Goal: Communication & Community: Answer question/provide support

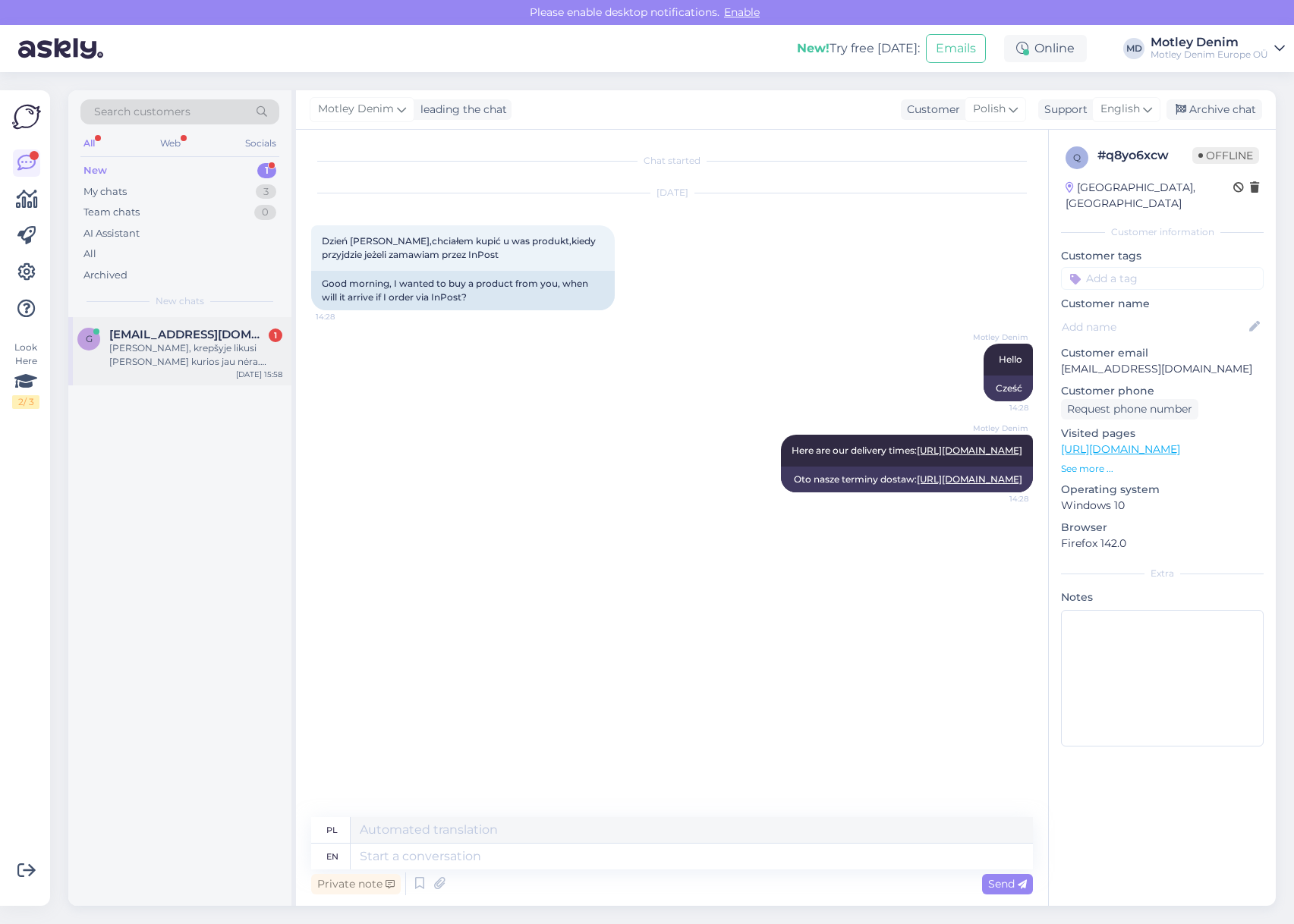
click at [216, 348] on div "[PERSON_NAME], krepšyje likusi [PERSON_NAME] kurios jau nėra. [PERSON_NAME] išm…" at bounding box center [196, 355] width 173 height 27
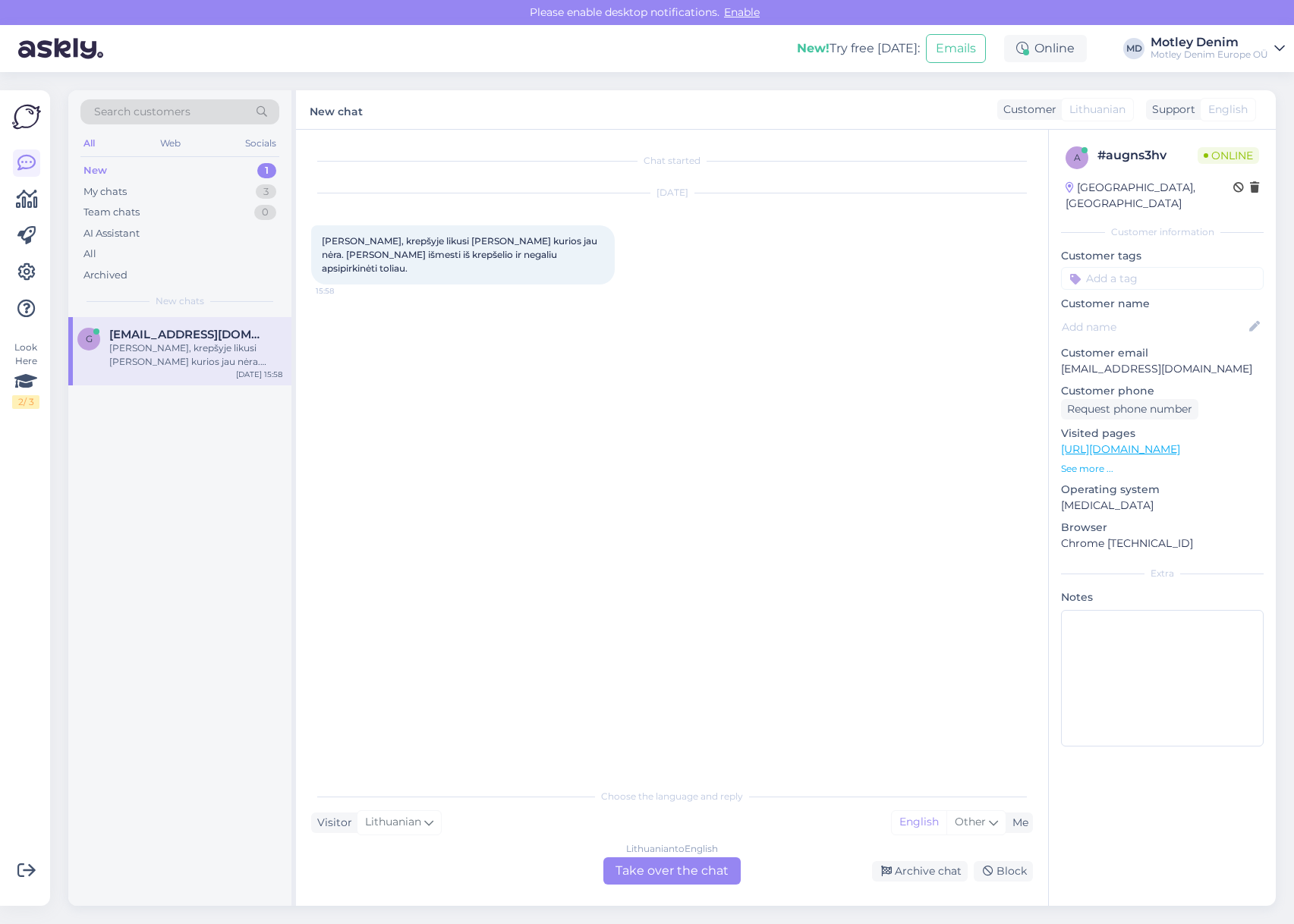
click at [614, 879] on div "Lithuanian to English Take over the chat" at bounding box center [671, 871] width 137 height 27
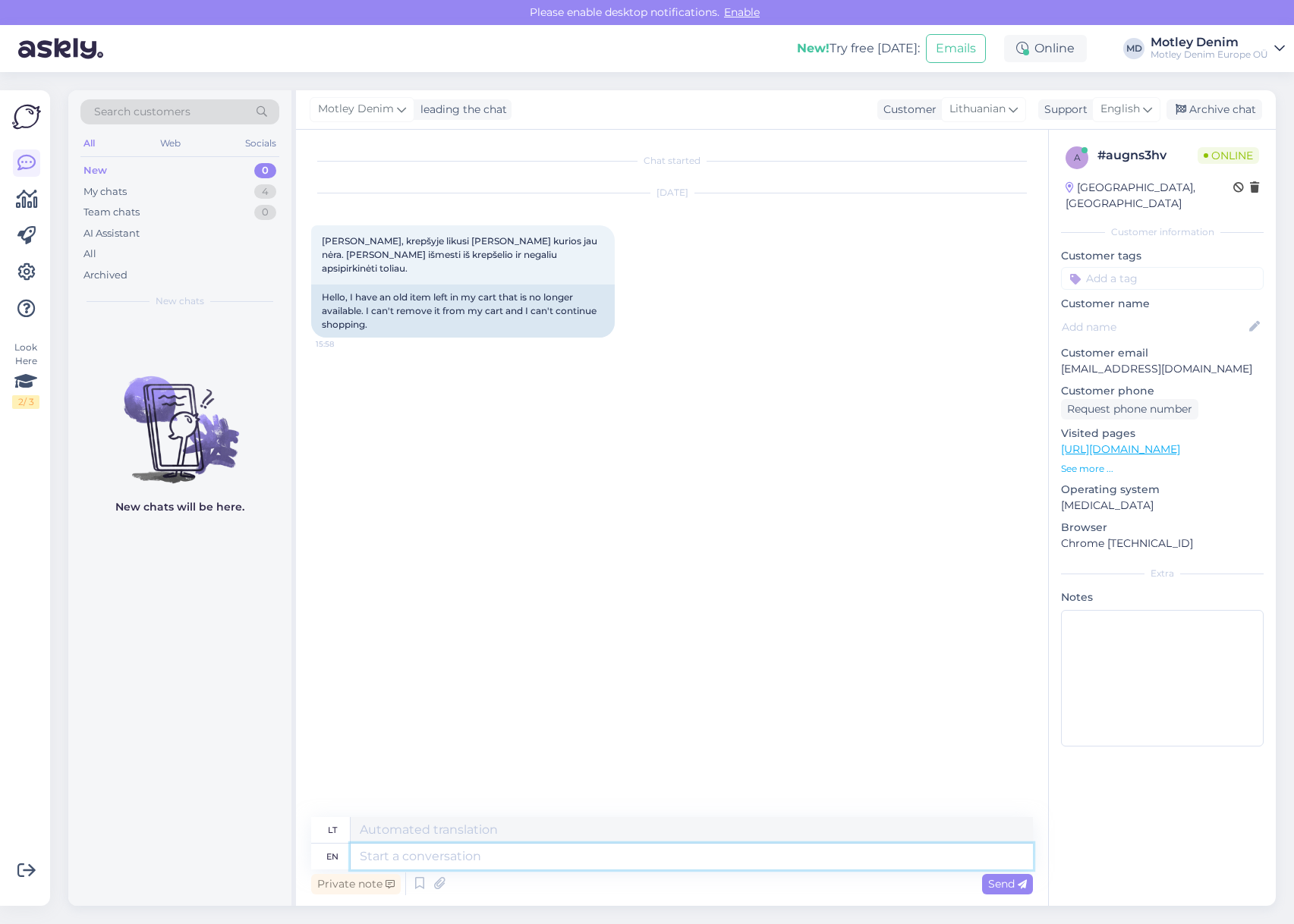
click at [647, 860] on textarea at bounding box center [691, 856] width 682 height 26
type textarea "Can"
type textarea "Gali"
type textarea "Can y"
type textarea "Ar galite?"
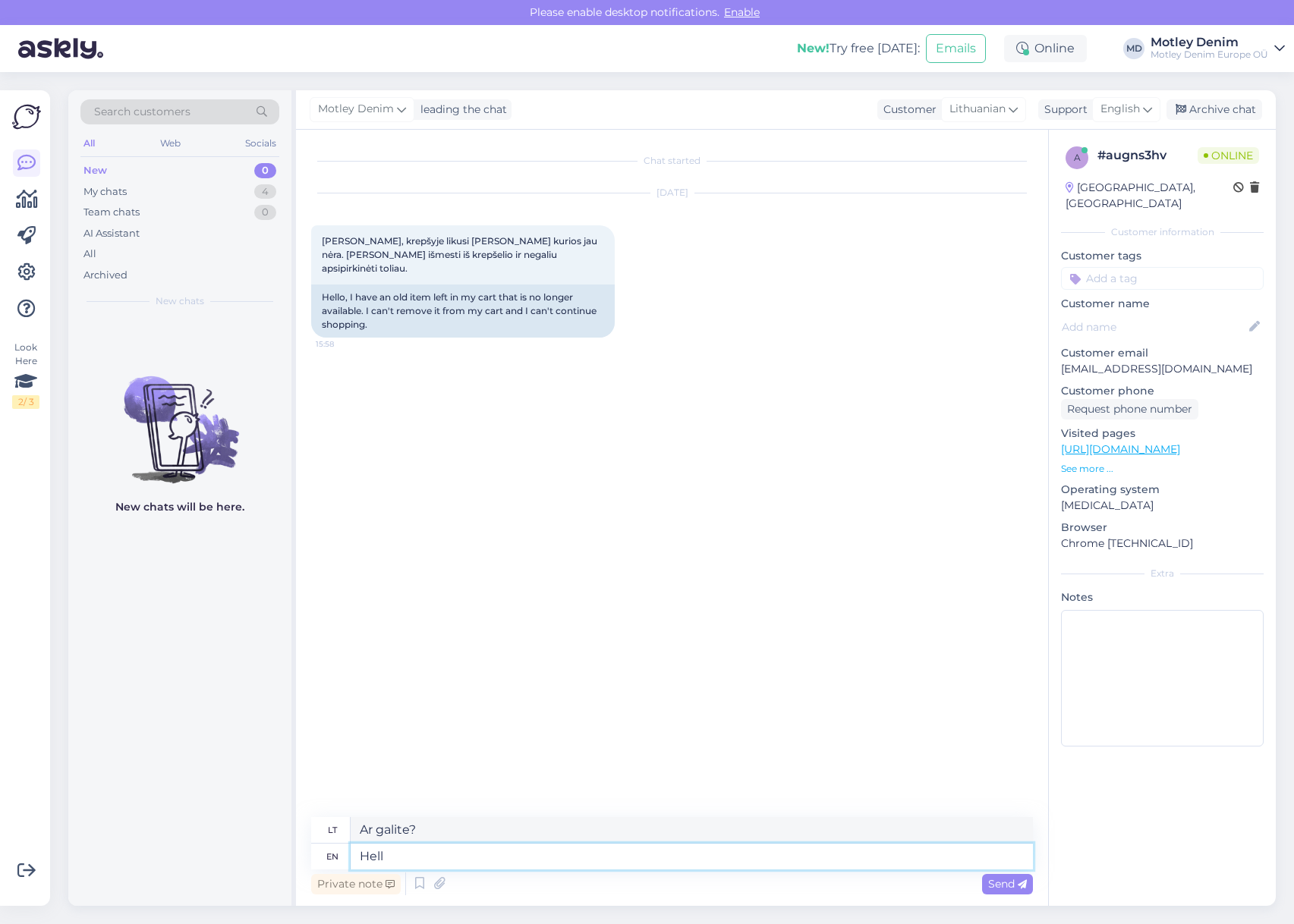
type textarea "Hello"
type textarea "Sveiki"
type textarea "Can"
type textarea "Gali"
type textarea "Can you"
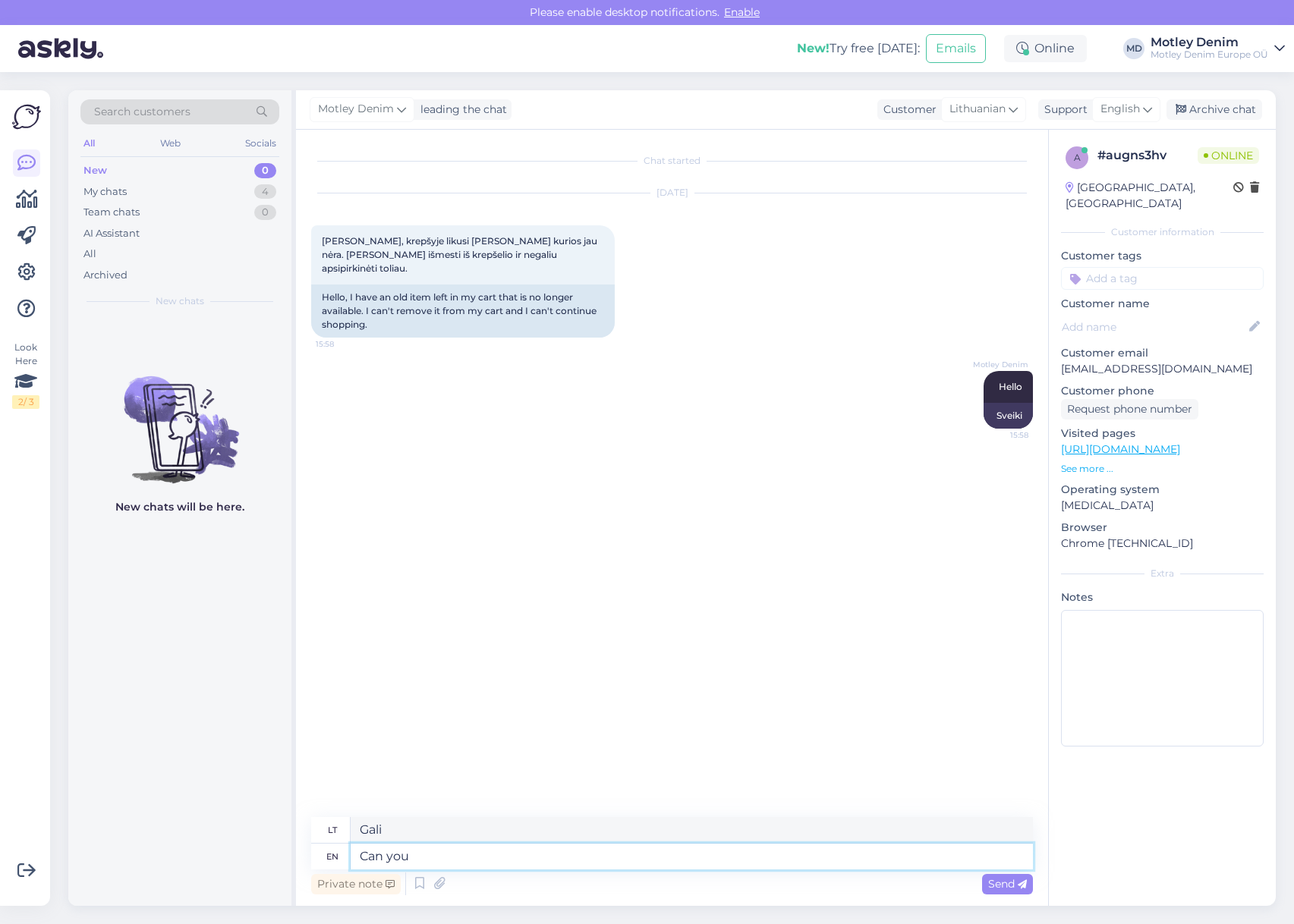
type textarea "Ar galite"
type textarea "Can you give"
type textarea "Ar galite duoti?"
type textarea "Can you give me"
type textarea "Ar galite man duoti?"
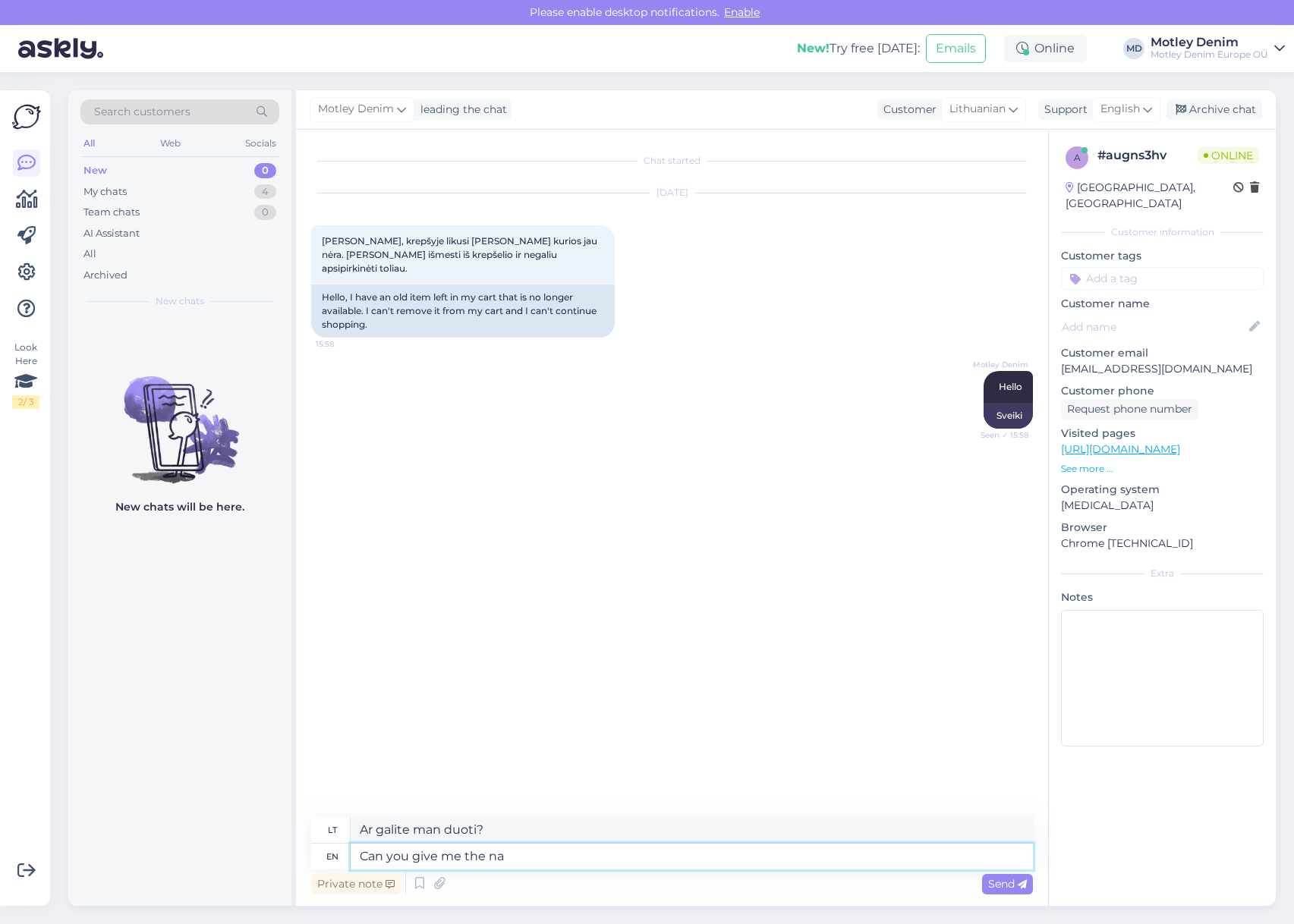
type textarea "Can you give me the nam"
type textarea "Ar galite man duoti"
type textarea "Can you give me the name o"
type textarea "Ar galite man pasakyti vardą?"
type textarea "Can you give me the name of the i"
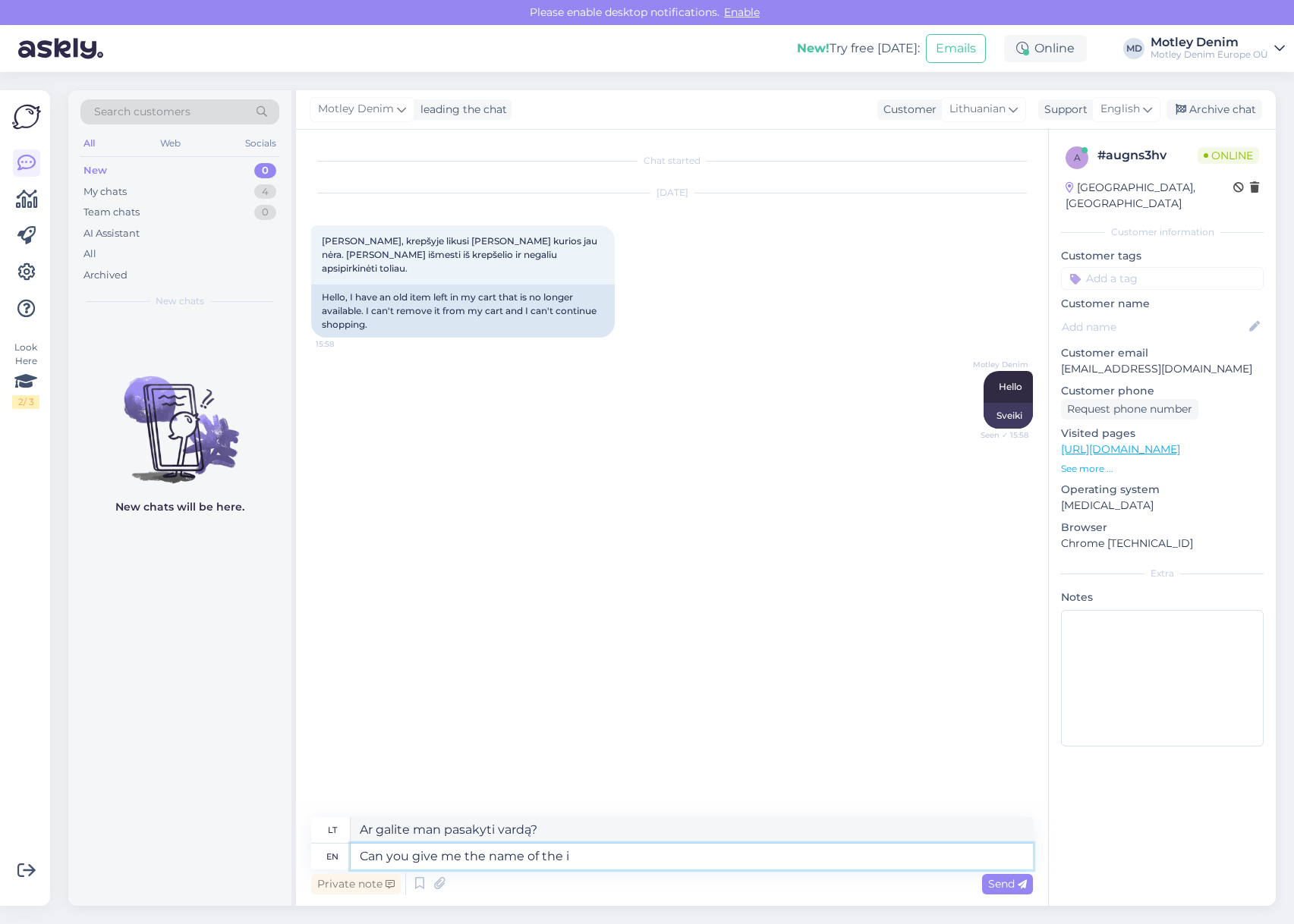
type textarea "Ar galite man pasakyti pavadinimą"
type textarea "Can you give me the name of the item?"
type textarea "Gal galite man pasakyti daikto pavadinimą?"
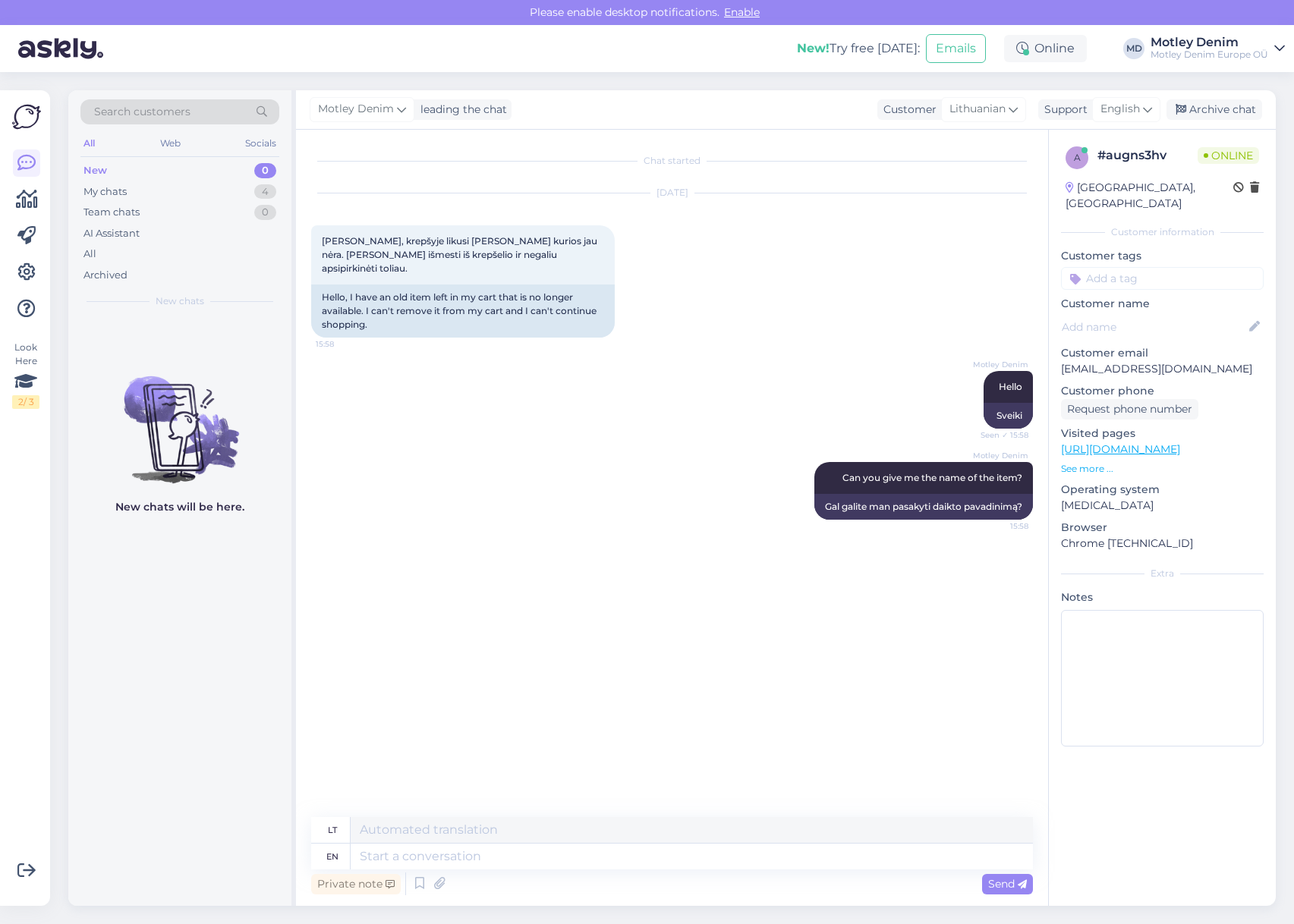
drag, startPoint x: 1168, startPoint y: 438, endPoint x: 1161, endPoint y: 431, distance: 9.9
click at [428, 354] on div "Motley Denim Hello Seen ✓ 15:58 [PERSON_NAME]" at bounding box center [671, 400] width 722 height 91
click at [326, 585] on div "Kam Jeans 440 Jacket Black - 3XL" at bounding box center [399, 597] width 176 height 26
drag, startPoint x: 326, startPoint y: 580, endPoint x: 432, endPoint y: 578, distance: 106.0
click at [432, 585] on div "Kam Jeans 440 Jacket Black - 3XL" at bounding box center [399, 597] width 176 height 26
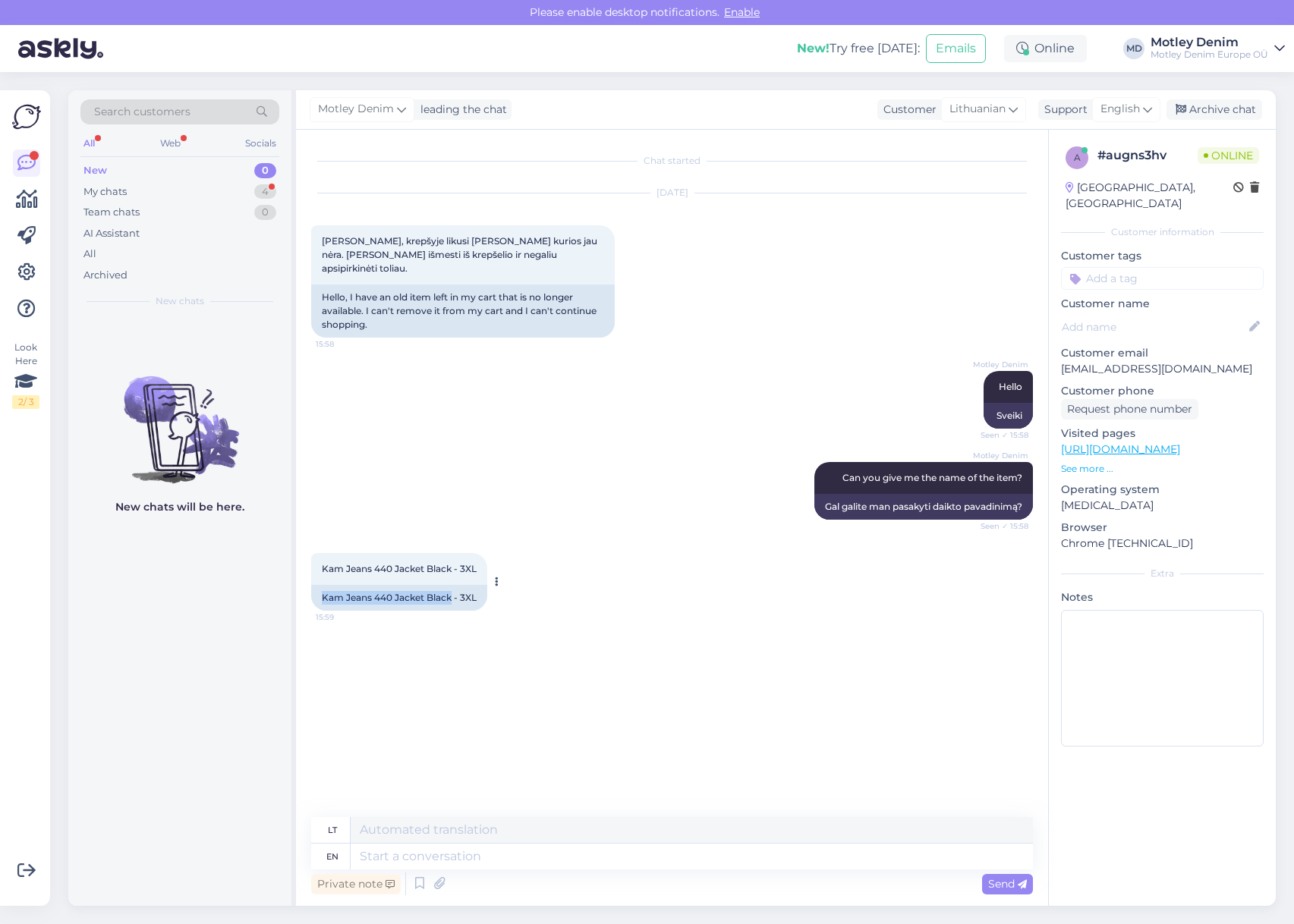
copy div "Kam Jeans 440 Jacket Black"
click at [827, 867] on textarea at bounding box center [691, 856] width 682 height 26
type textarea "Pl"
type textarea "Pl."
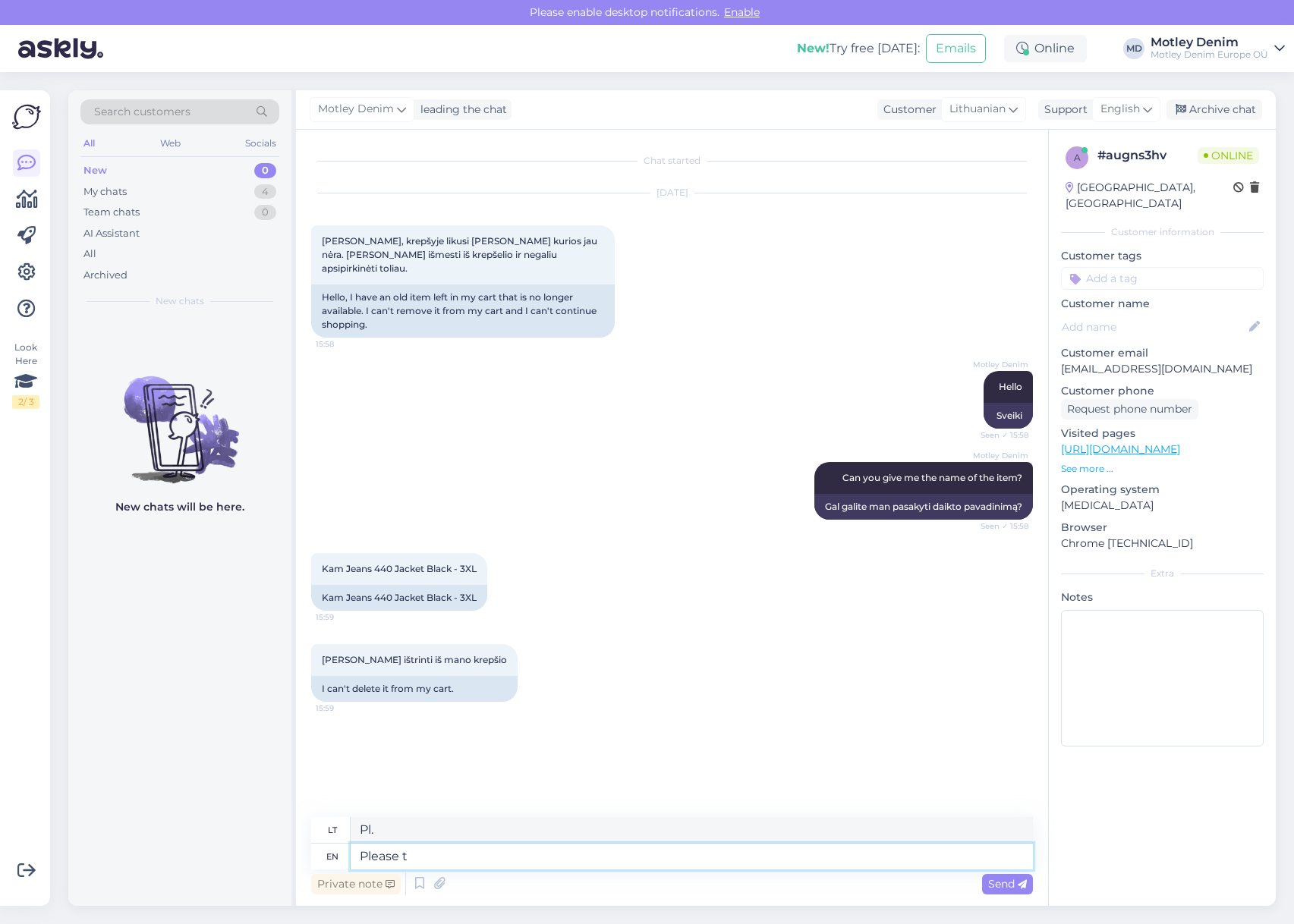
type textarea "Please tr"
type textarea "Prašau"
type textarea "Please try aga"
type textarea "Prašome pabandyti"
type textarea "Please try again"
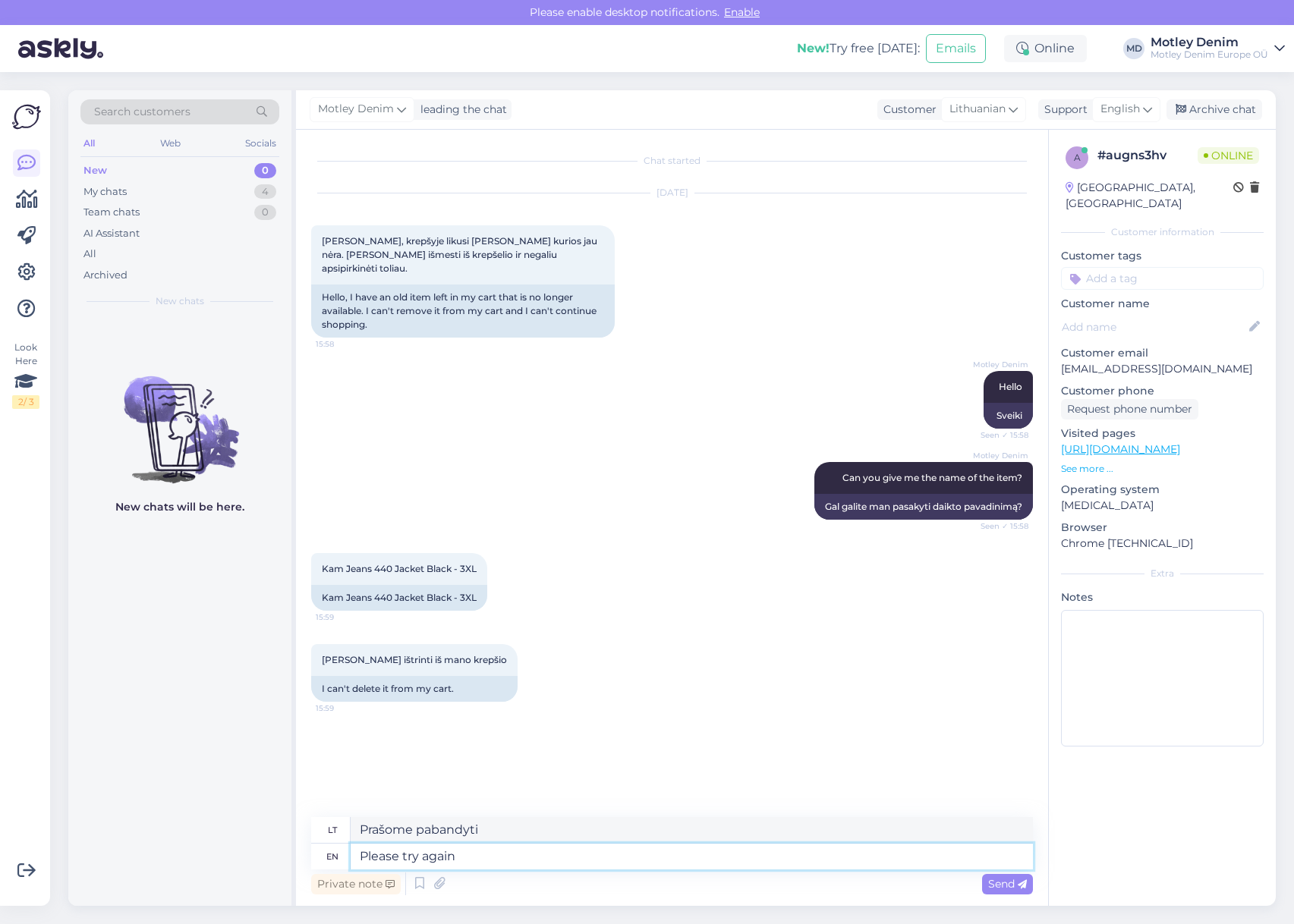
type textarea "Bandykite dar kartą"
type textarea "There"
type textarea "Ten"
type textarea "There was a"
type textarea "Buvo"
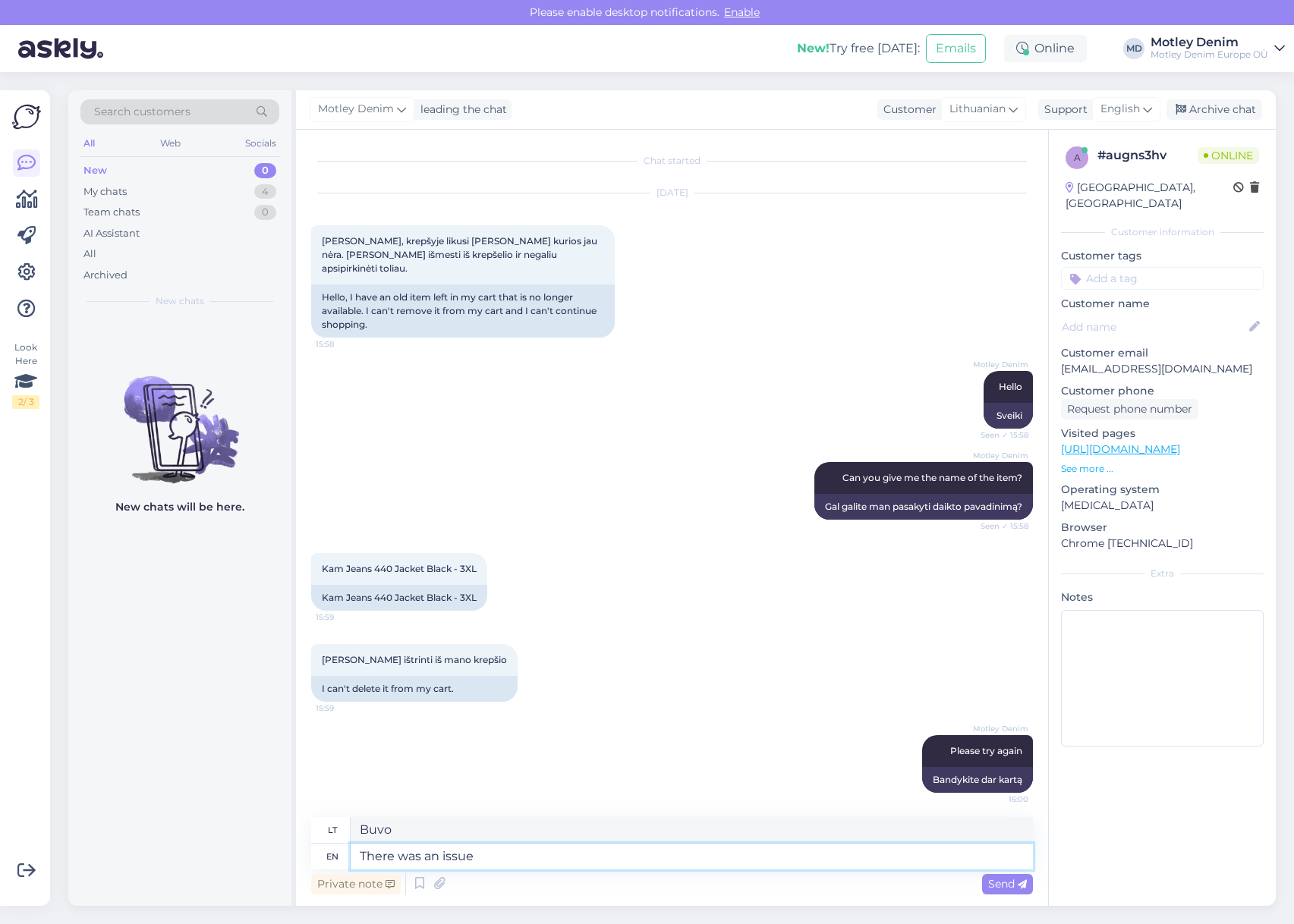
type textarea "There was an issue w"
type textarea "Iškilo problema"
type textarea "There was an issue with the"
type textarea "Kilo problema su"
type textarea "There was an issue with the item"
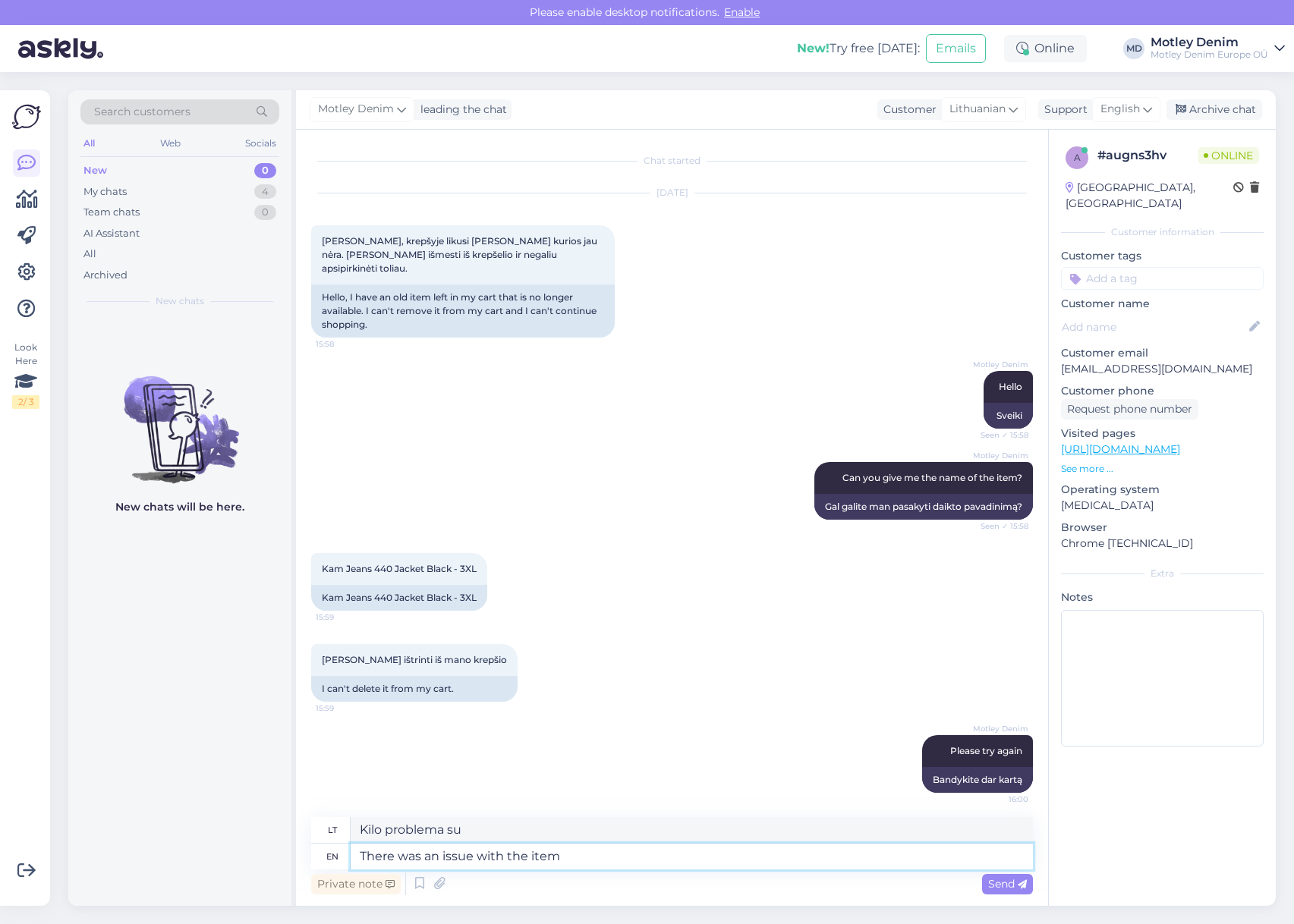
type textarea "Kilo problemų dėl elemento"
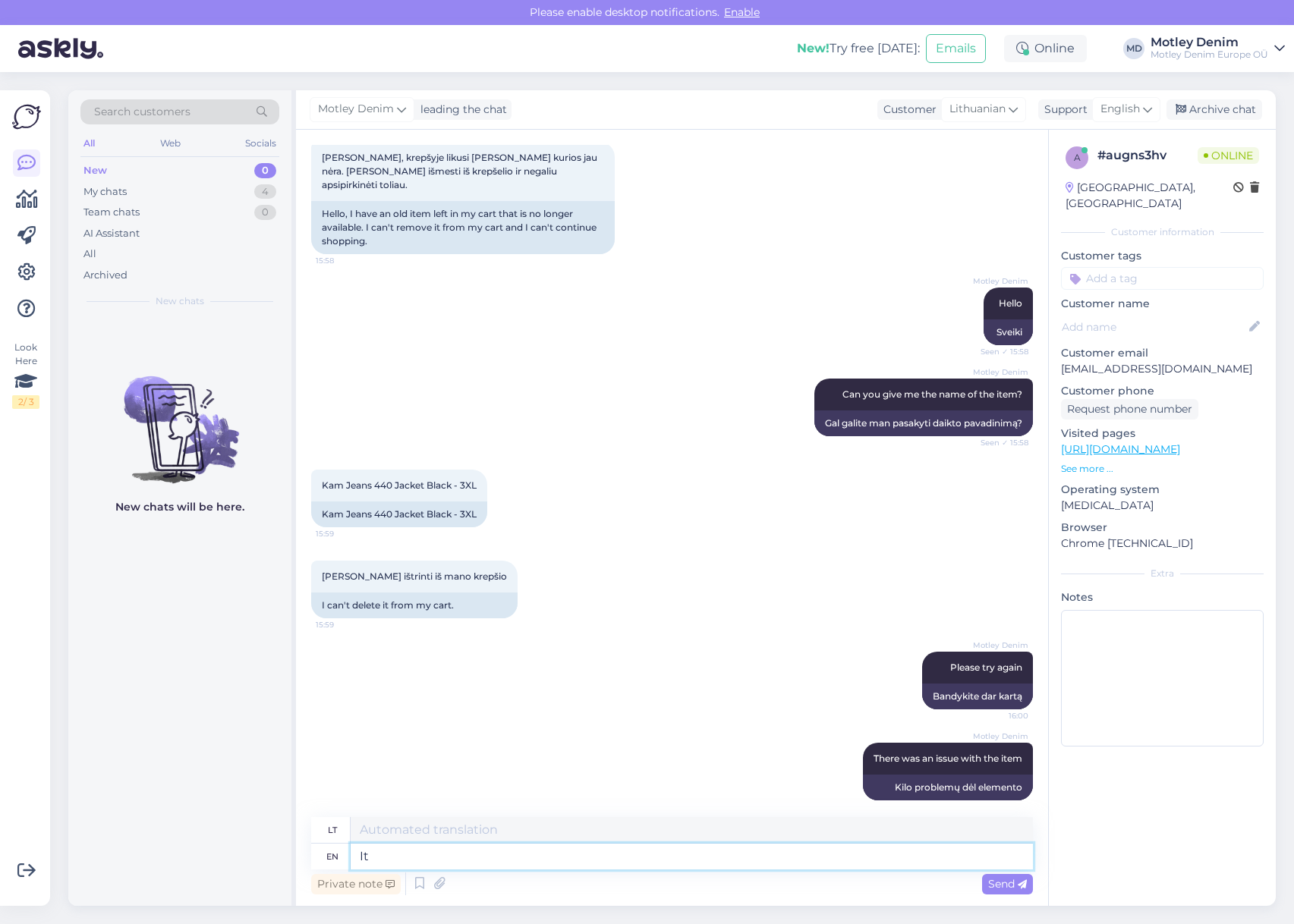
type textarea "It"
type textarea "Tai"
type textarea "It is s"
type textarea "Tai yra"
type textarea "It is still i"
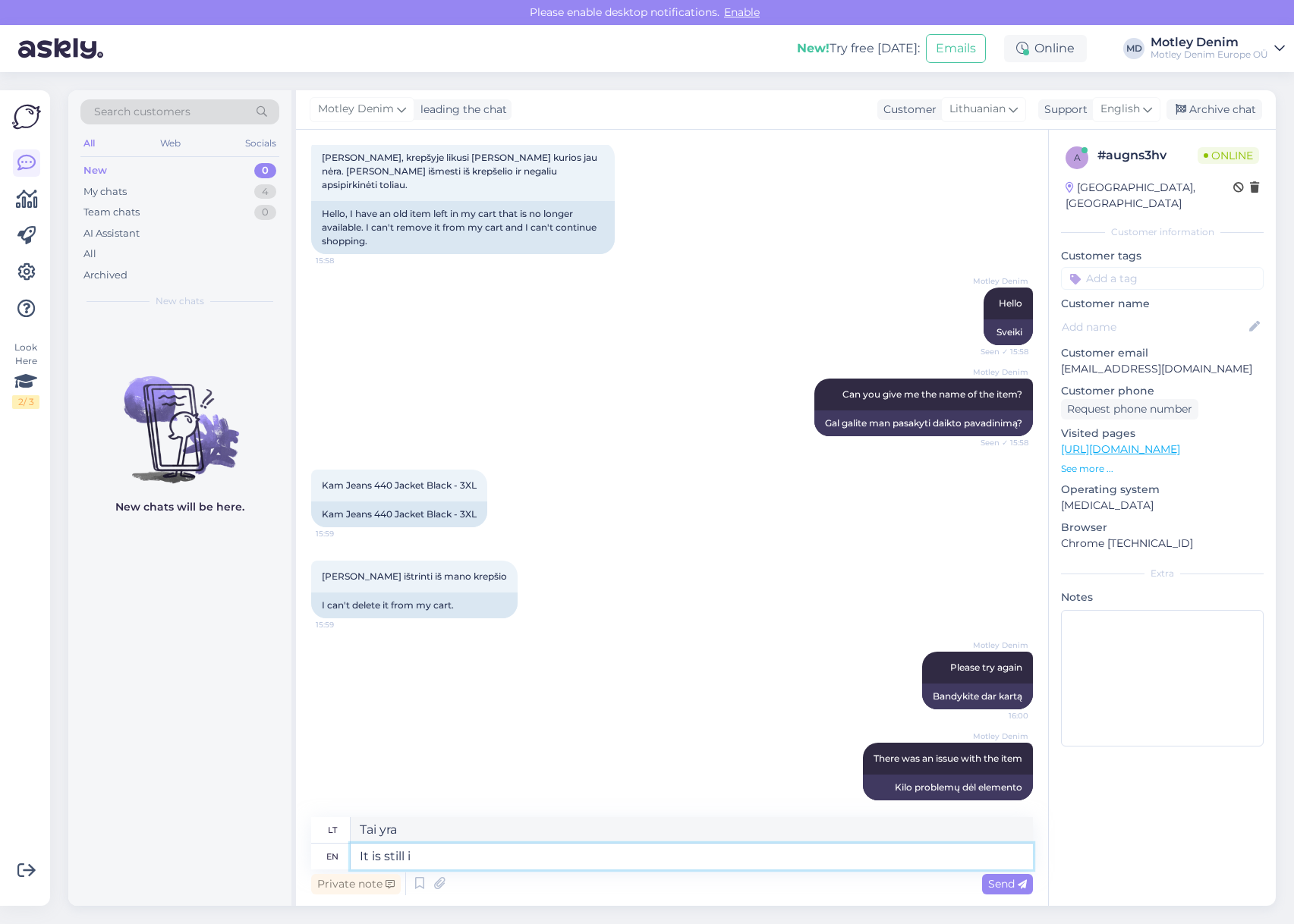
type textarea "Vis dar yra"
type textarea "It is still in t"
type textarea "Jis vis dar yra"
type textarea "It is still in the sto"
type textarea "Jis vis dar yra sandėlyje"
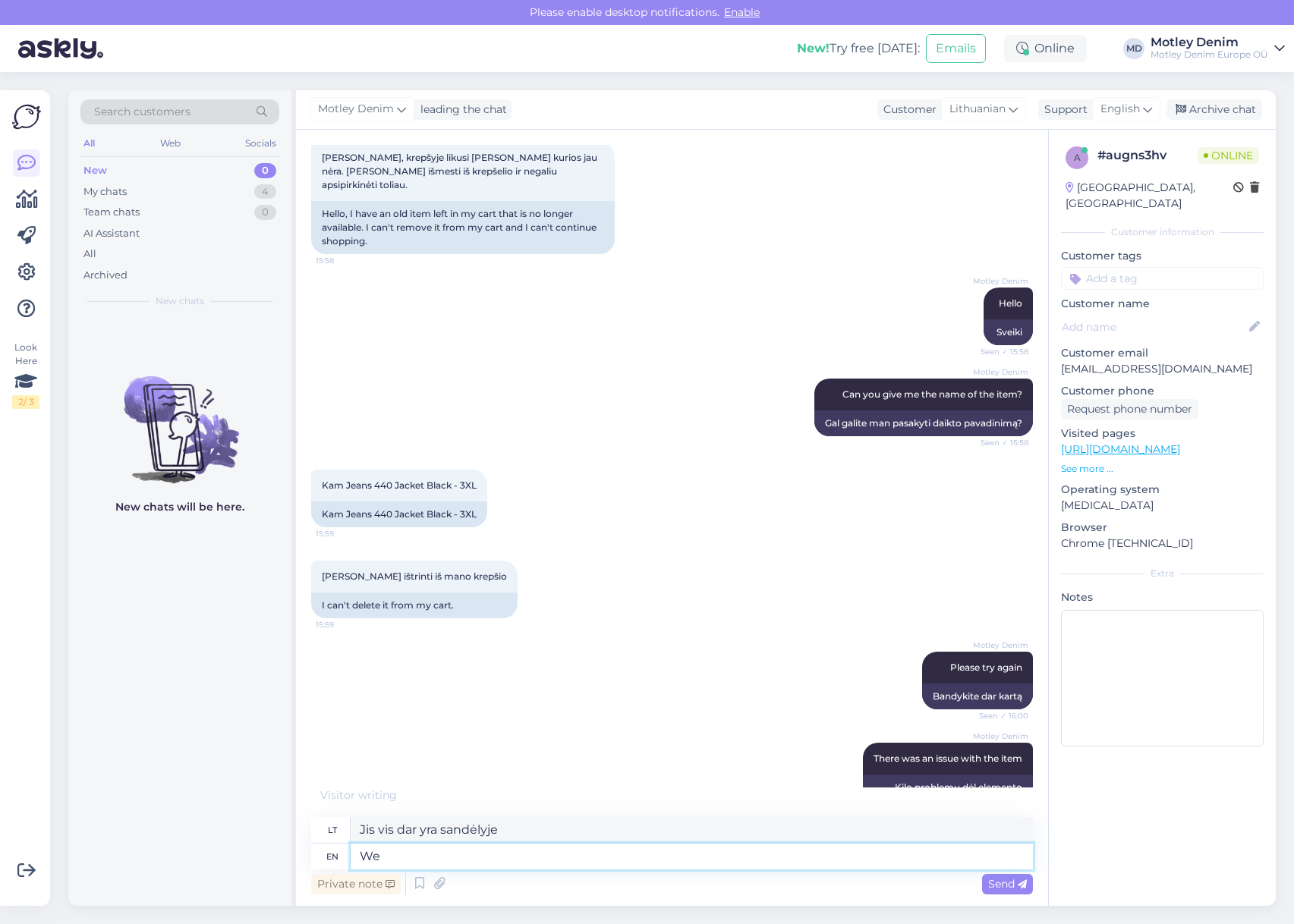
type textarea "We s"
type textarea "Mes"
type textarea "We still"
type textarea "Mes vis dar"
type textarea "We still have st"
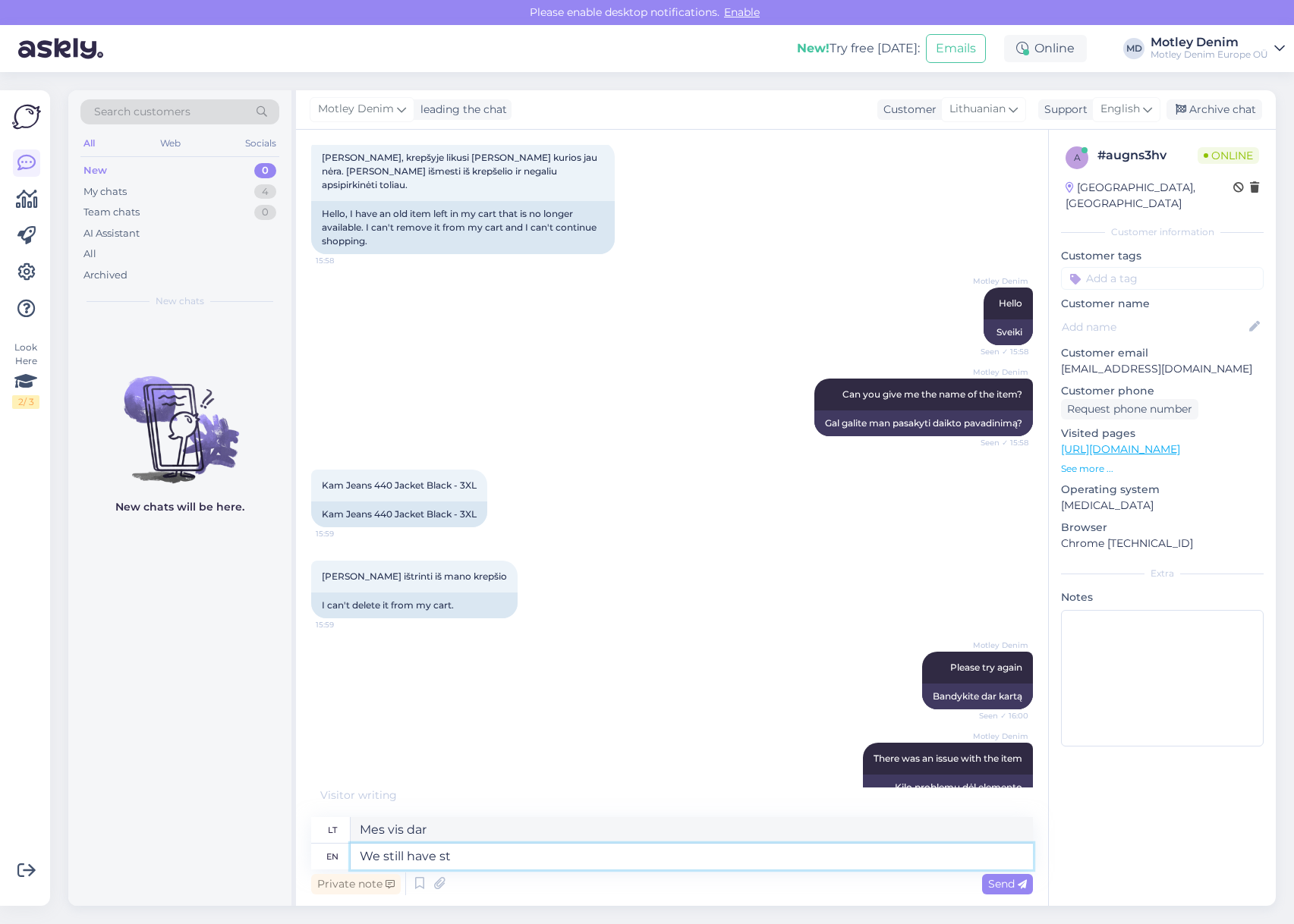
type textarea "Mes vis dar turime"
type textarea "We still have stock f"
type textarea "Mes vis dar turime atsargų"
type textarea "We still have stock for it"
type textarea "Mes vis dar turime tam atsargų"
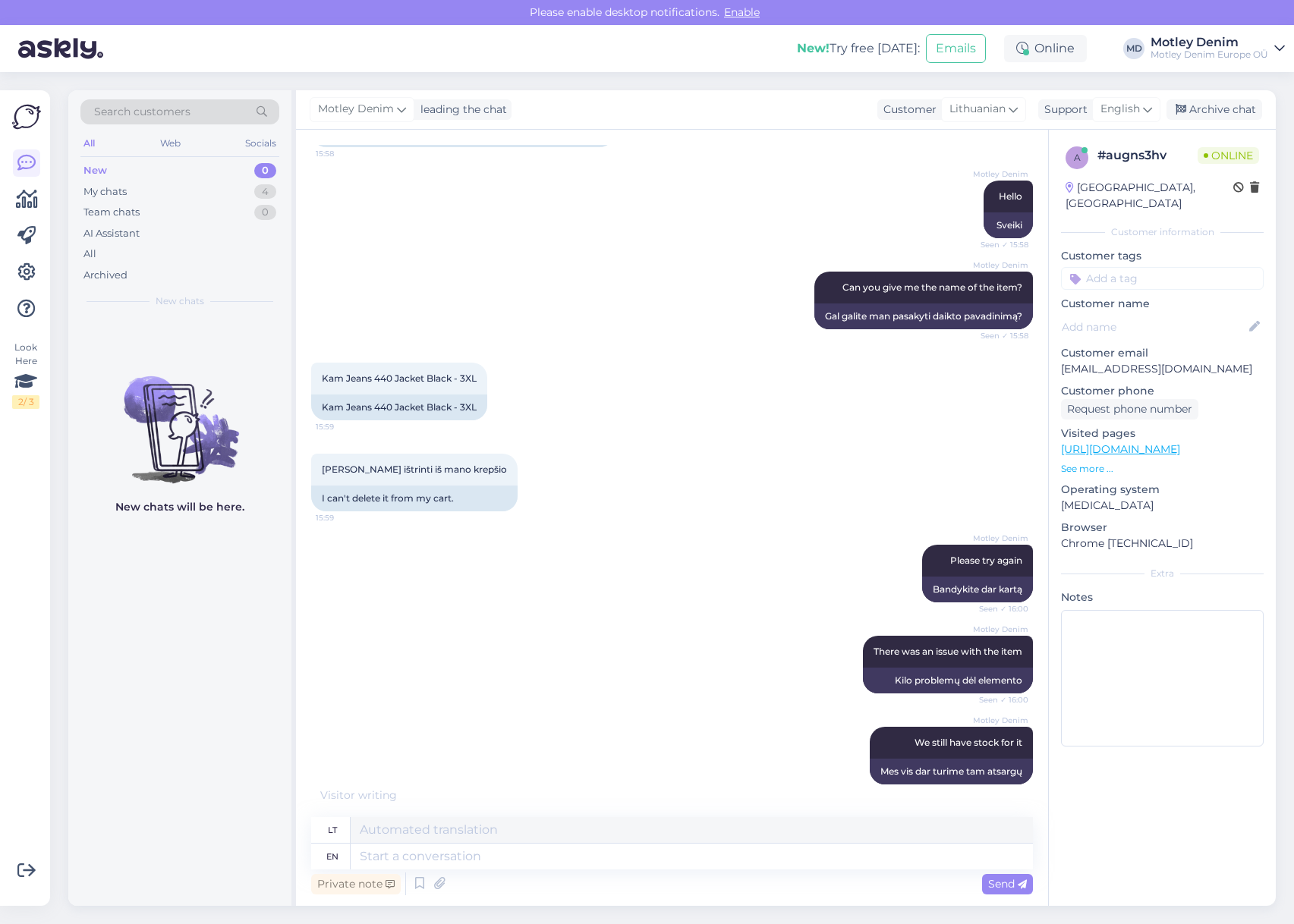
scroll to position [265, 0]
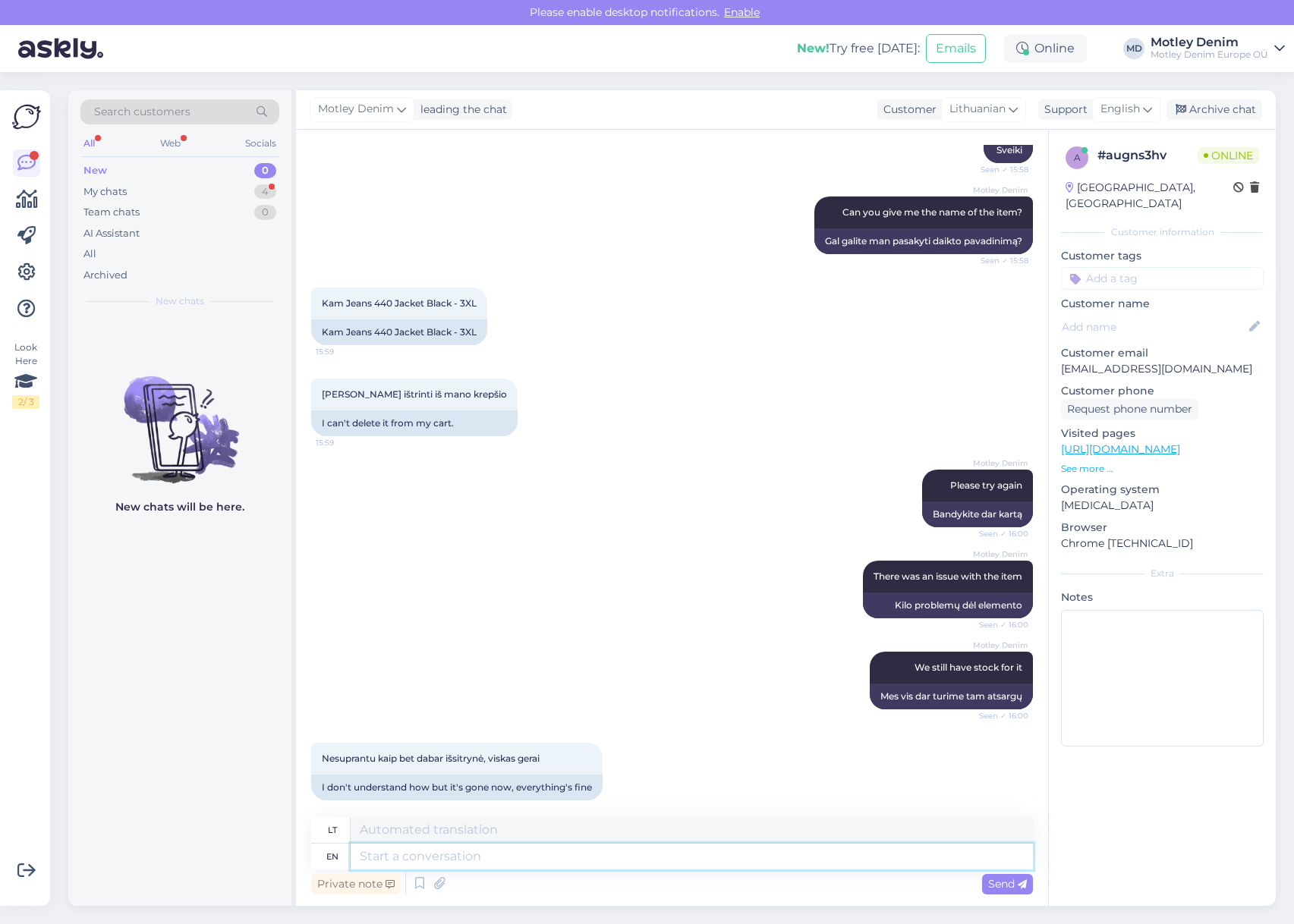
click at [568, 861] on textarea at bounding box center [691, 856] width 682 height 26
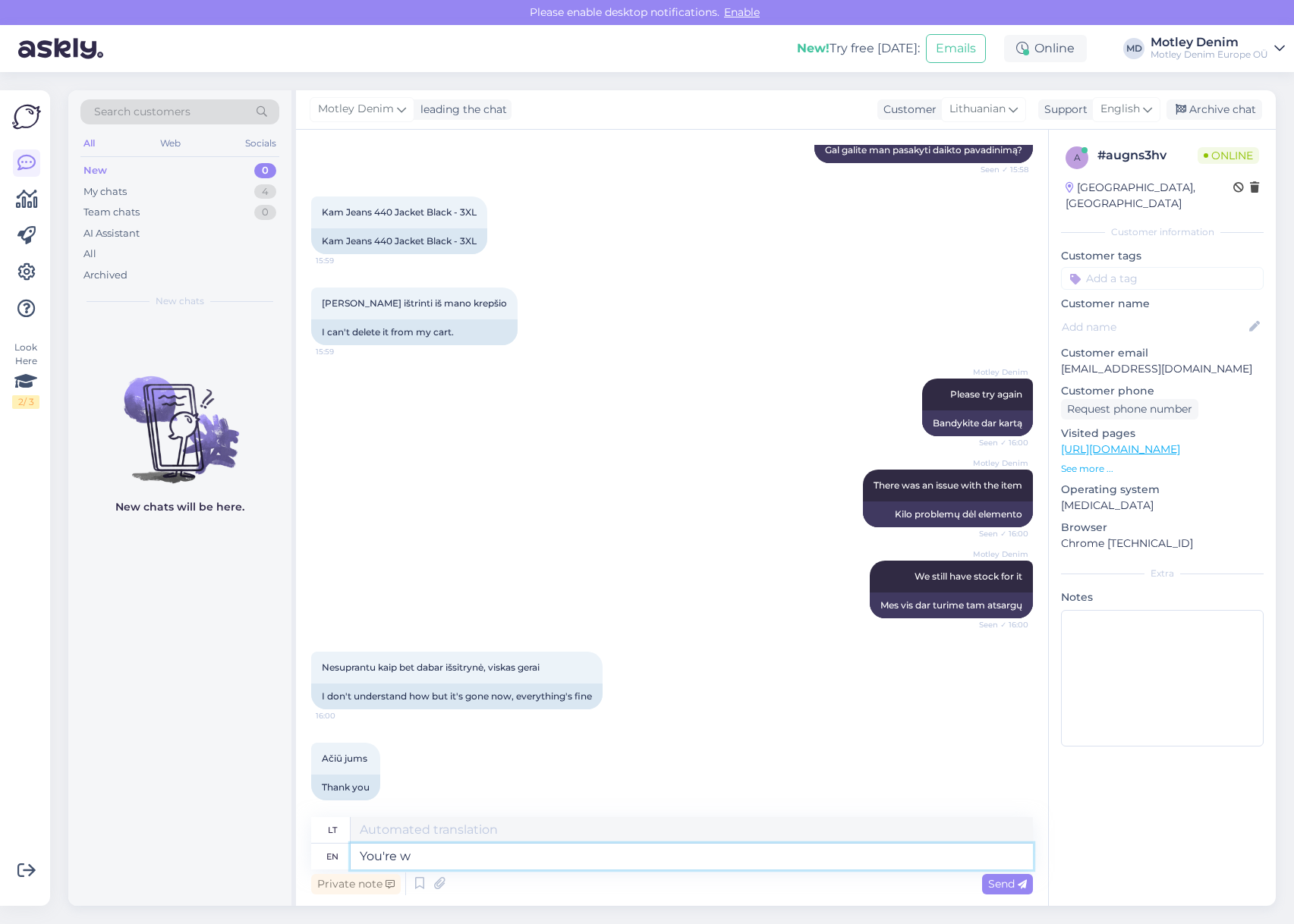
type textarea "You're we"
type textarea "Tu esi mes."
type textarea "You're welcome!"
type textarea "Prašom!"
type textarea "You're welcome!"
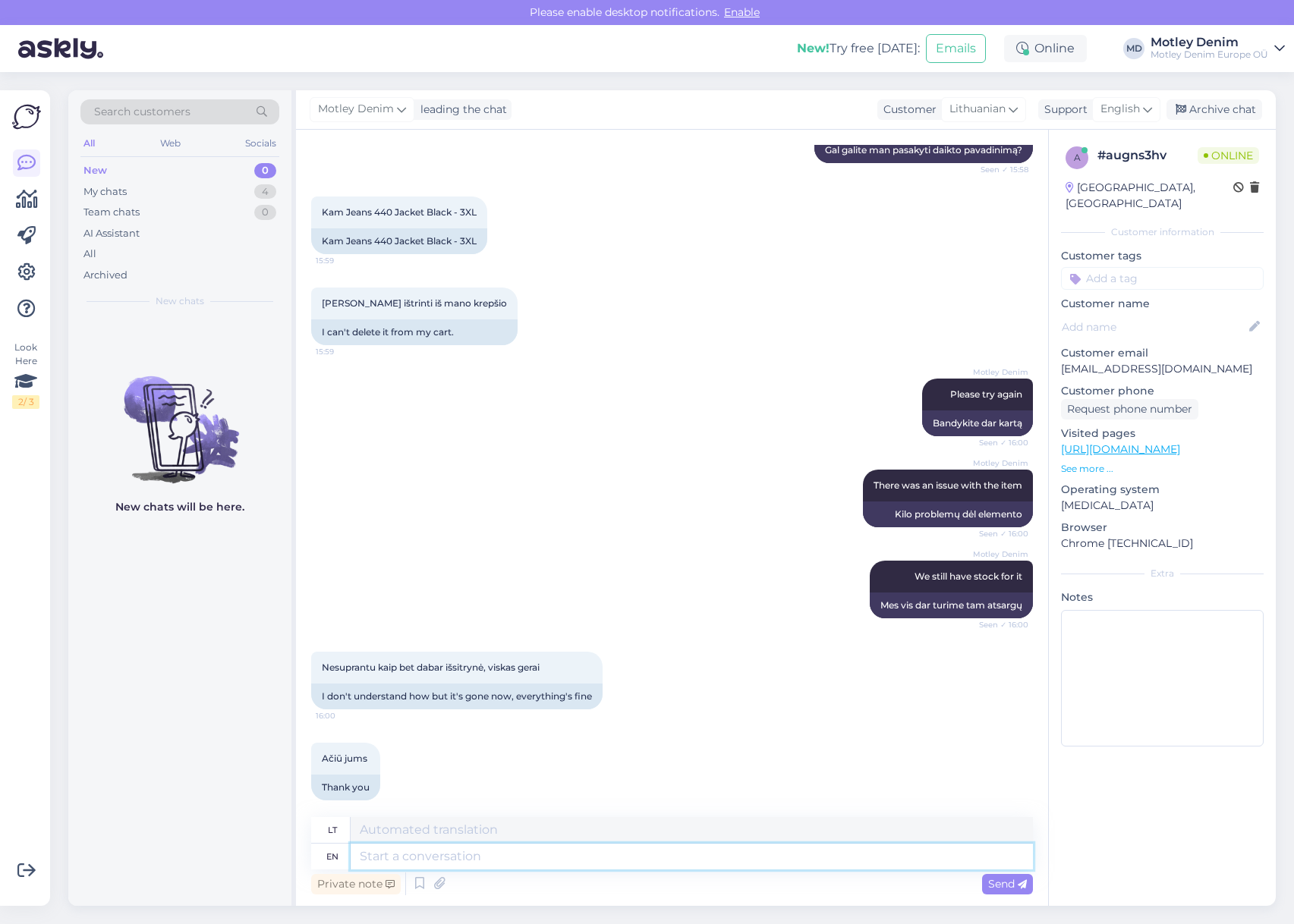
scroll to position [447, 0]
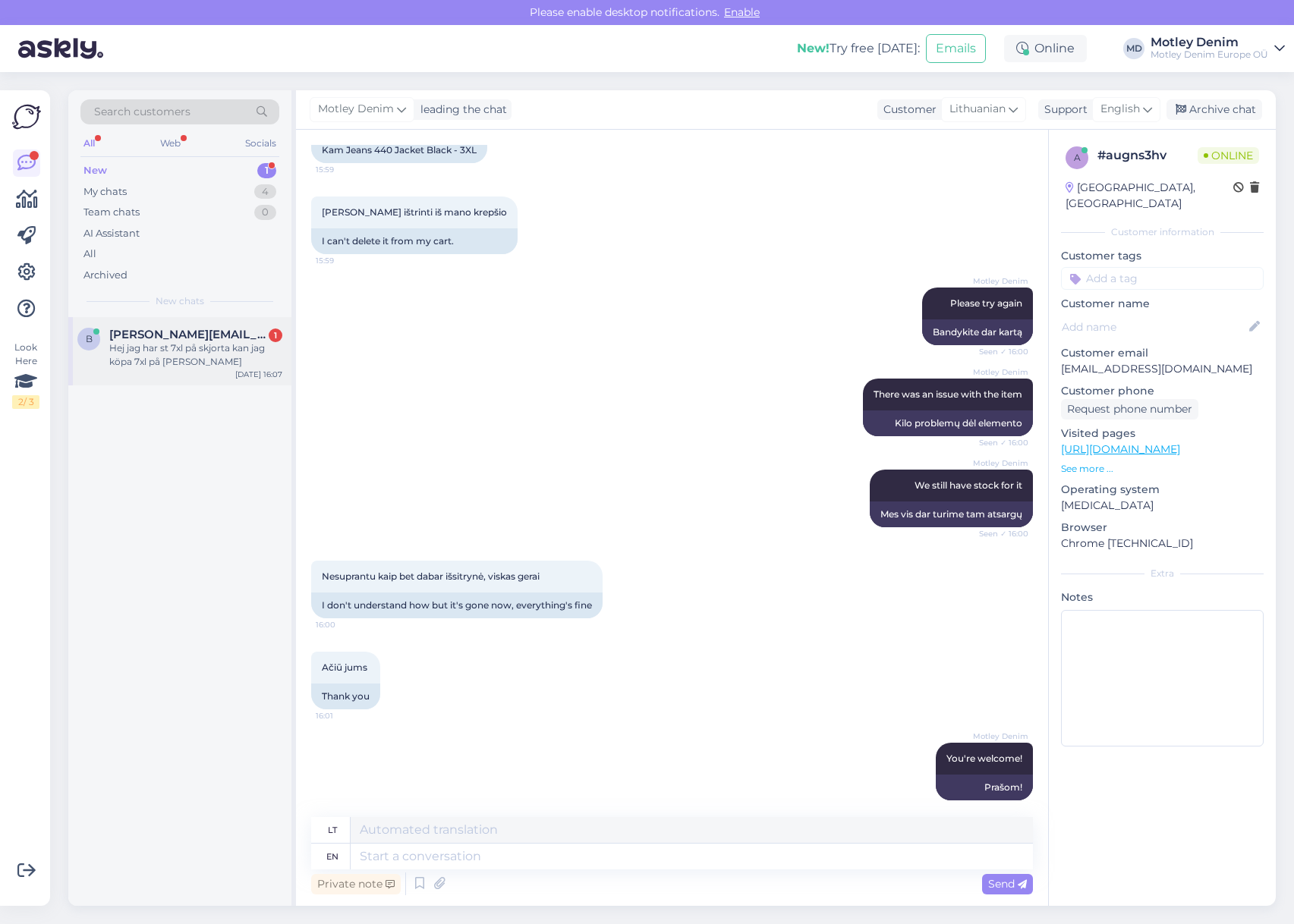
click at [167, 325] on div "b [PERSON_NAME][EMAIL_ADDRESS][DOMAIN_NAME] 1 Hej jag har st 7xl på skjorta kan…" at bounding box center [180, 351] width 223 height 68
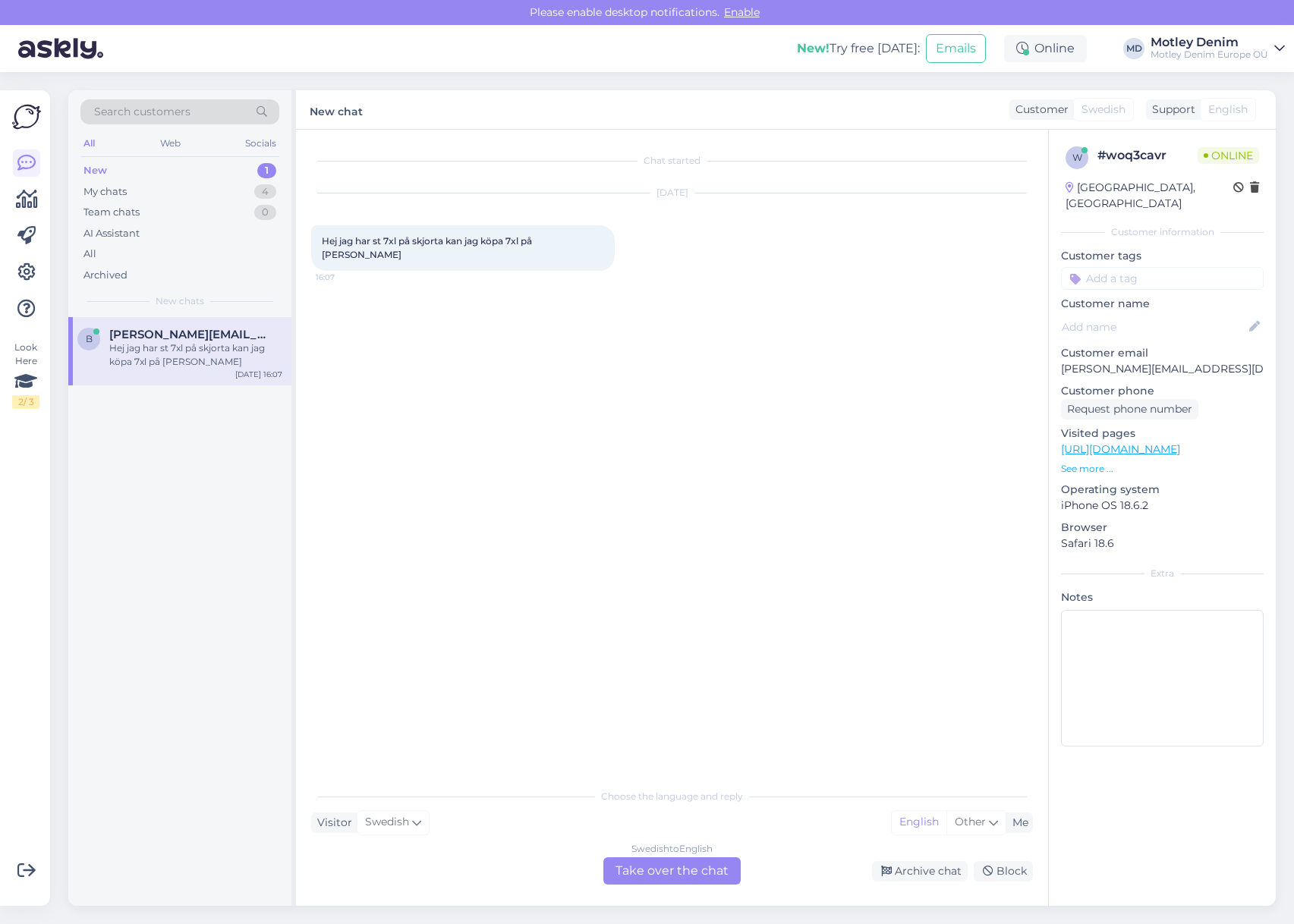
click at [686, 878] on div "Swedish to English Take over the chat" at bounding box center [671, 871] width 137 height 27
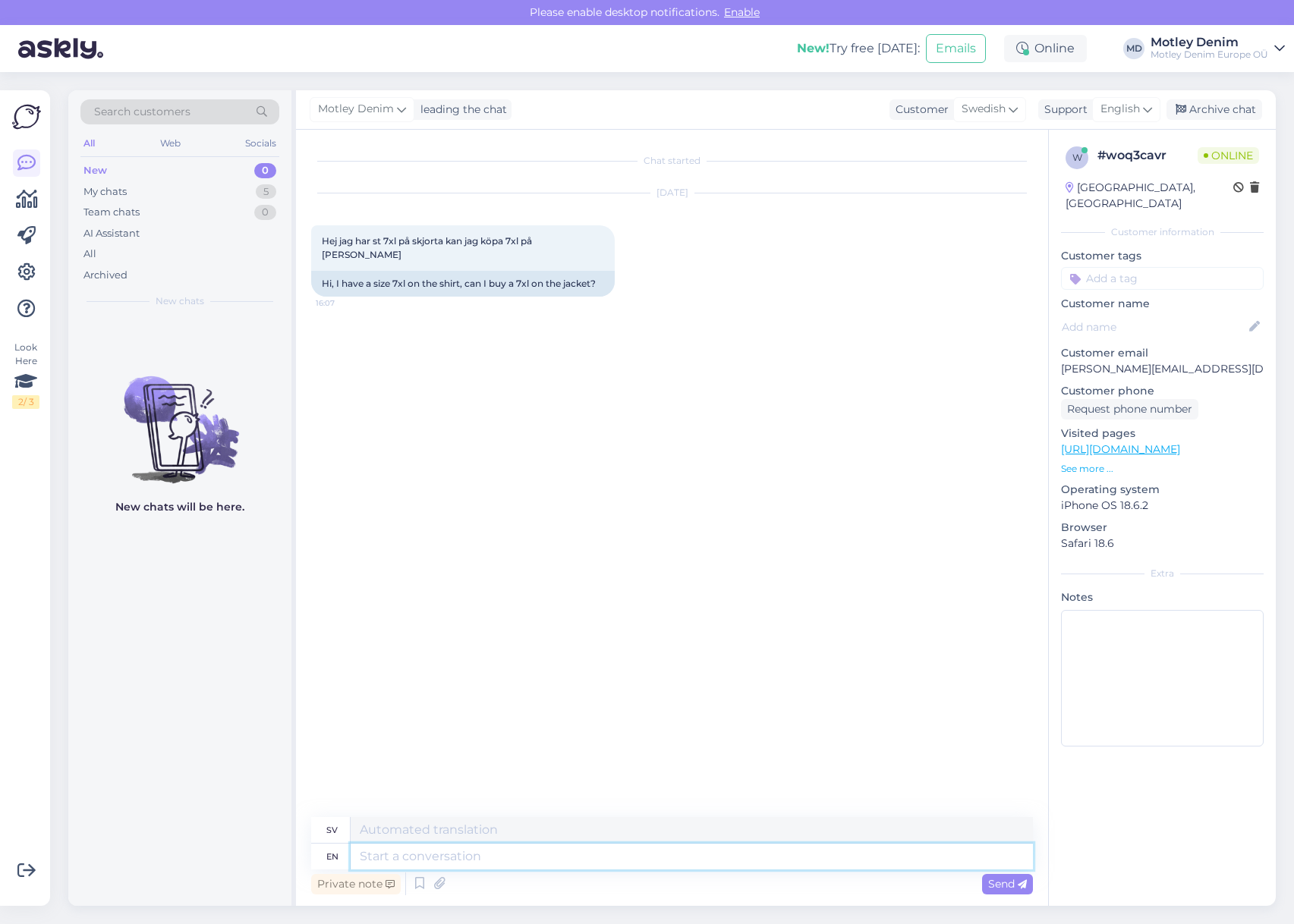
click at [665, 860] on textarea at bounding box center [691, 856] width 682 height 26
type textarea "U"
type textarea "Hello"
type textarea "Hej"
type textarea "Usuall y"
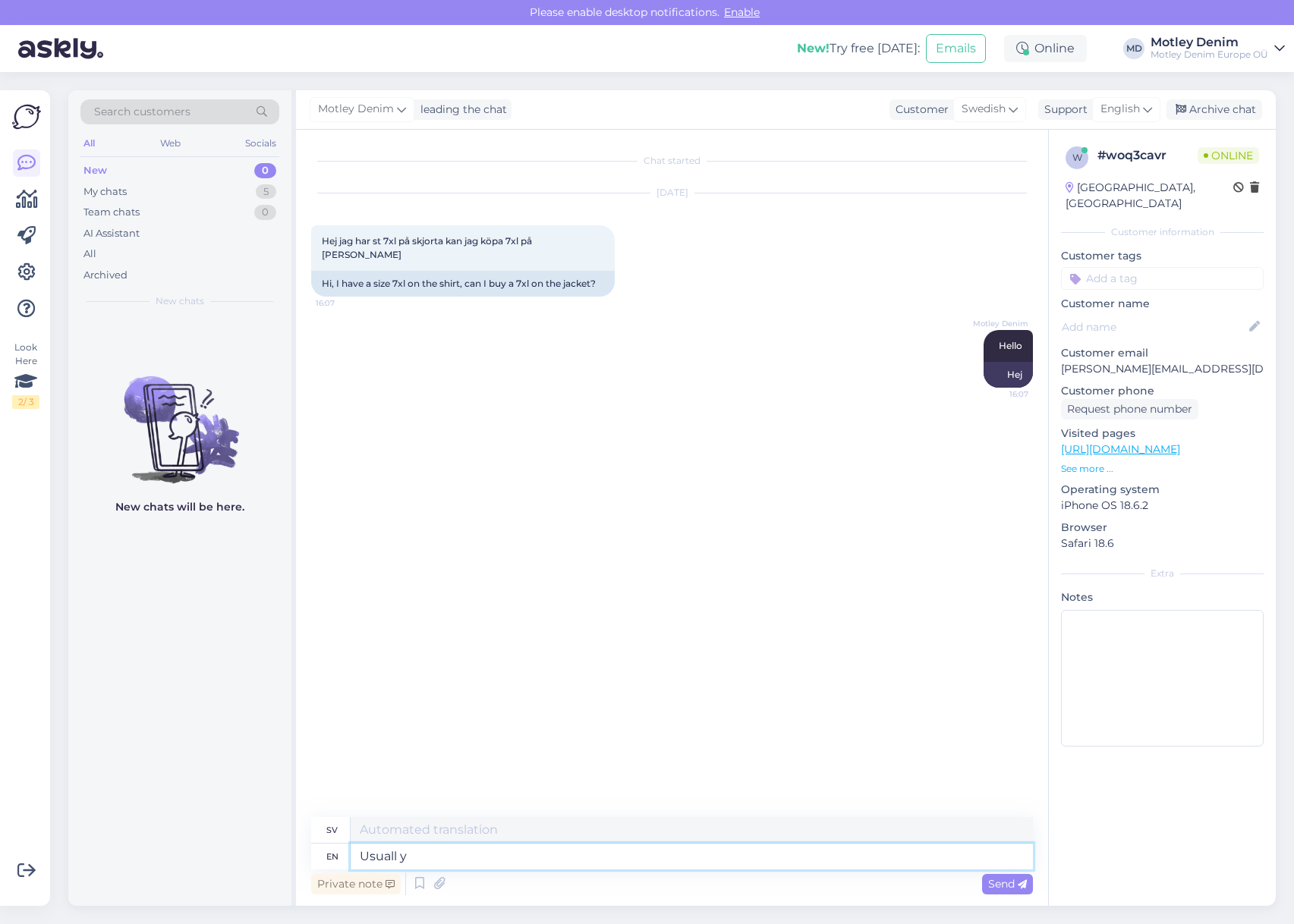
type textarea "Vanlig"
type textarea "Usuall yes"
type textarea "Vanligt ja"
type textarea "There"
type textarea "Det"
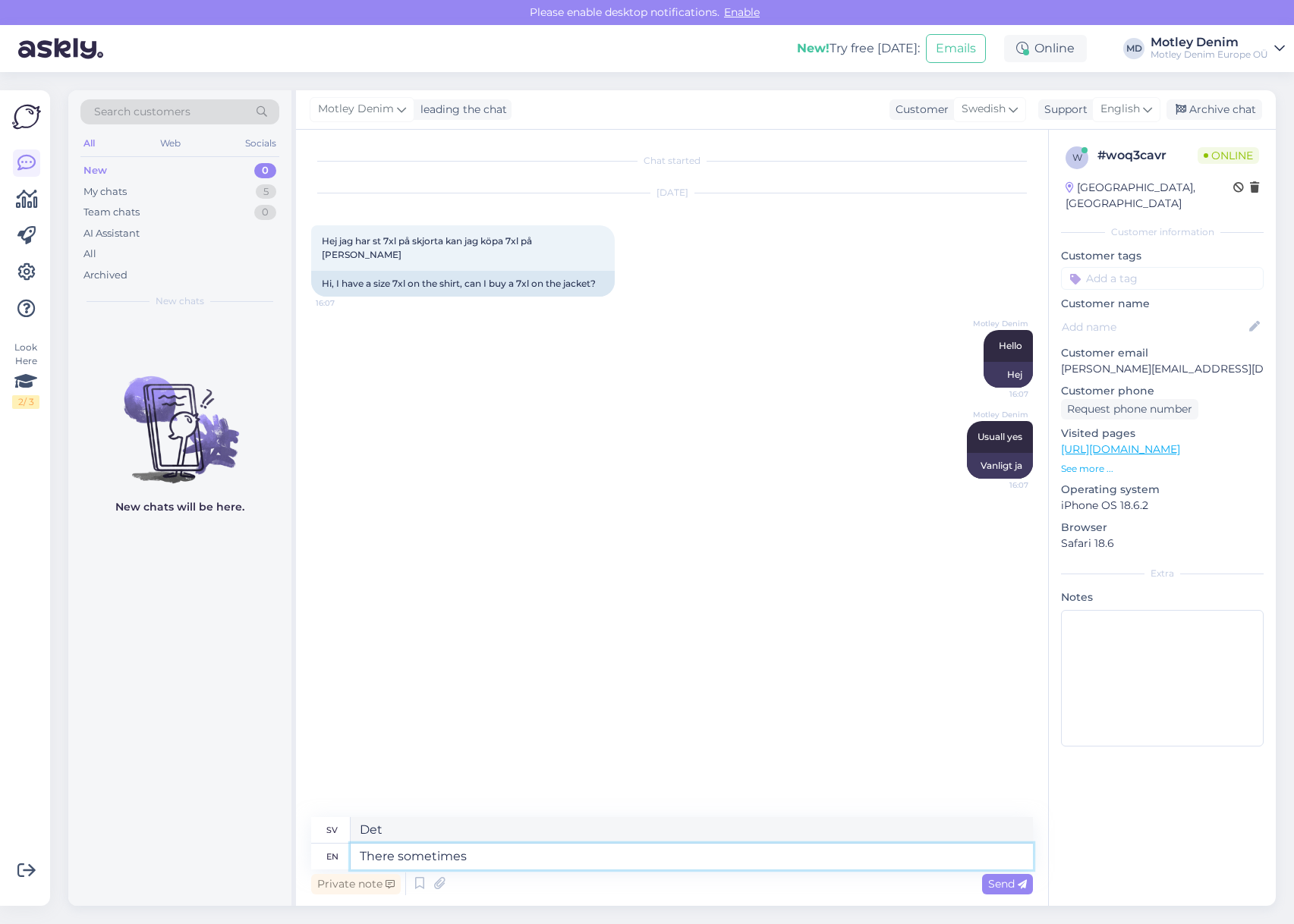
type textarea "There sometimes a"
type textarea "Där ibland"
type textarea "There sometimes are"
type textarea "Det finns ibland"
type textarea "There sometimes are differences"
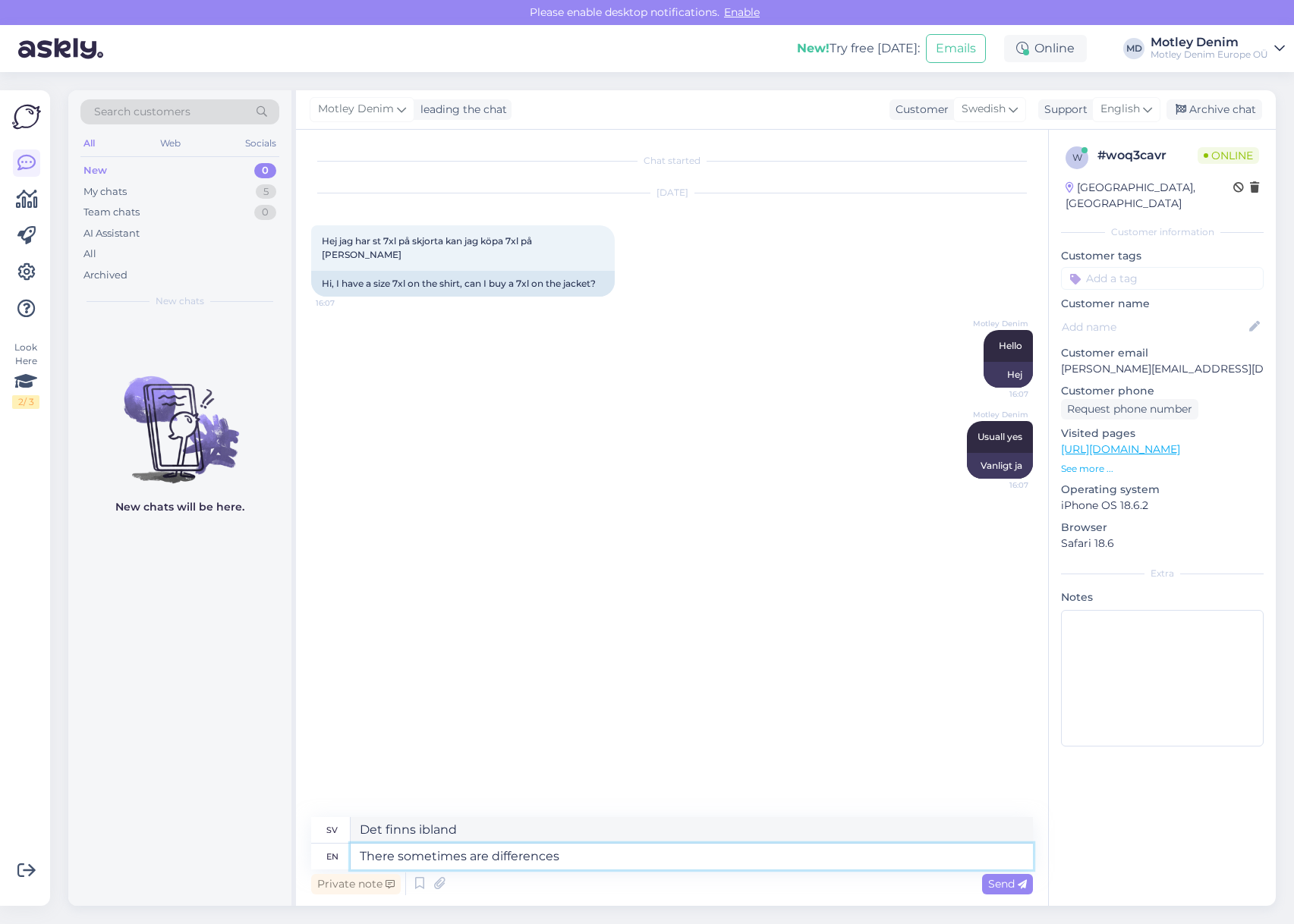
type textarea "Det finns ibland skillnader"
type textarea "There sometimes are differences between"
type textarea "Det finns ibland skillnader mellan"
type textarea "There sometimes are differences between brands"
type textarea "Det finns ibland skillnader mellan [PERSON_NAME]"
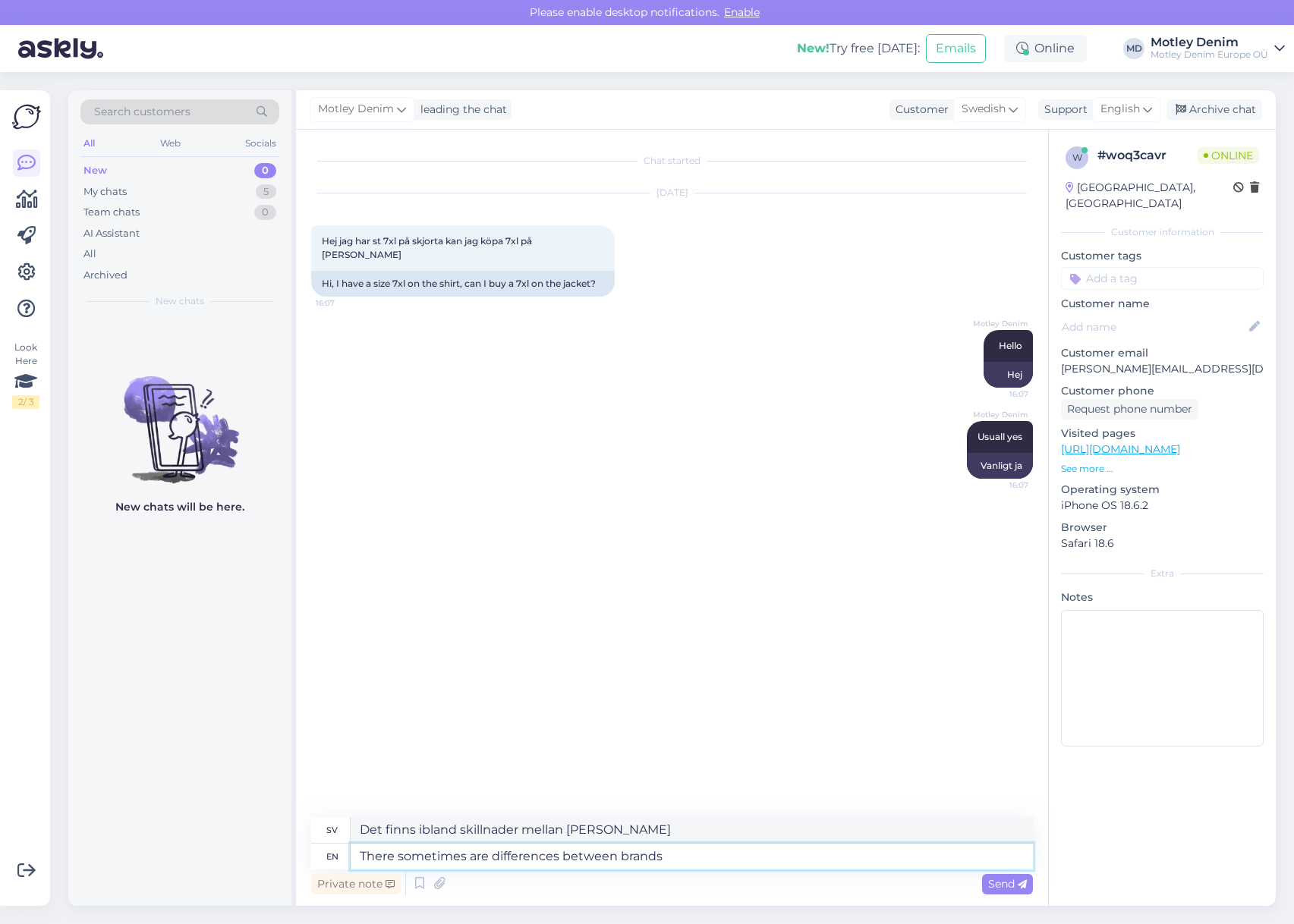
type textarea "There sometimes are differences between brands"
type textarea "Det finns ibland skillnader mellan varumärken"
type textarea "There sometimes are differences between brands so l"
type textarea "Det finns ibland skillnader mellan [PERSON_NAME]"
type textarea "There sometimes are differences between brands so let#s say"
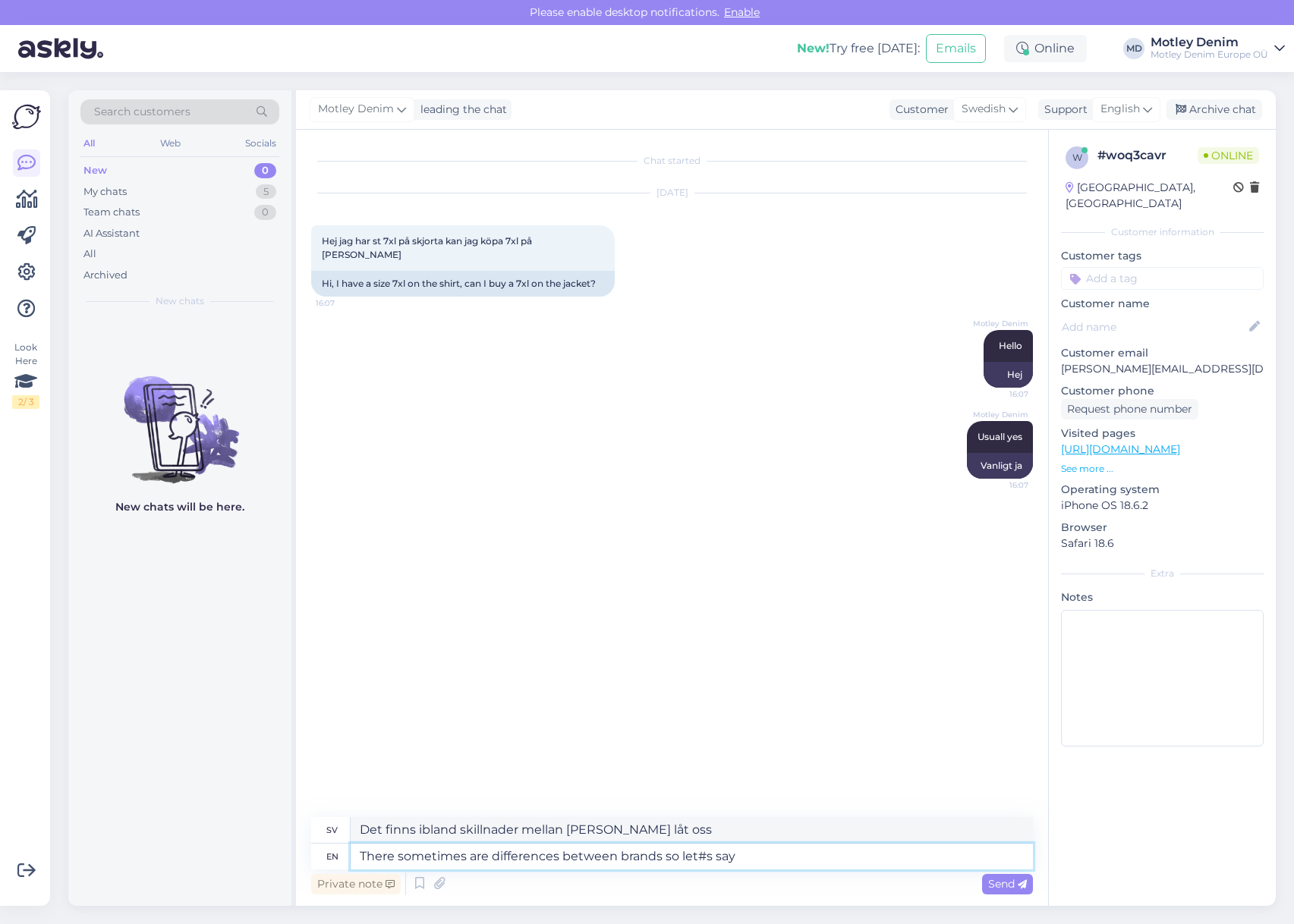
type textarea "Det finns ibland skillnader mellan [PERSON_NAME] låt oss säga"
type textarea "There sometimes are differences between brands so let#s say J^J"
type textarea "Det finns ibland skillnader mellan [PERSON_NAME] låt oss säga J^J"
type textarea "There sometimes are differences between brands so let#s say J"
type textarea "Det finns ibland skillnader mellan [PERSON_NAME] låt oss säga J"
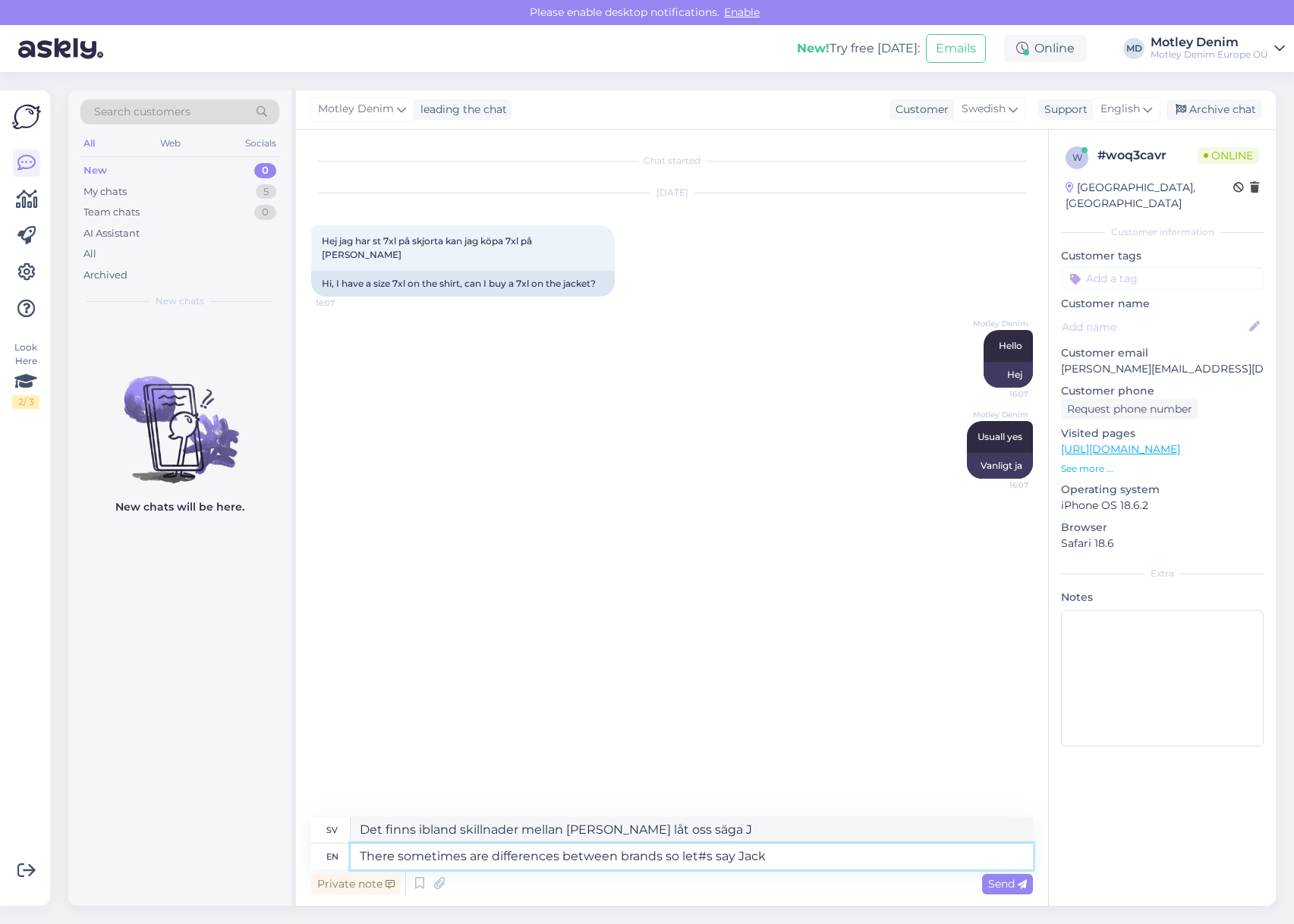
type textarea "There sometimes are differences between brands so let#s say Jack"
type textarea "Det finns ibland skillnader mellan [PERSON_NAME] låt oss säga [PERSON_NAME]"
type textarea "There sometimes are differences between brands so let#s say Jack and J"
type textarea "Det finns ibland skillnader mellan varumärken, så låt oss säga [PERSON_NAME] och"
type textarea "There sometimes are differences between brands so let#s say [PERSON_NAME] and […"
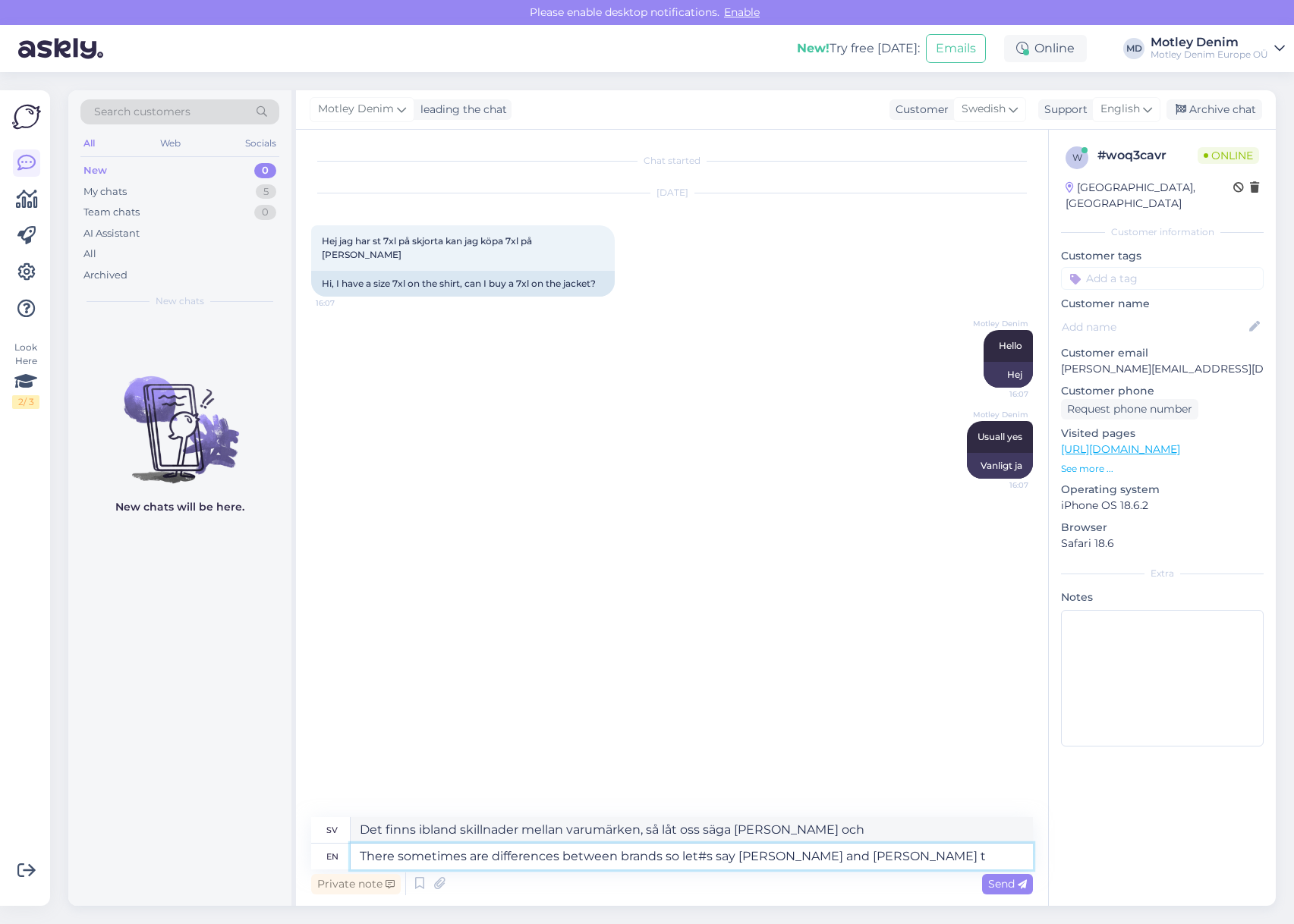
type textarea "Det finns ibland skillnader mellan [PERSON_NAME] låt oss säga [PERSON_NAME] and…"
type textarea "There sometimes are differences between brands so let#s say [PERSON_NAME] and […"
type textarea "Det finns ibland skillnader mellan [PERSON_NAME] låt oss säga en [PERSON_NAME] …"
type textarea "There sometimes are differences between brands so let#s say [PERSON_NAME] and […"
type textarea "Det finns ibland skillnader mellan [PERSON_NAME] låt oss säga [PERSON_NAME] and…"
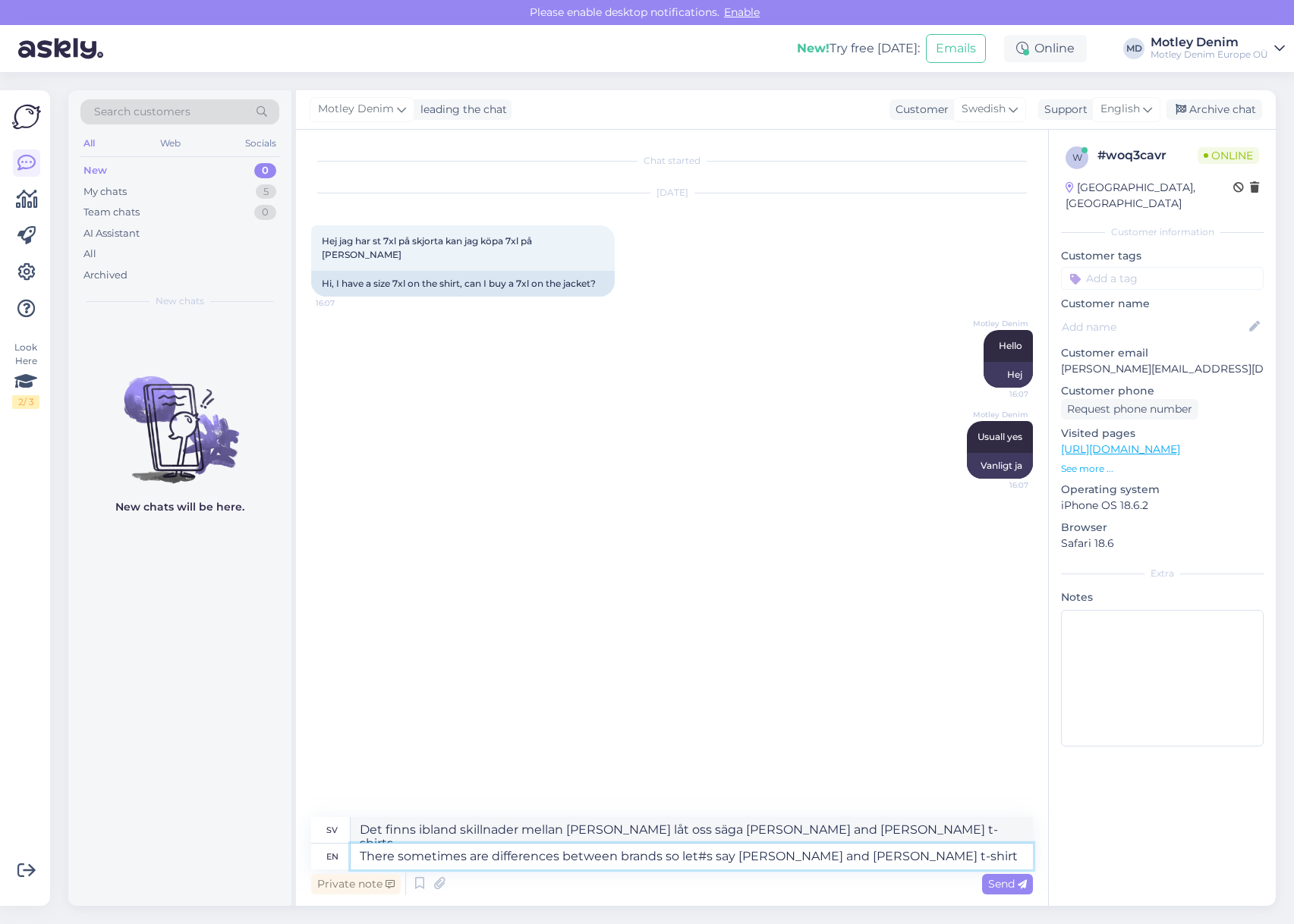
type textarea "There sometimes are differences between brands so let#s say [PERSON_NAME] and […"
type textarea "Det finns ibland skillnader mellan [PERSON_NAME] låt oss säga en [PERSON_NAME] …"
type textarea "There sometimes are differences between brands so let#s say [PERSON_NAME] and […"
type textarea "Det finns ibland skillnader mellan [PERSON_NAME] låt oss säga en [PERSON_NAME] …"
type textarea "There sometimes are differences between brands so let#s say [PERSON_NAME] and […"
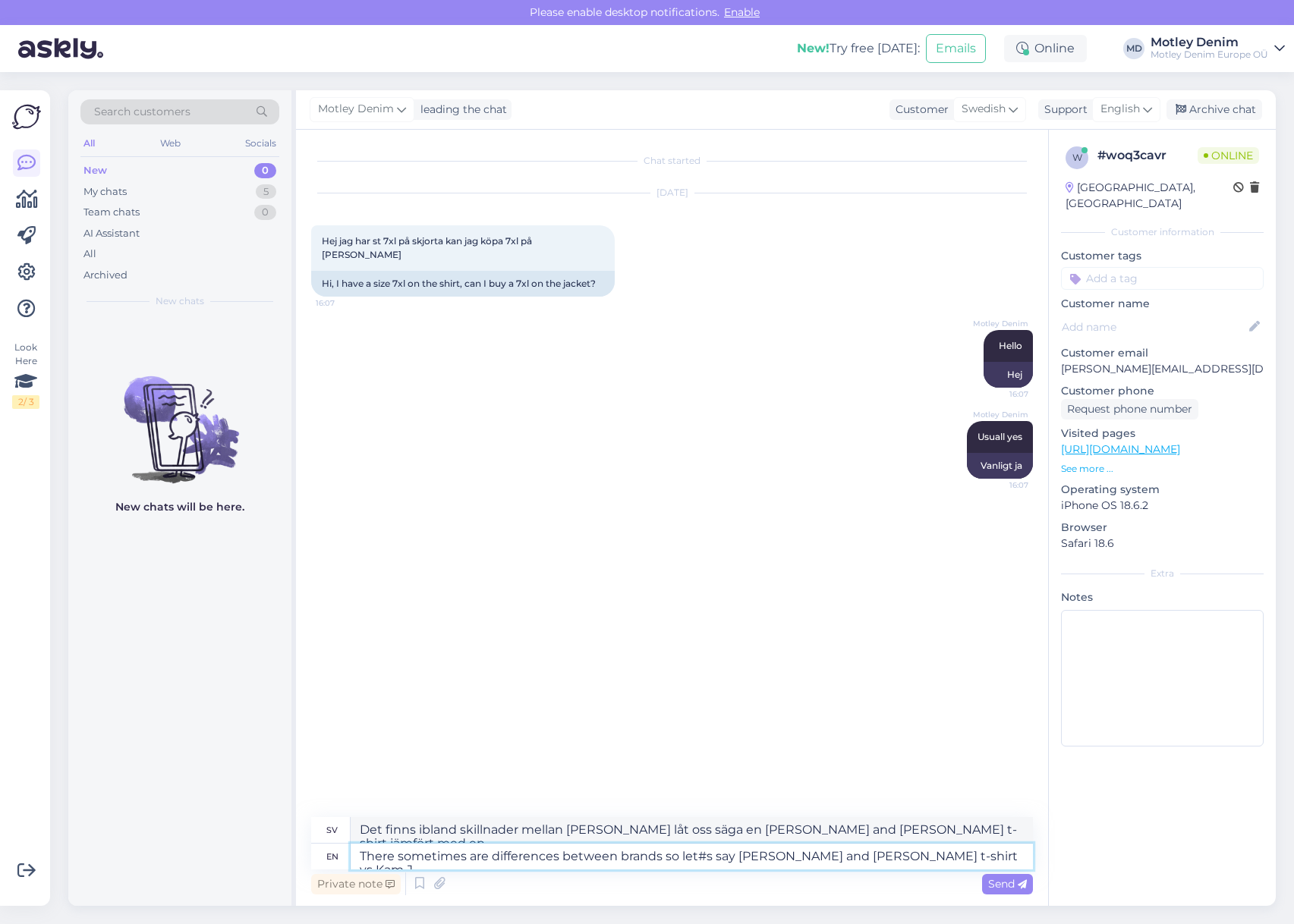
type textarea "Det finns ibland skillnader mellan [PERSON_NAME] låt oss säga en [PERSON_NAME] …"
type textarea "There sometimes are differences between brands so let#s say [PERSON_NAME] and […"
type textarea "Det finns ibland skillnader mellan [PERSON_NAME] låt oss säga en [PERSON_NAME] …"
type textarea "There sometimes are differences between brands so let#s say [PERSON_NAME] and […"
type textarea "Det finns ibland skillnader mellan [PERSON_NAME] låt oss säga en [PERSON_NAME] …"
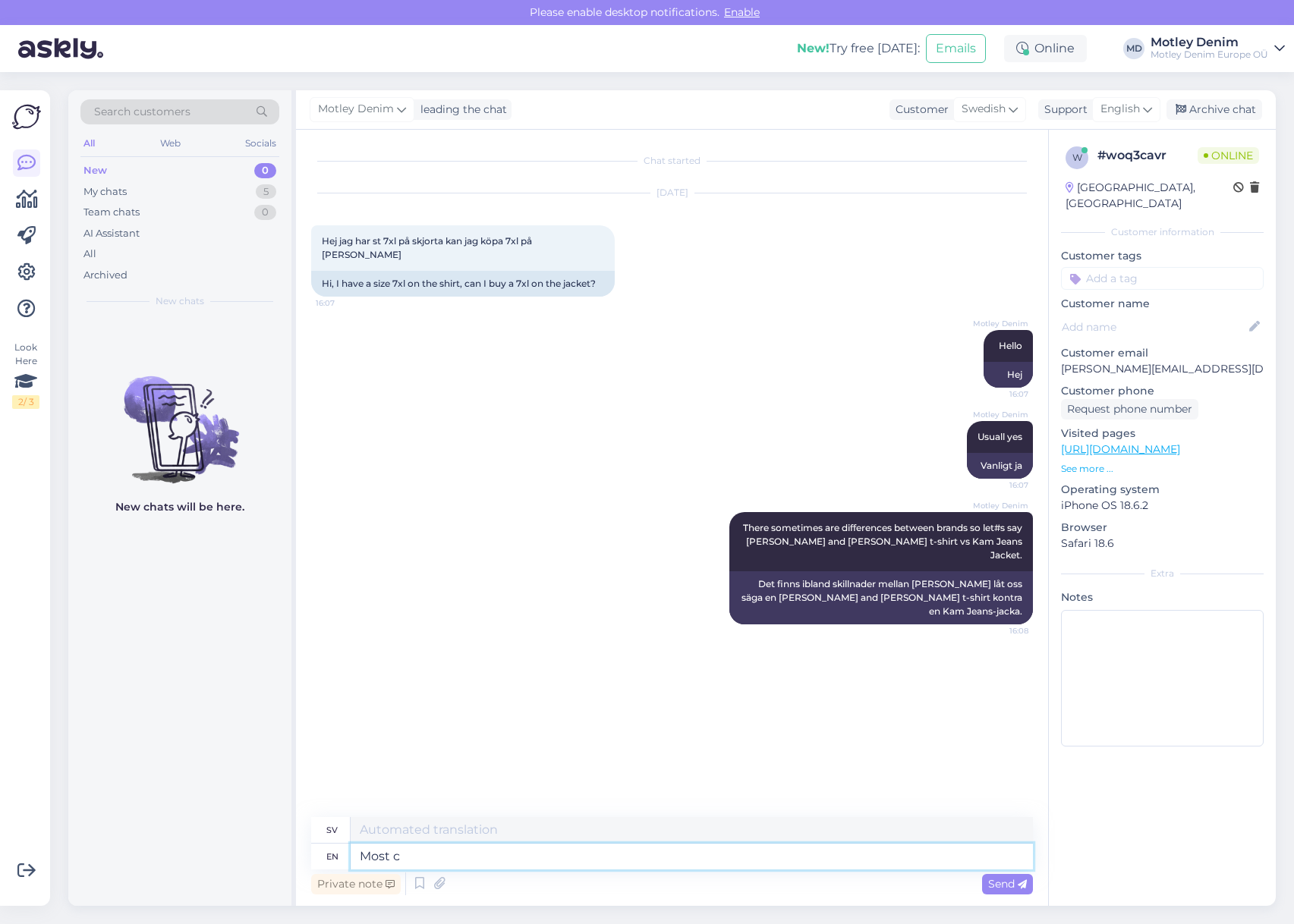
type textarea "Most ca"
type textarea "Mest"
type textarea "Most cases"
type textarea "De flesta fall"
type textarea "Most cases the same s"
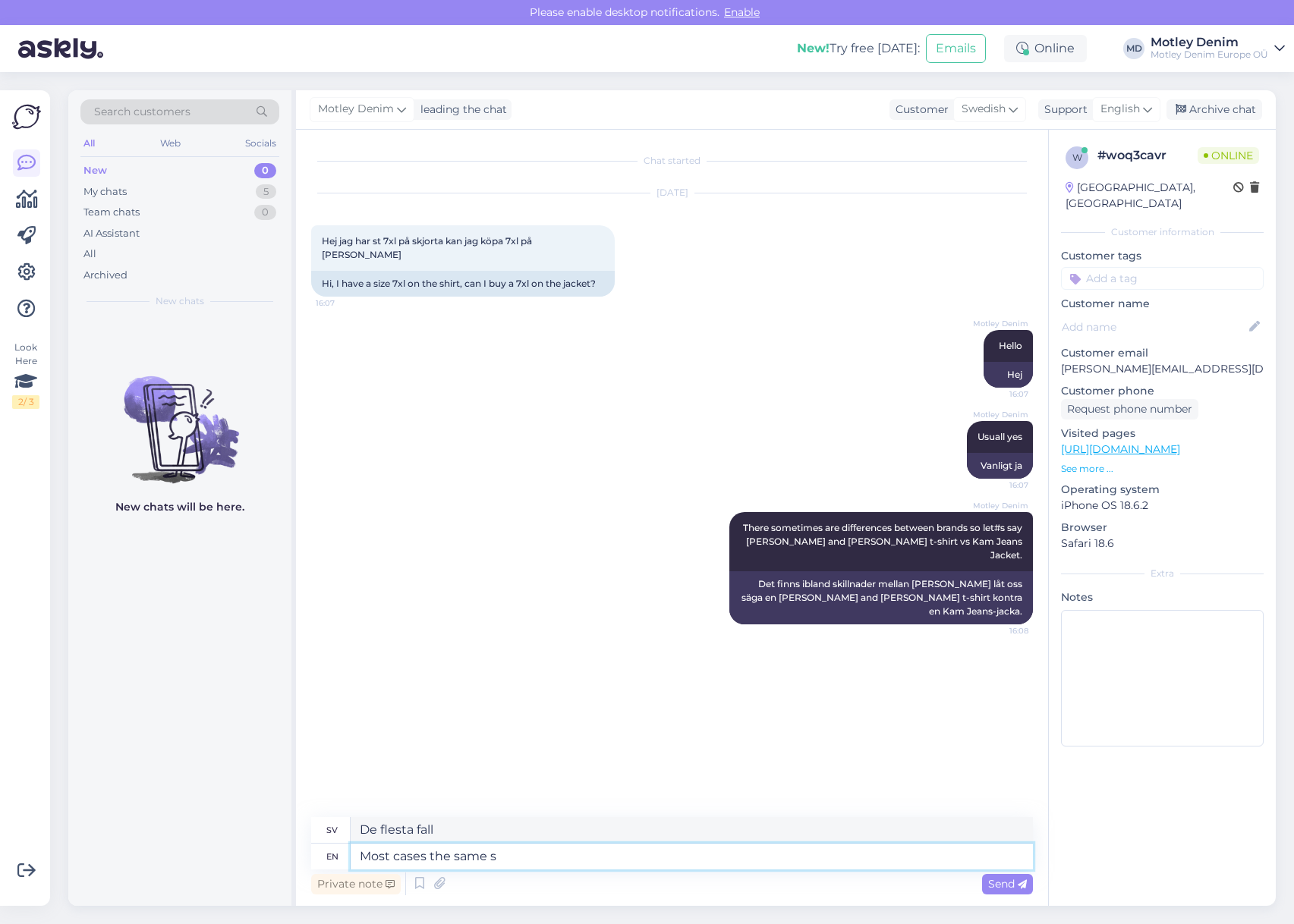
type textarea "De flesta fall likadana"
type textarea "Most cases the same size"
type textarea "De flesta fall samma storlek"
type textarea "Most cases the same size is o"
type textarea "I de flesta fall är det samma storlek"
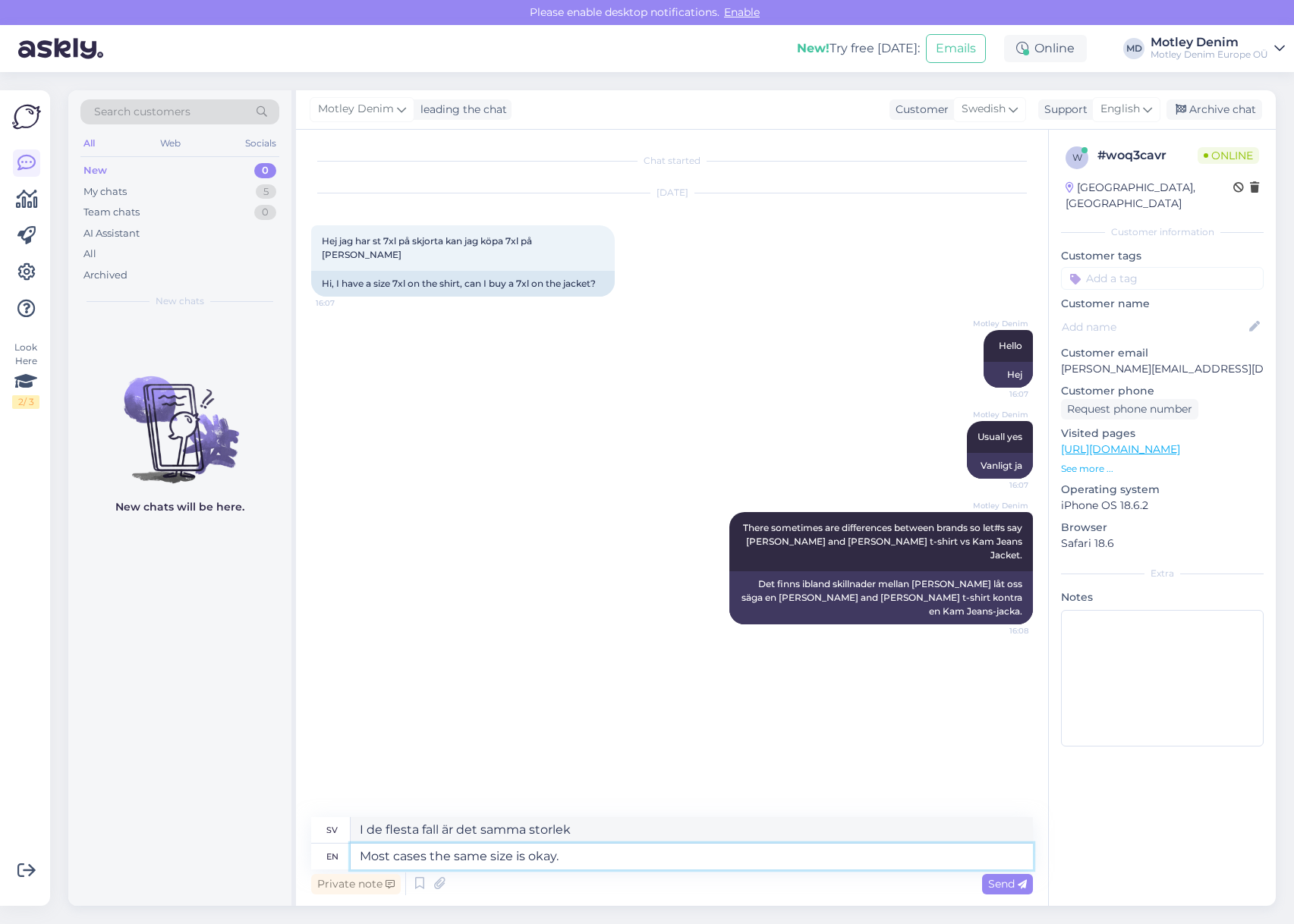
type textarea "Most cases the same size is okay."
type textarea "I de flesta fall är samma storlek okej."
type textarea "Most cases the same size is okay."
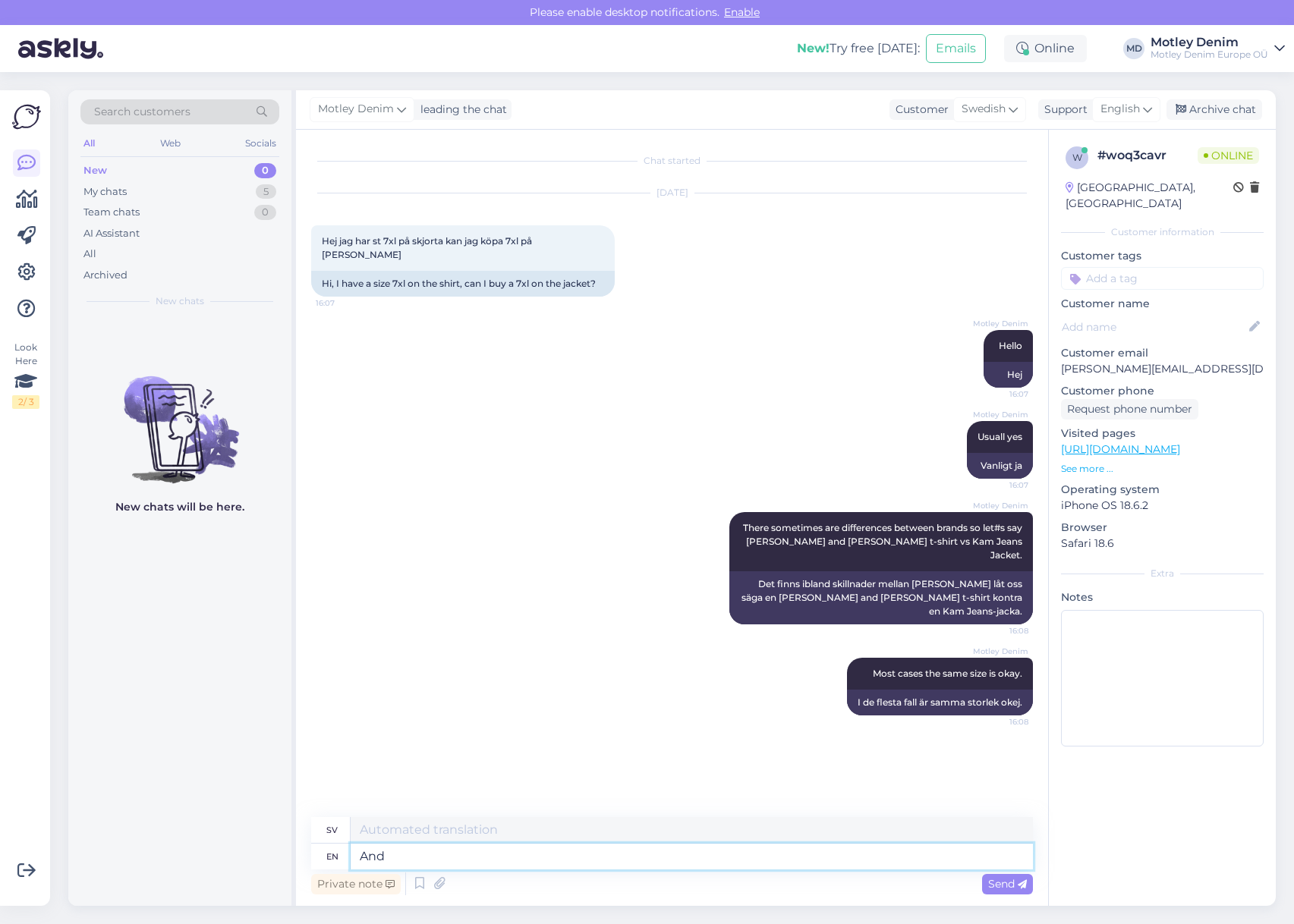
type textarea "And"
type textarea "Och"
type textarea "And if"
type textarea "Och om"
type textarea "And if it i"
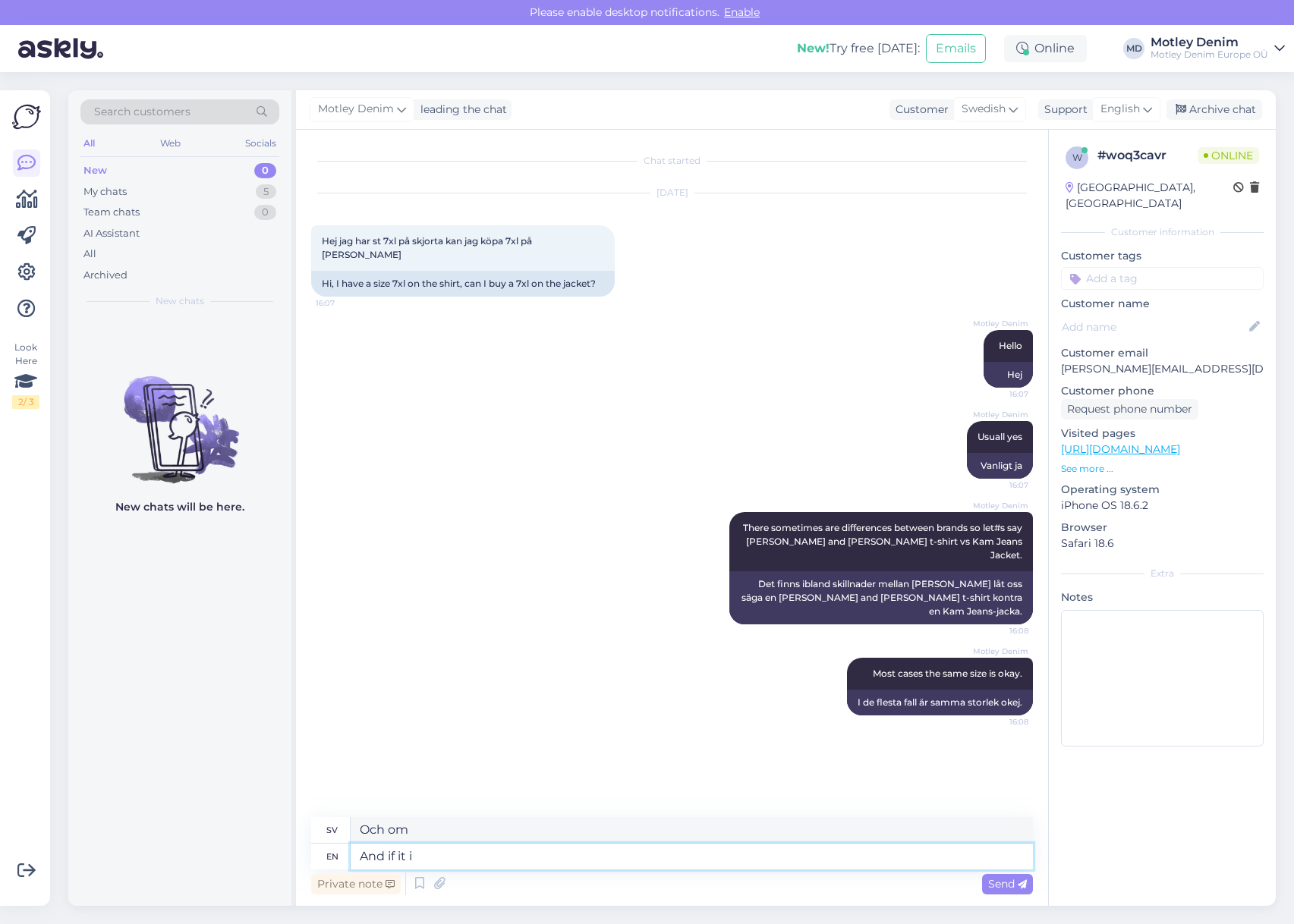
type textarea "Och om det"
type textarea "And if it is n"
type textarea "Och om det är"
type textarea "And if it is not t"
type textarea "Och om det inte är"
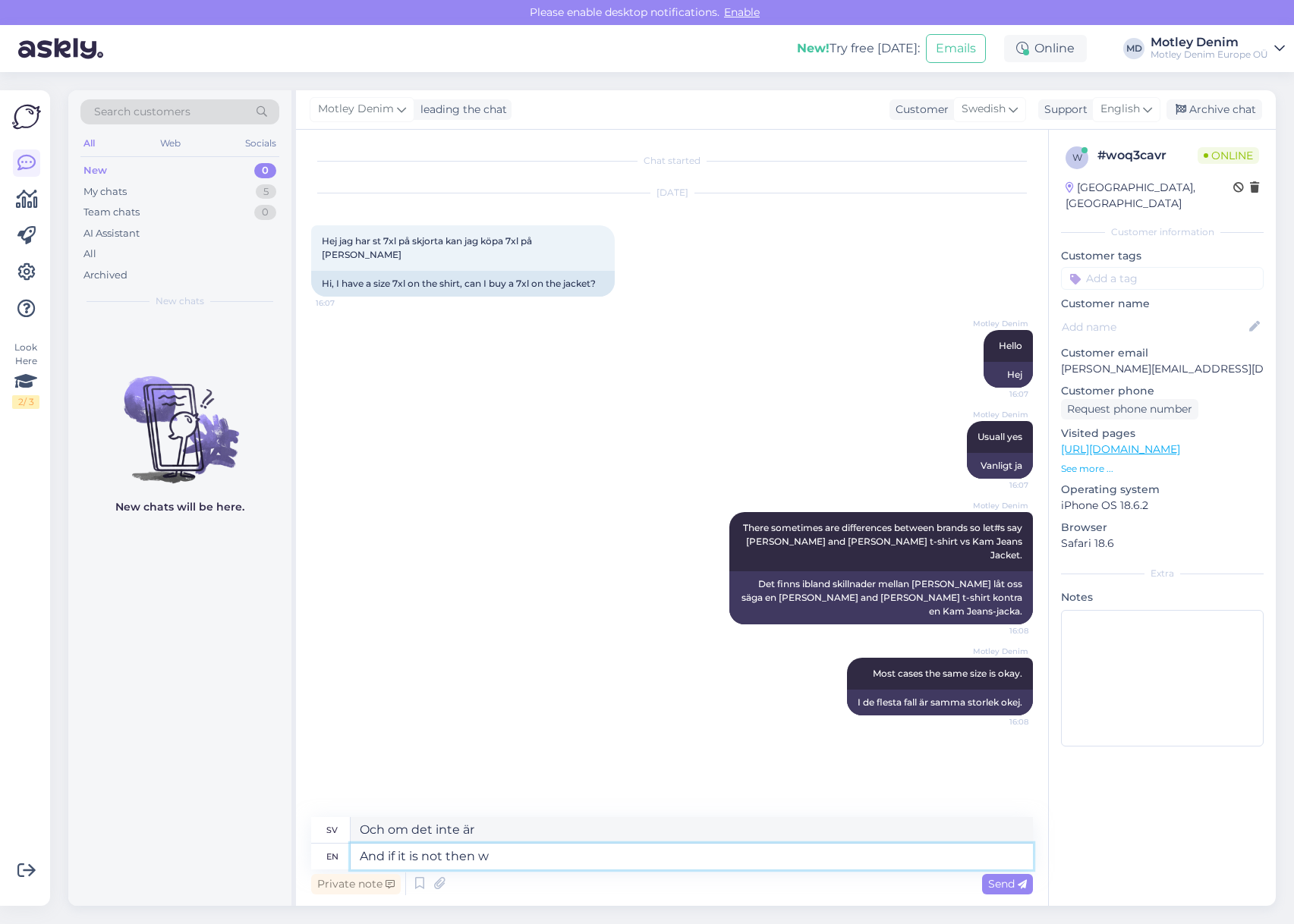
type textarea "And if it is not then we"
type textarea "Och om det inte är det då"
type textarea "And if it is not then we ha"
type textarea "Och om det inte är det så är vi"
type textarea "And if it is not then we have a"
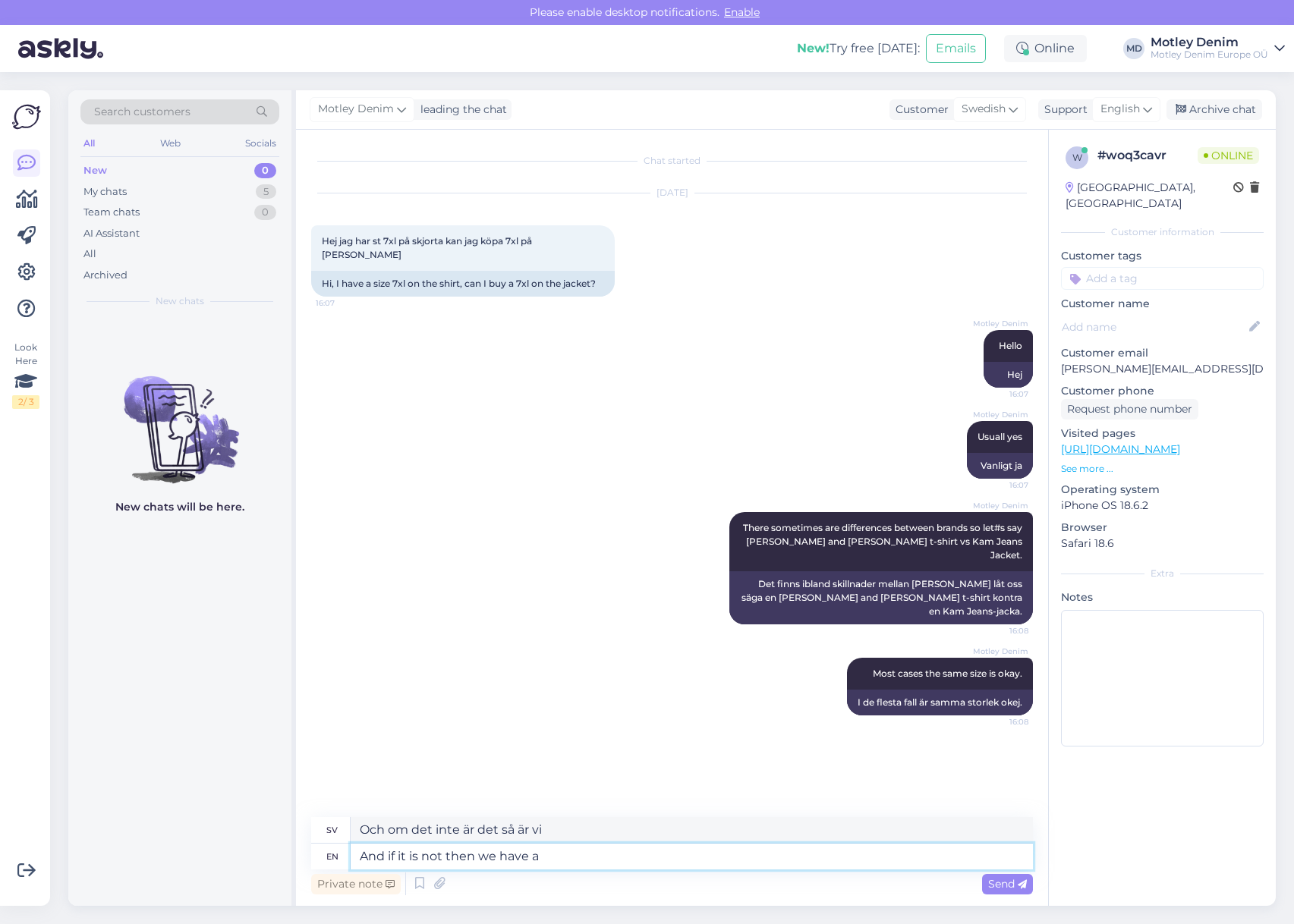
type textarea "Och om det inte är det så har vi"
type textarea "And if it is not then we have a"
type textarea "Och om det inte är det så har vi en"
type textarea "And if it is not then we have a return sys"
type textarea "Och om det inte är det, så har vi en återgång"
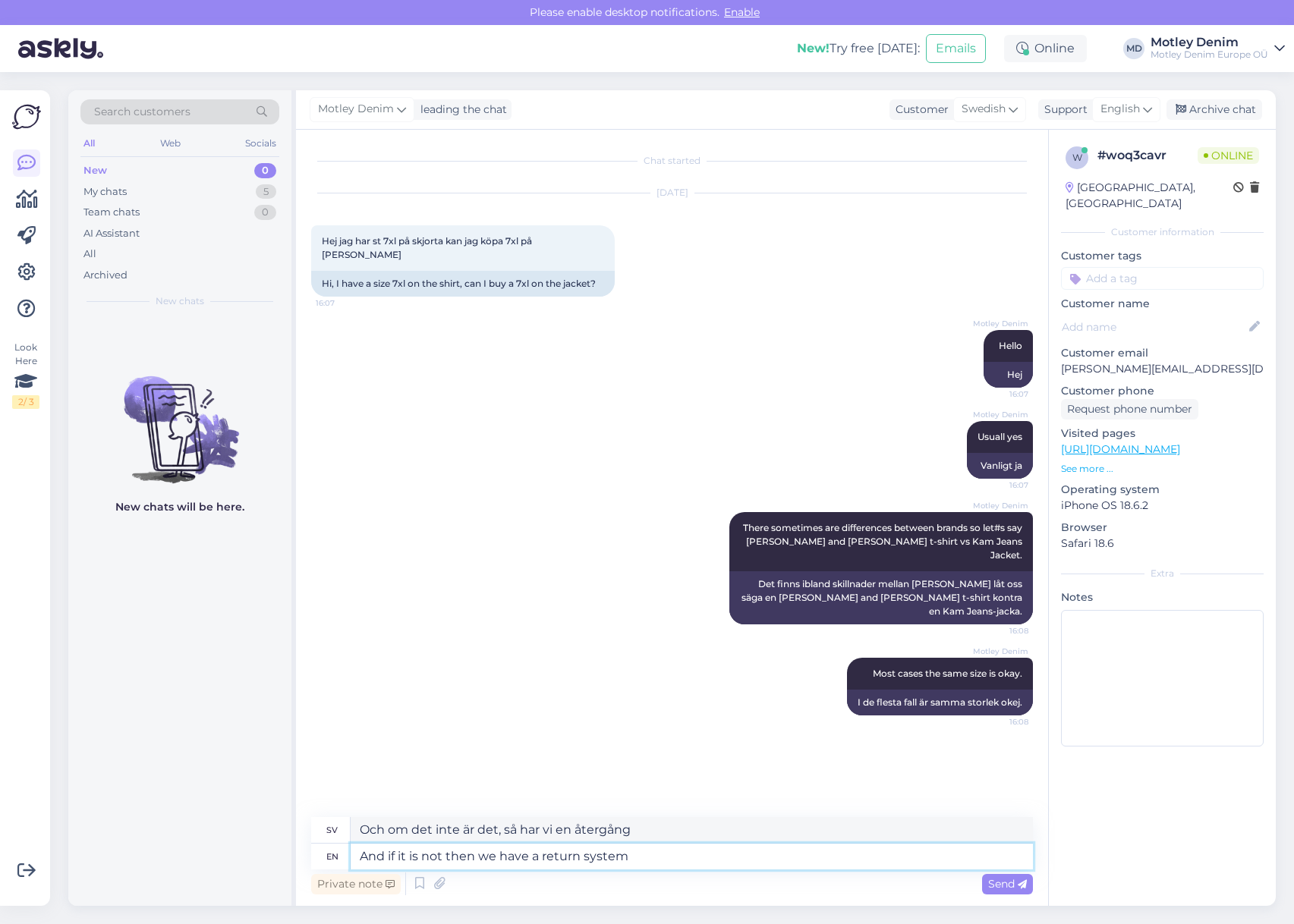
type textarea "And if it is not then we have a return system f"
type textarea "Och om det inte är det så har vi ett retursystem"
type textarea "And if it is not then we have a return system for t"
type textarea "Och om det inte är det så har vi ett retursystem för"
type textarea "And if it is not then we have a return system for that."
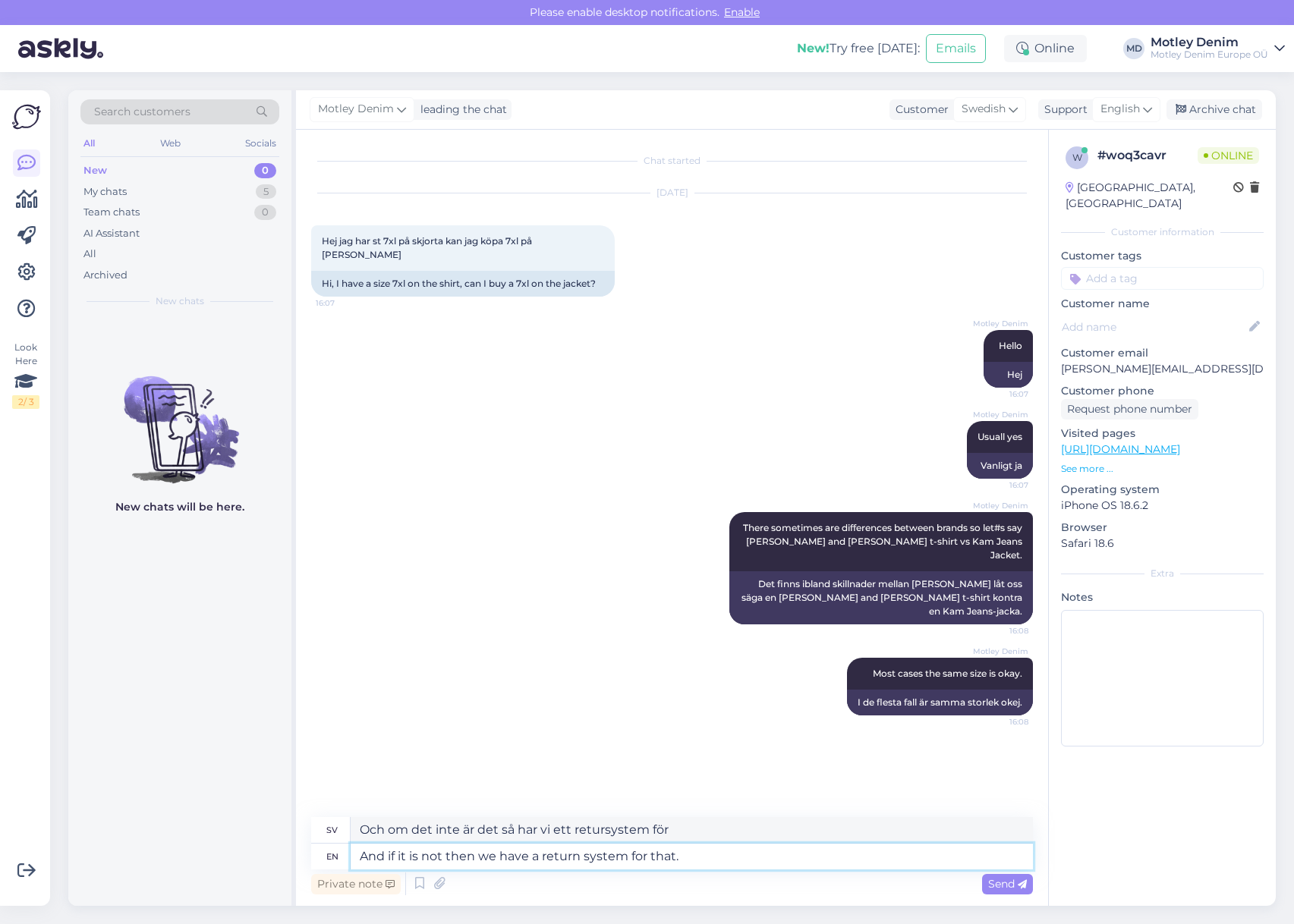
type textarea "Och om det inte är det så har vi ett retursystem för det."
type textarea "And if it is not then we have a return system that p"
type textarea "Och om det inte är det så har vi ett retursystem som"
type textarea "And if it is not then we have a return system that people ca"
type textarea "Och om det inte är det, så har vi ett retursystem som folk"
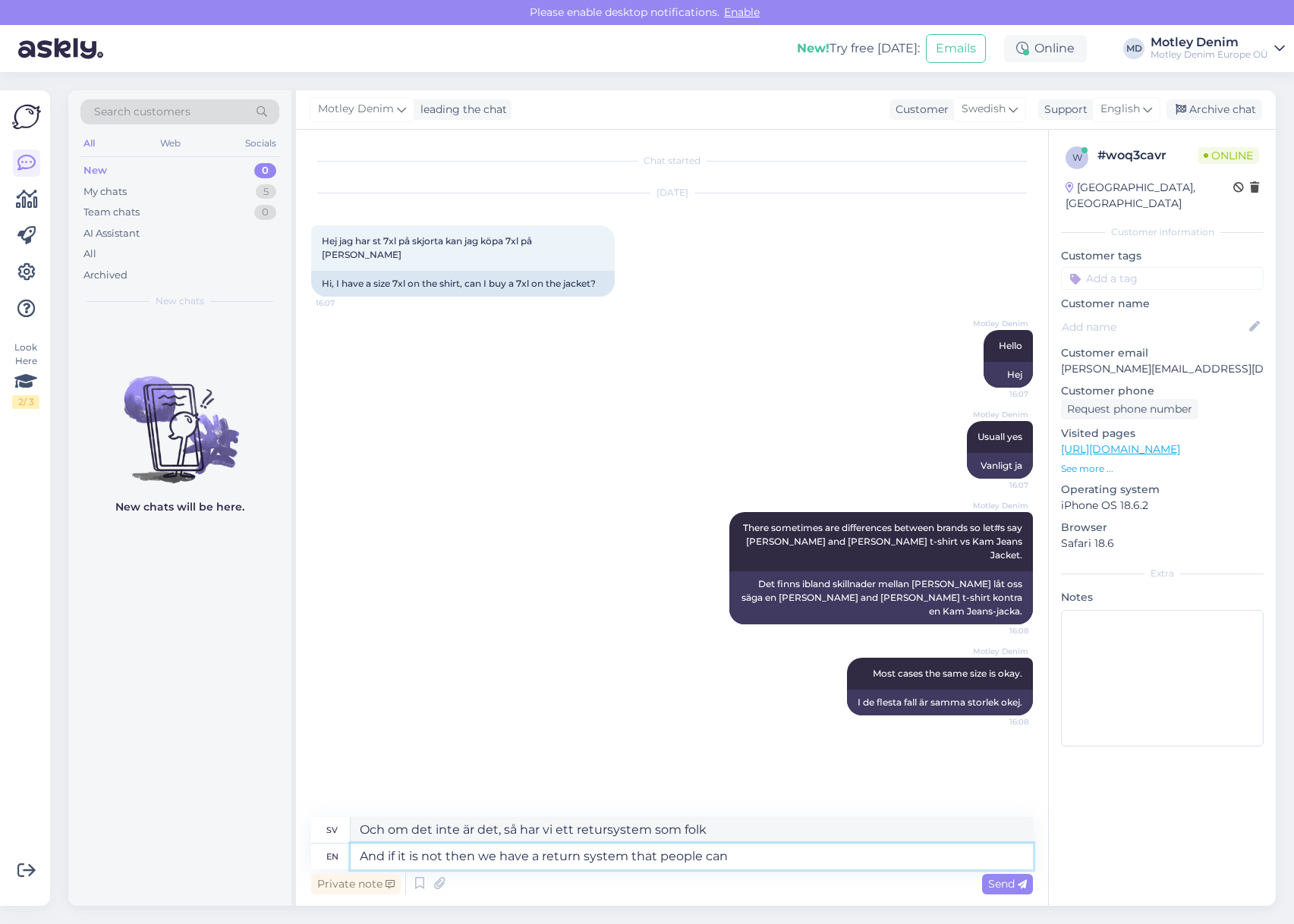
type textarea "And if it is not then we have a return system that people can u"
type textarea "Och om det inte är det, så har vi ett retursystem som folk kan"
type textarea "And if it is not then we have a return system that people can use t"
type textarea "Och om det inte är det, så har vi ett retursystem som folk kan använda"
type textarea "And if it is not then we have a return system that people can use t"
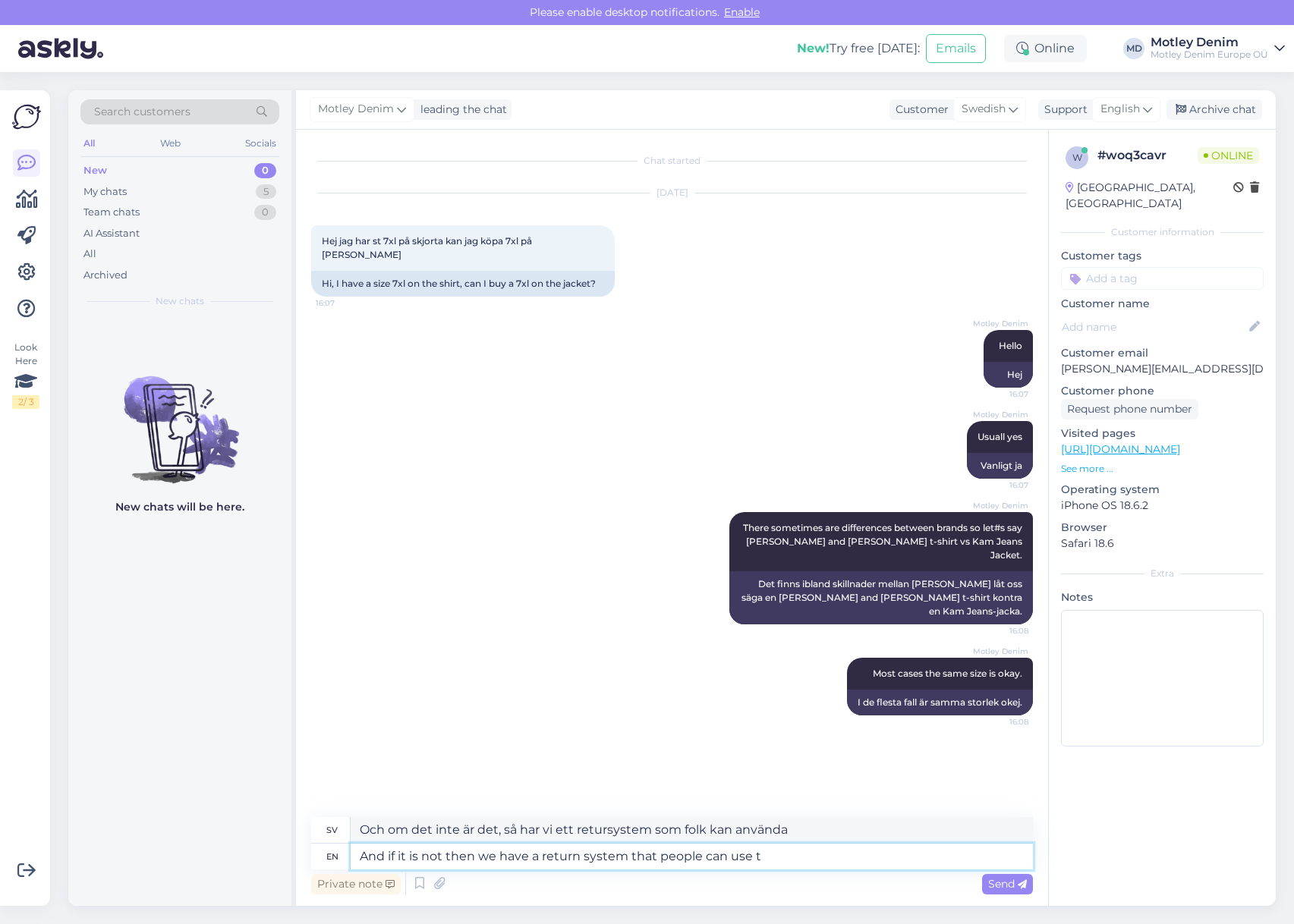
type textarea "Och om det inte är det, så har vi ett retursystem som folk kan använda."
type textarea "And if it is not then we have a return system that people can use to"
type textarea "Och om det inte är det, så har vi ett retursystem som folk kan använda för att"
type textarea "And if it is not then we have a return system that people can use to return"
type textarea "Och om det inte är det, så har vi ett retursystem som folk kan använda för att …"
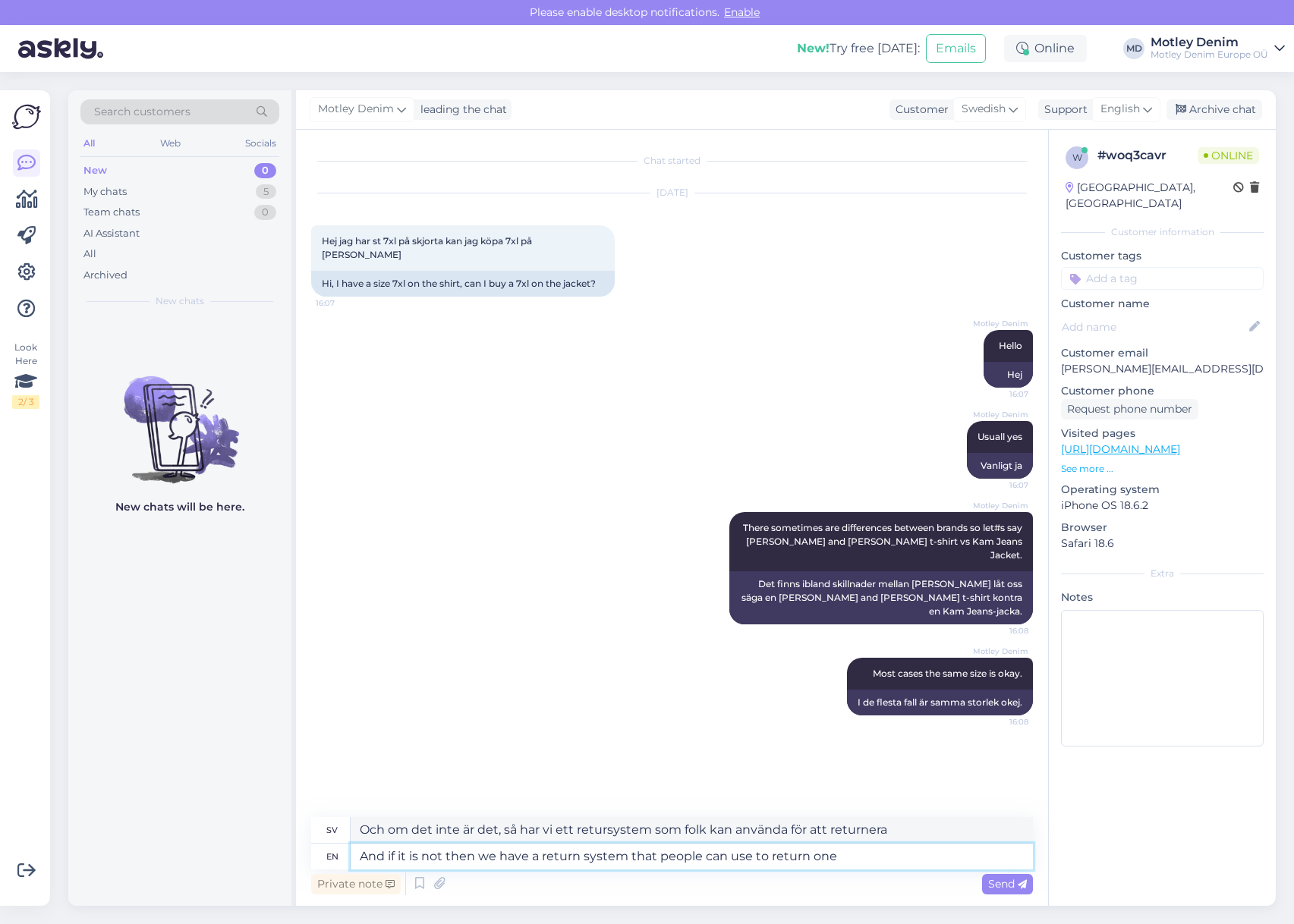
type textarea "And if it is not then we have a return system that people can use to return one…"
type textarea "Och om det inte är det, så har vi ett retursystem som folk kan använda för att …"
type textarea "And if it is not then we have a return system that people can use to return one…"
type textarea "Och om det inte är det, så har vi ett retursystem som folk kan använda för att …"
type textarea "And if it is not then we have a return system that people can use to return one…"
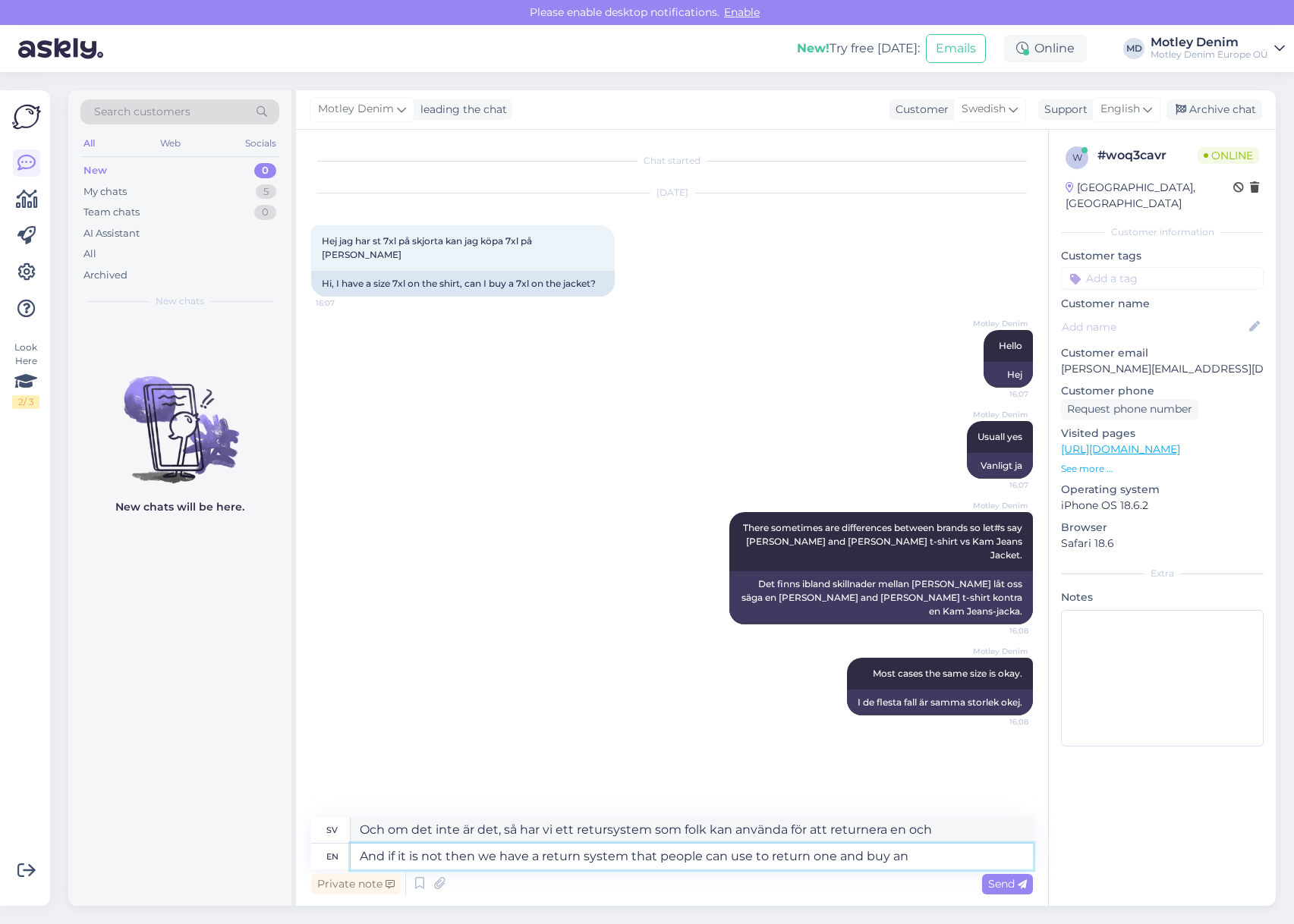
type textarea "Och om det inte är det, så har vi ett retursystem som folk kan använda för att …"
type textarea "And if it is not then we have a return system that people can use to return one…"
type textarea "Och om det inte är det, så har vi ett retursystem som folk kan använda för att …"
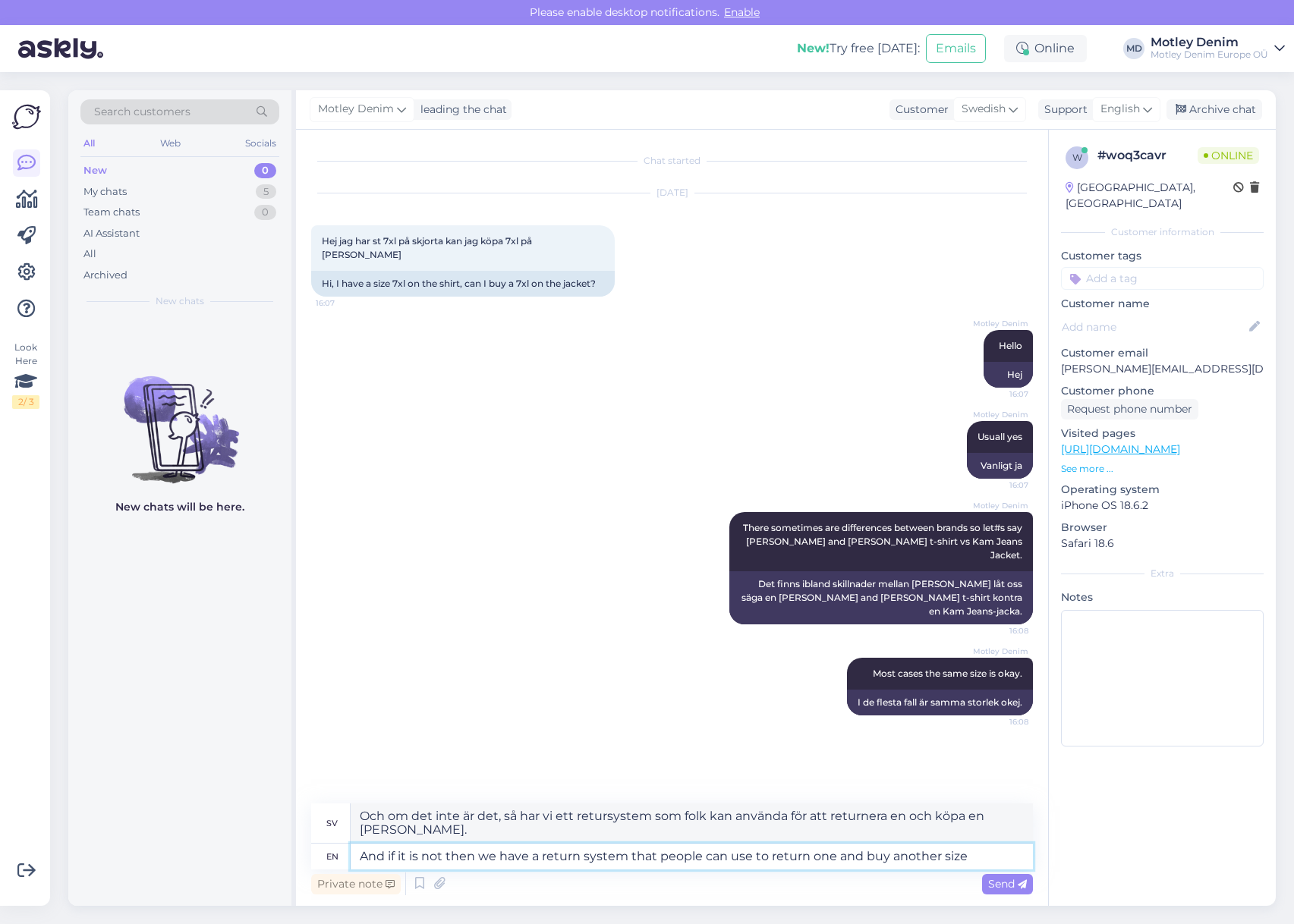
type textarea "And if it is not then we have a return system that people can use to return one…"
type textarea "Och om den inte är det, så har vi ett retursystem som folk kan använda för att …"
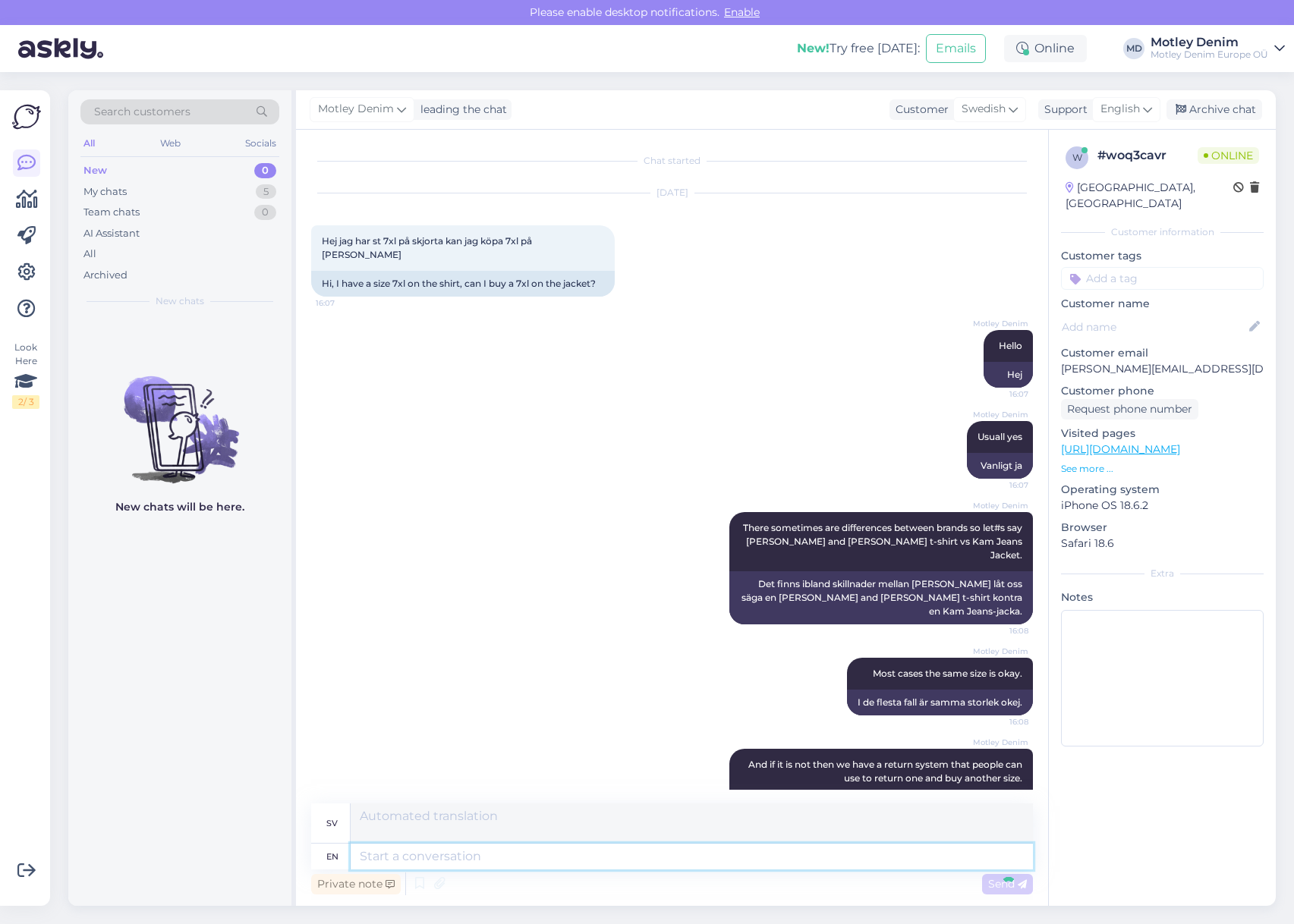
scroll to position [6, 0]
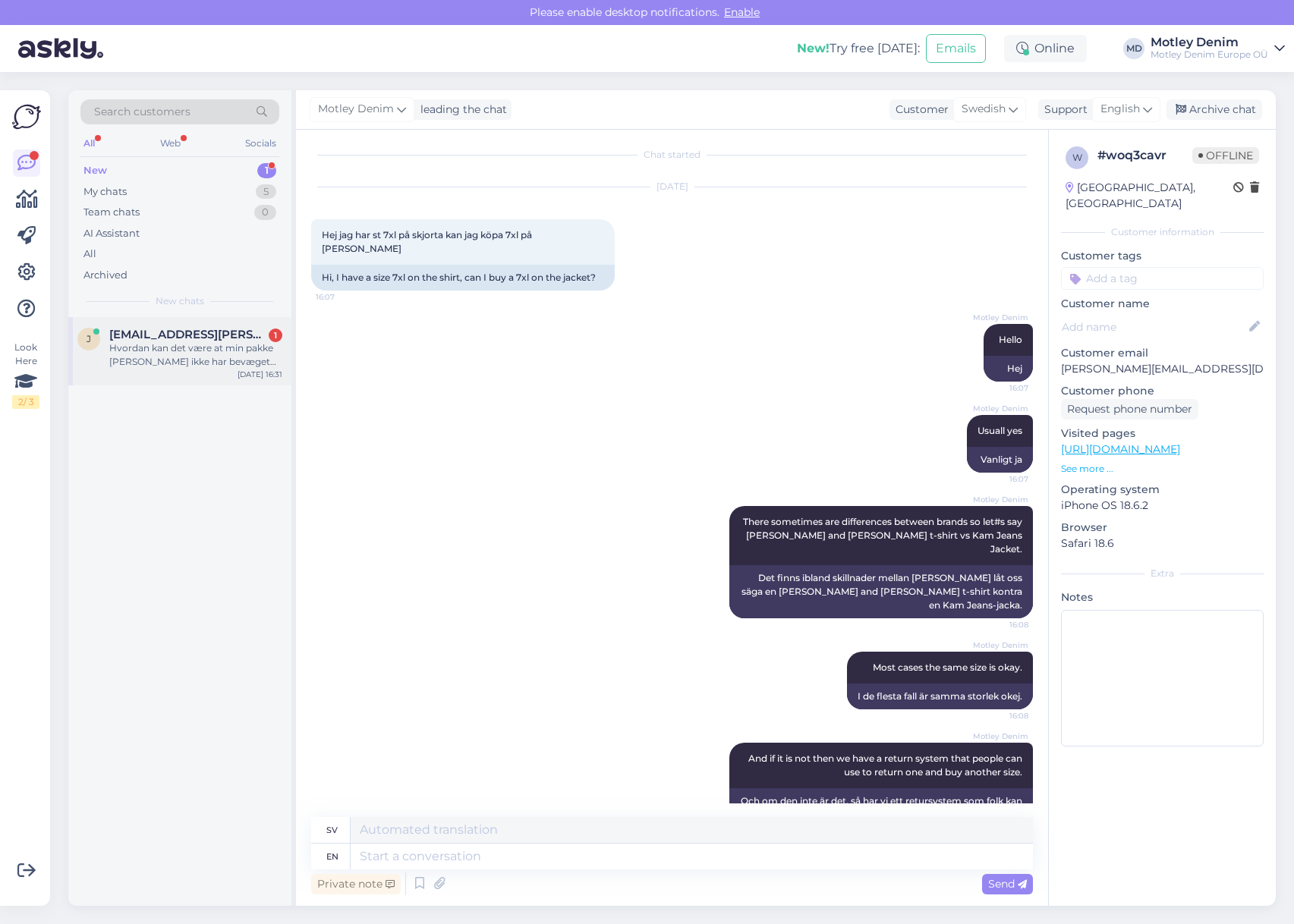
click at [151, 342] on div "Hvordan kan det være at min pakke [PERSON_NAME] ikke har bevæget sig i sendte d…" at bounding box center [196, 355] width 173 height 27
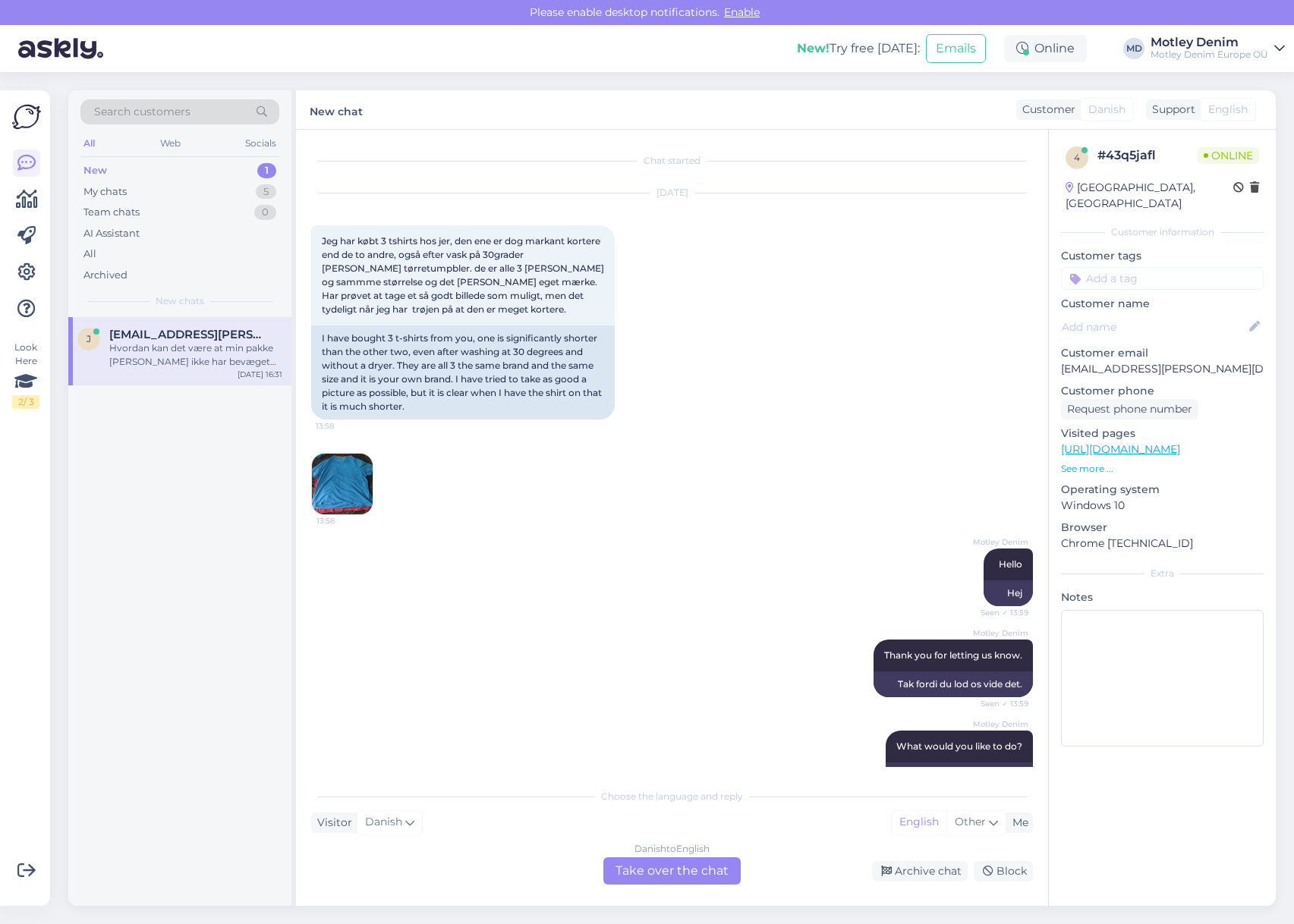
scroll to position [2442, 0]
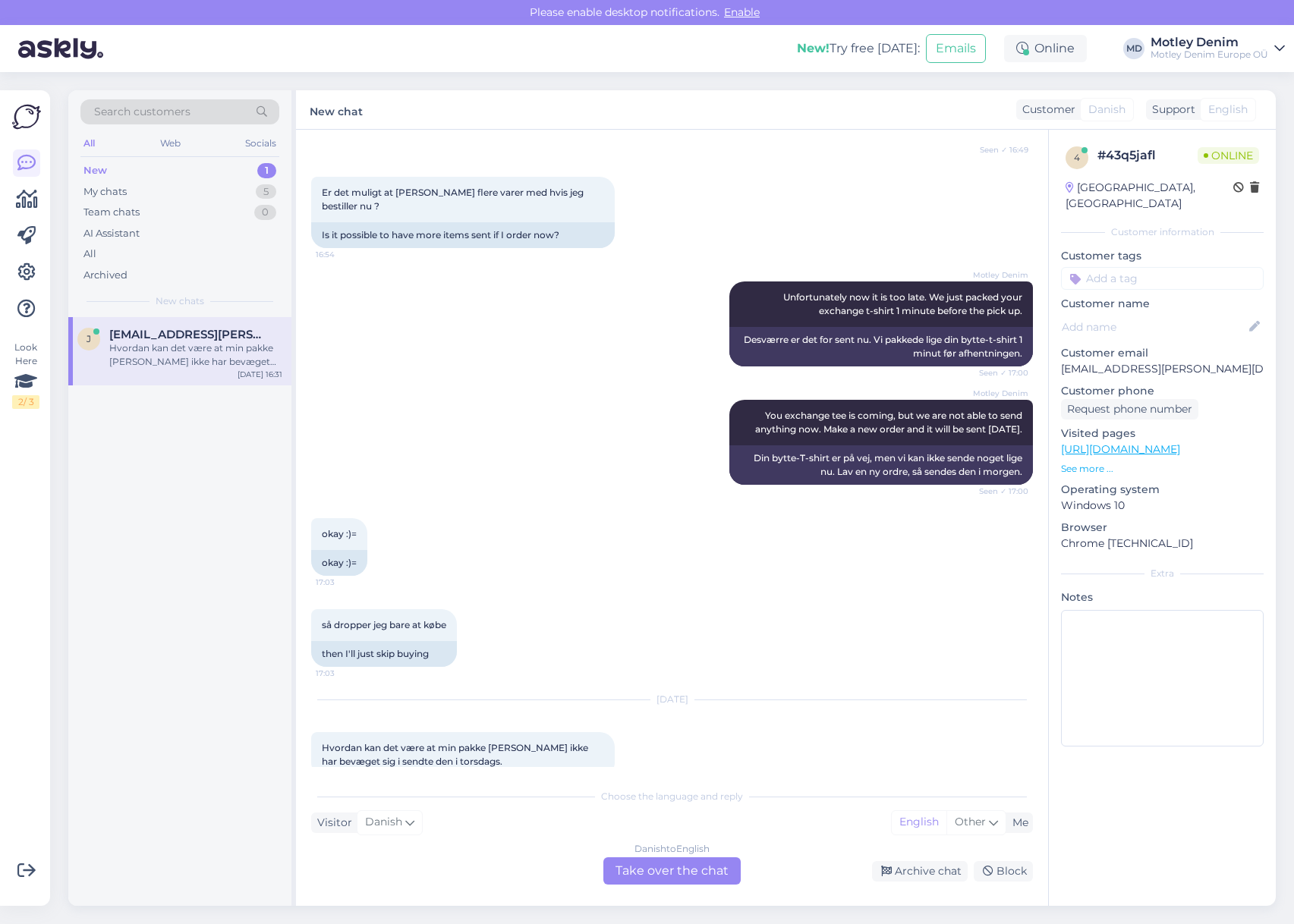
click at [715, 863] on div "Danish to English Take over the chat" at bounding box center [671, 871] width 137 height 27
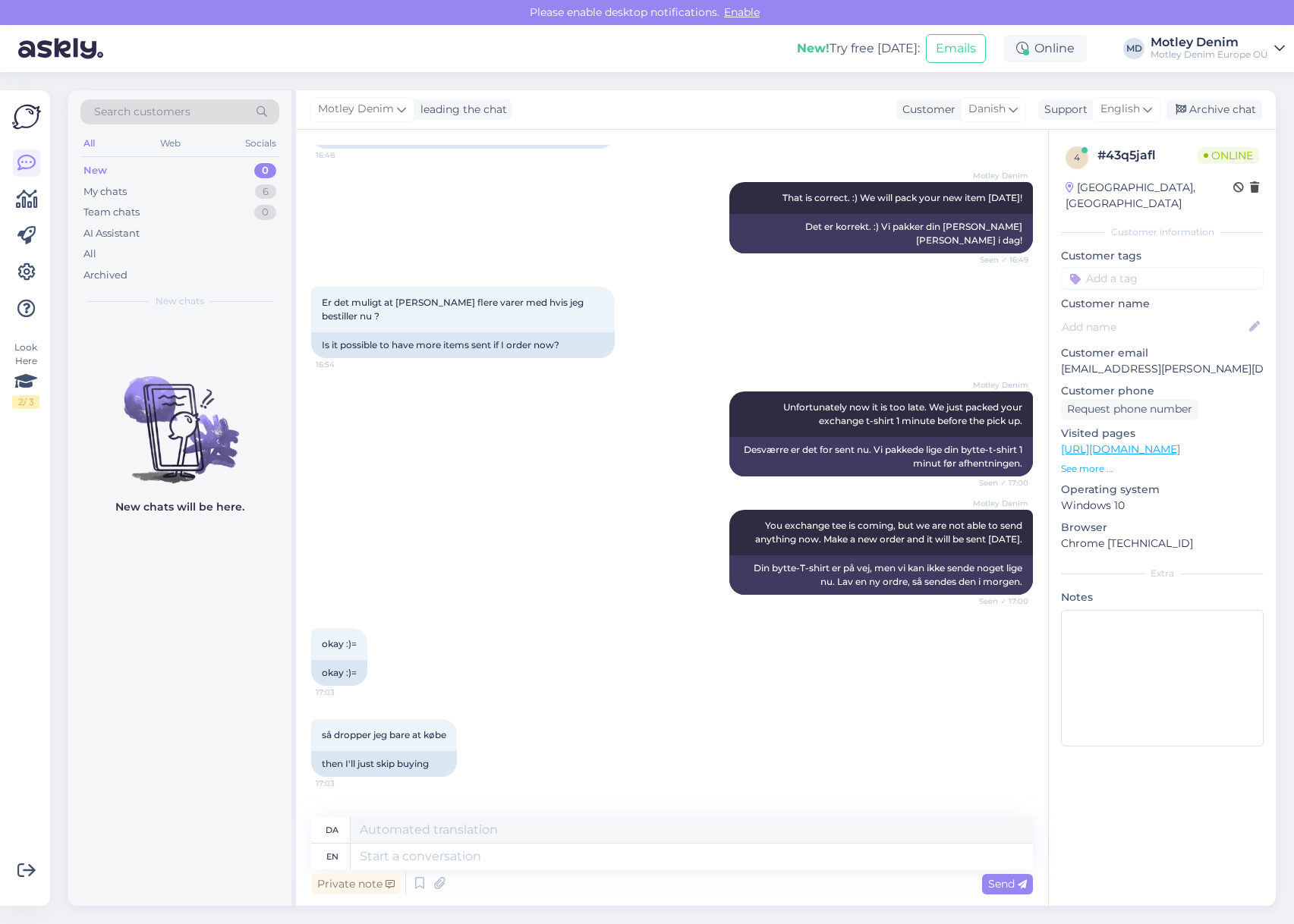
scroll to position [2445, 0]
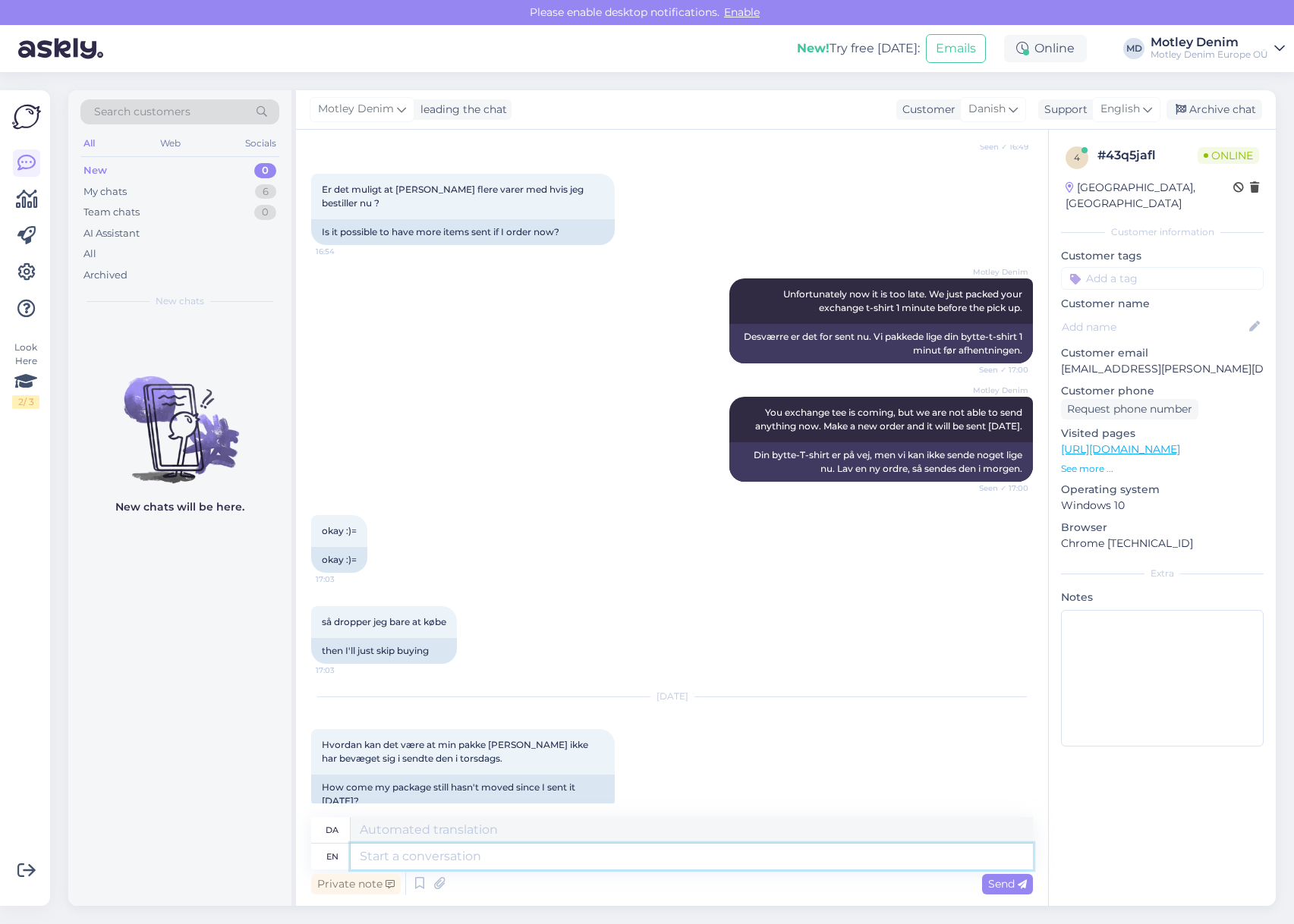
click at [587, 853] on textarea at bounding box center [691, 856] width 682 height 26
type textarea "Hello"
type textarea "Hej"
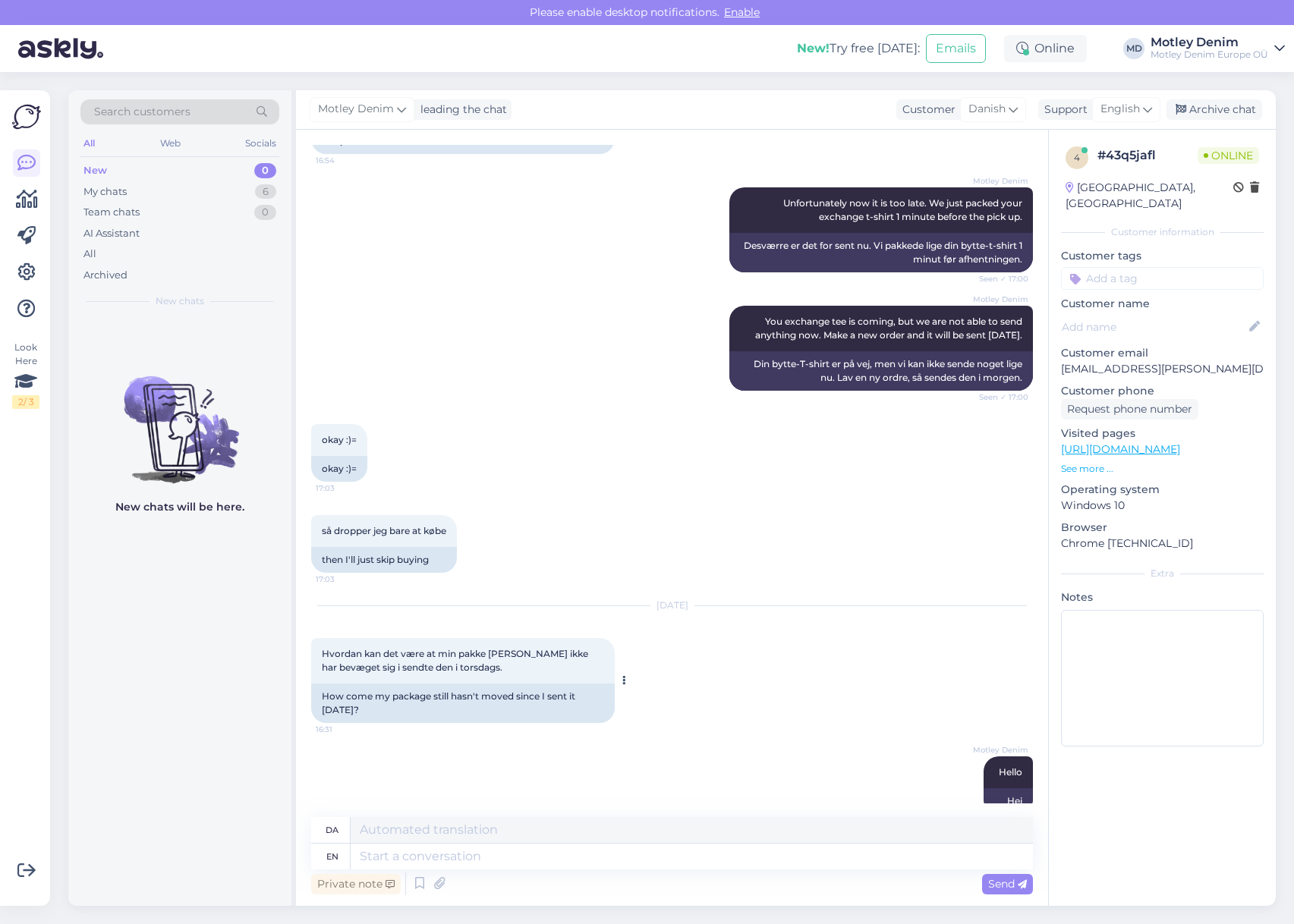
click at [338, 648] on span "Hvordan kan det være at min pakke [PERSON_NAME] ikke har bevæget sig i sendte d…" at bounding box center [456, 660] width 269 height 25
drag, startPoint x: 338, startPoint y: 624, endPoint x: 428, endPoint y: 638, distance: 91.1
click at [428, 648] on span "Hvordan kan det være at min pakke [PERSON_NAME] ikke har bevæget sig i sendte d…" at bounding box center [456, 660] width 269 height 25
copy span "Hvordan kan det være at min pakke [PERSON_NAME] ikke har bevæget sig i sendte d…"
click at [726, 859] on textarea at bounding box center [691, 856] width 682 height 26
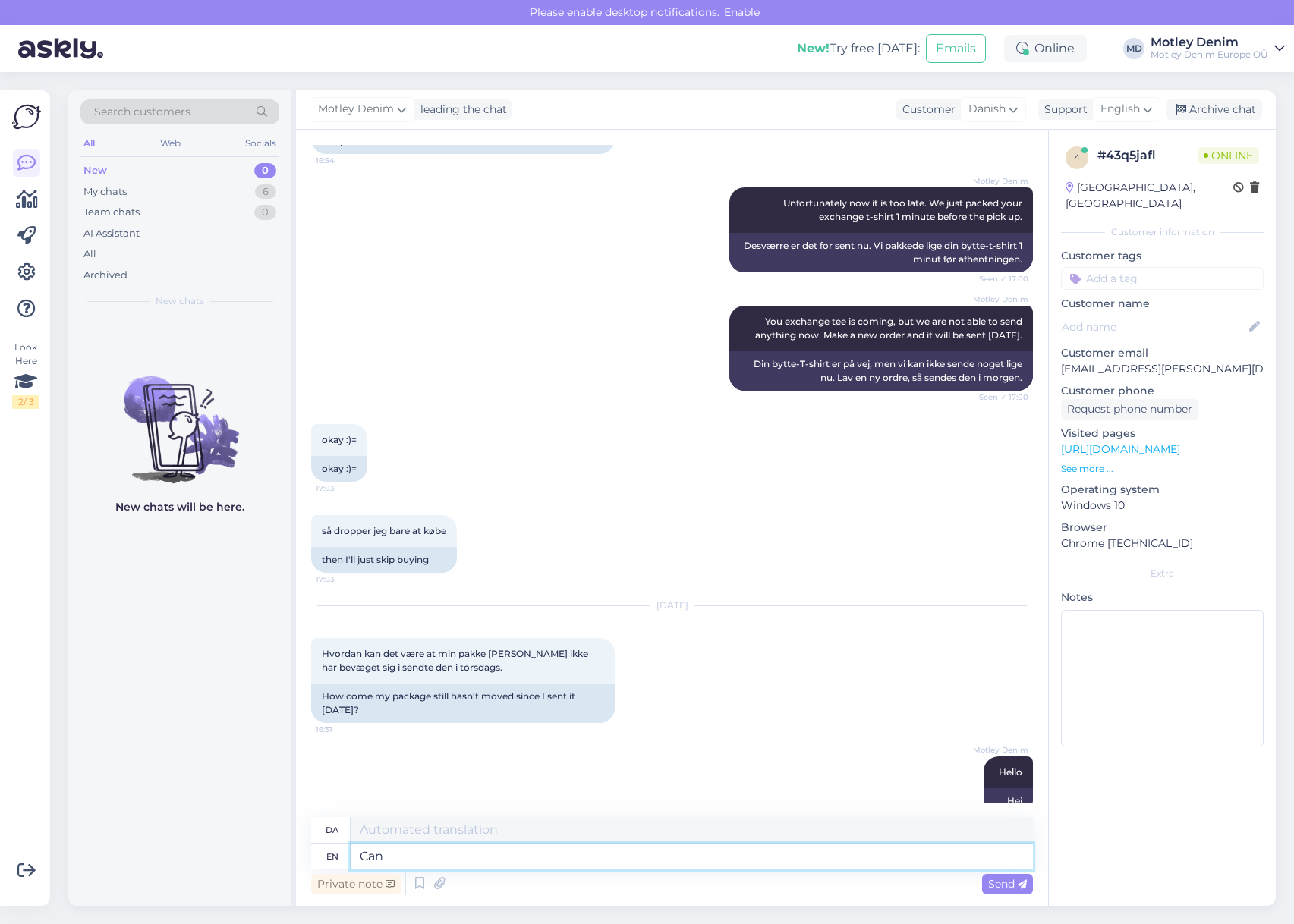
type textarea "Can"
type textarea "[PERSON_NAME]"
type textarea "Can you p"
type textarea "Kan du"
type textarea "Can you provide"
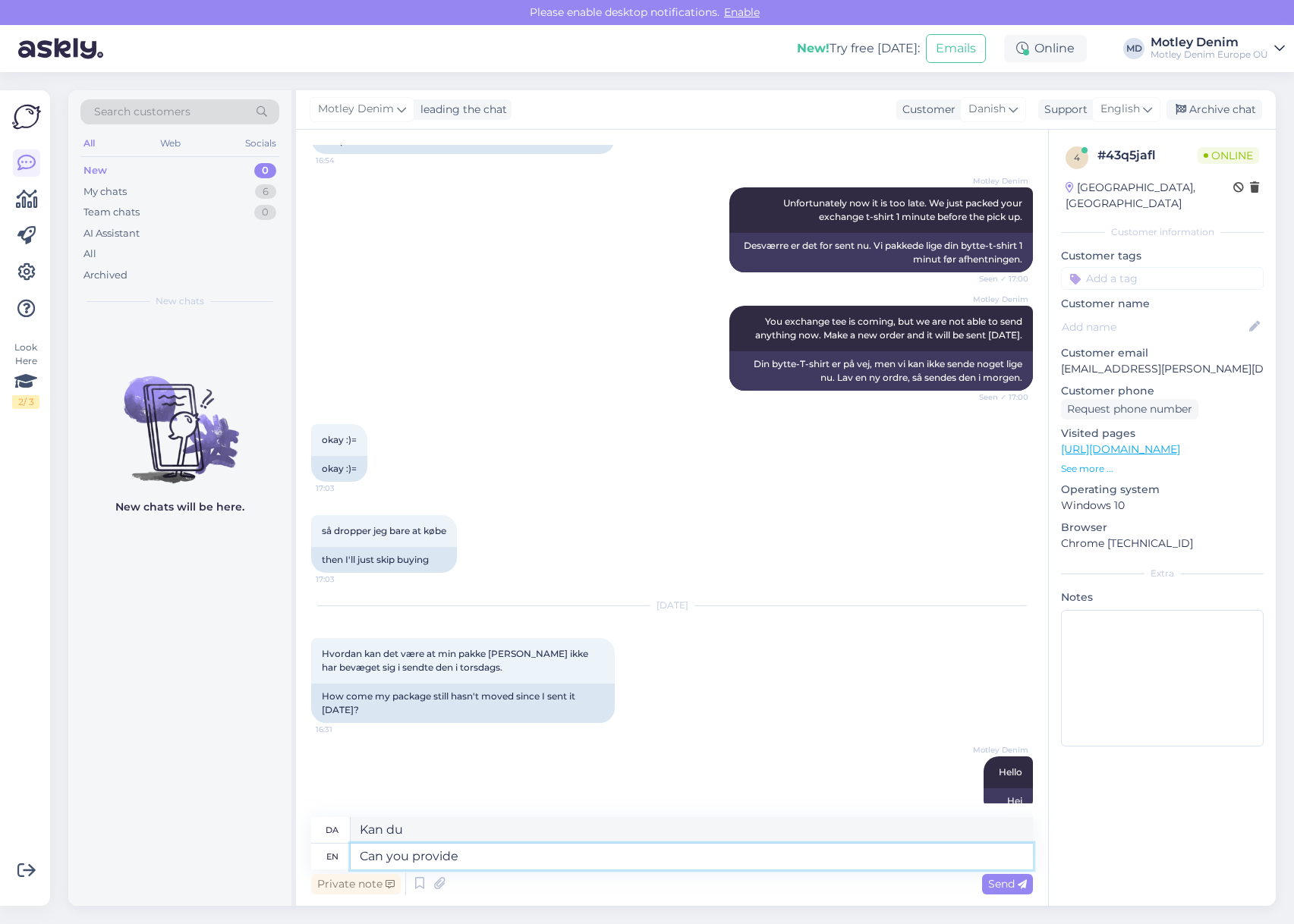
type textarea "Kan du give"
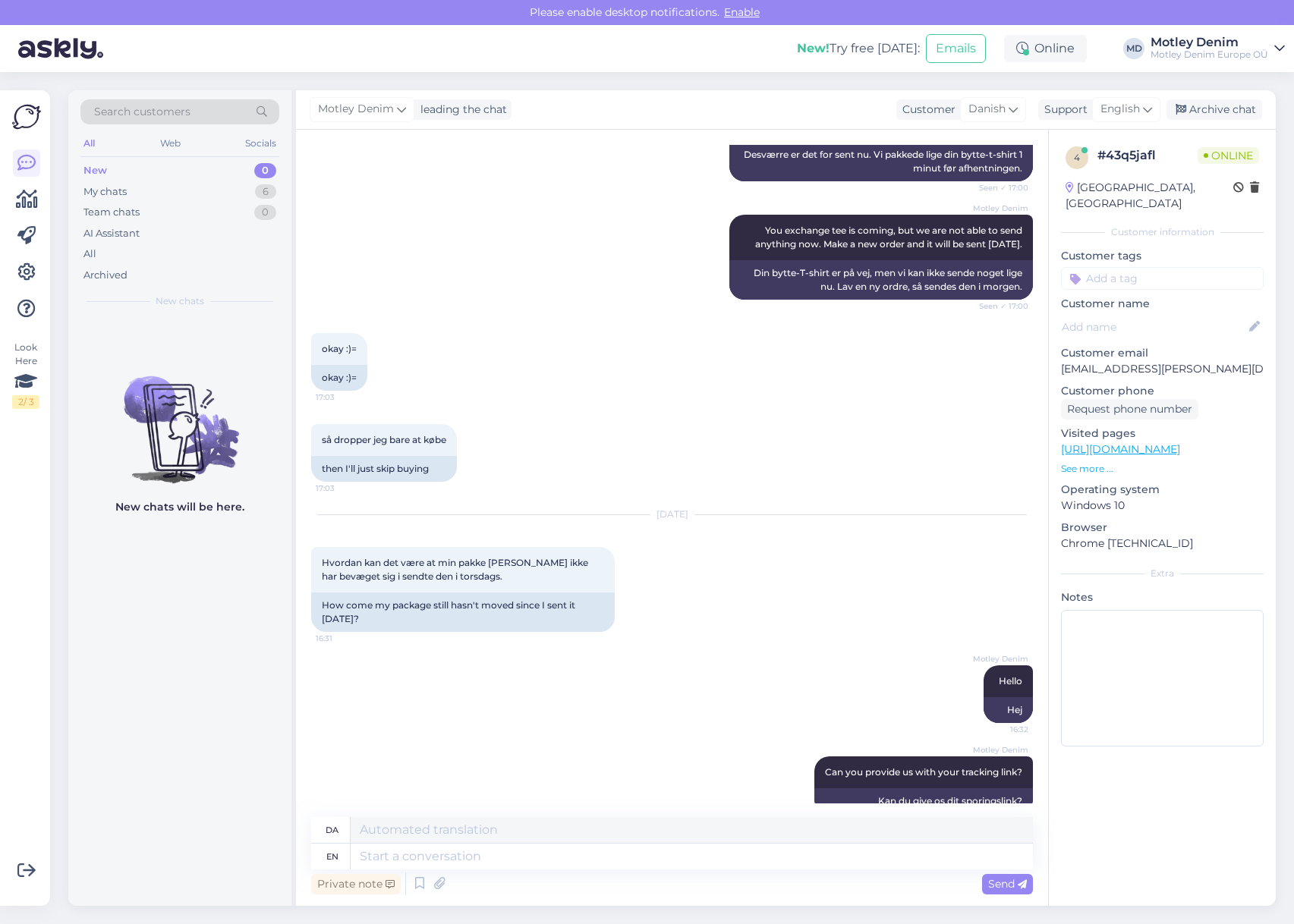
click at [1080, 361] on p "[EMAIL_ADDRESS][PERSON_NAME][DOMAIN_NAME]" at bounding box center [1162, 369] width 203 height 16
drag, startPoint x: 1080, startPoint y: 359, endPoint x: 1172, endPoint y: 351, distance: 92.3
click at [1172, 361] on p "[EMAIL_ADDRESS][PERSON_NAME][DOMAIN_NAME]" at bounding box center [1162, 369] width 203 height 16
copy p "[EMAIL_ADDRESS][PERSON_NAME][DOMAIN_NAME]"
click at [922, 864] on textarea at bounding box center [691, 856] width 682 height 26
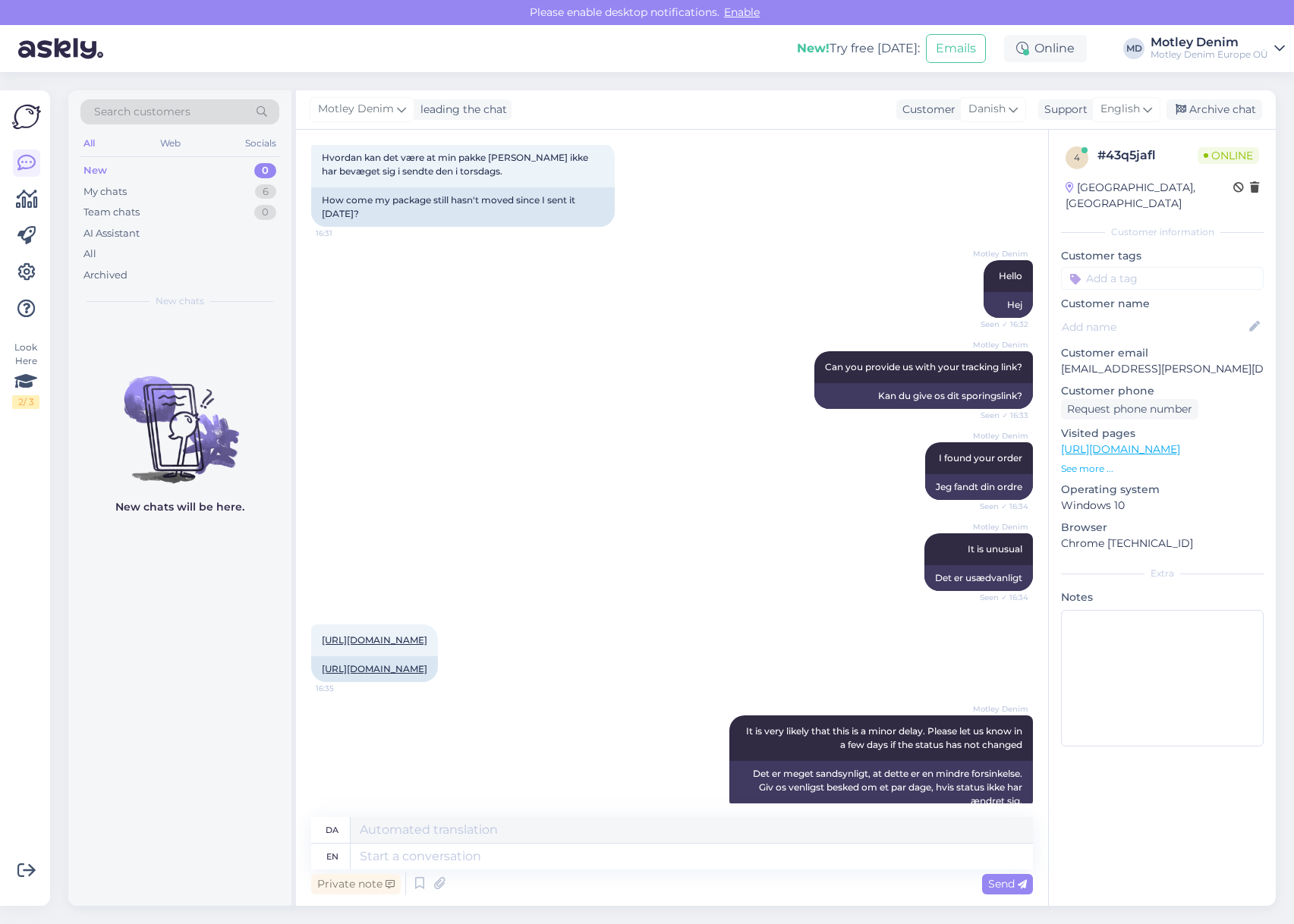
scroll to position [3179, 0]
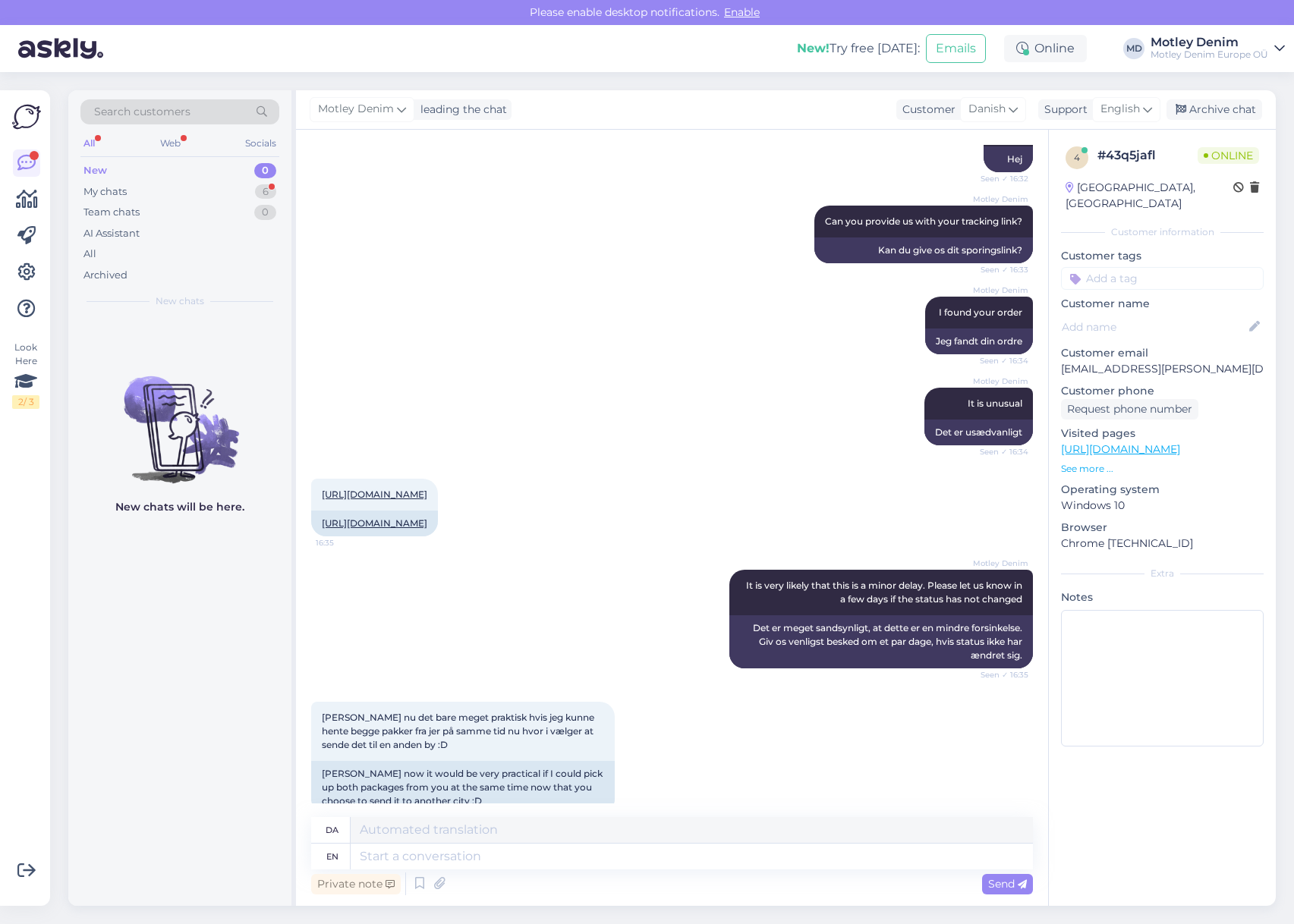
click at [825, 496] on div "[URL][DOMAIN_NAME] 16:35 [URL][DOMAIN_NAME]" at bounding box center [671, 507] width 722 height 91
click at [553, 856] on textarea at bounding box center [691, 856] width 682 height 26
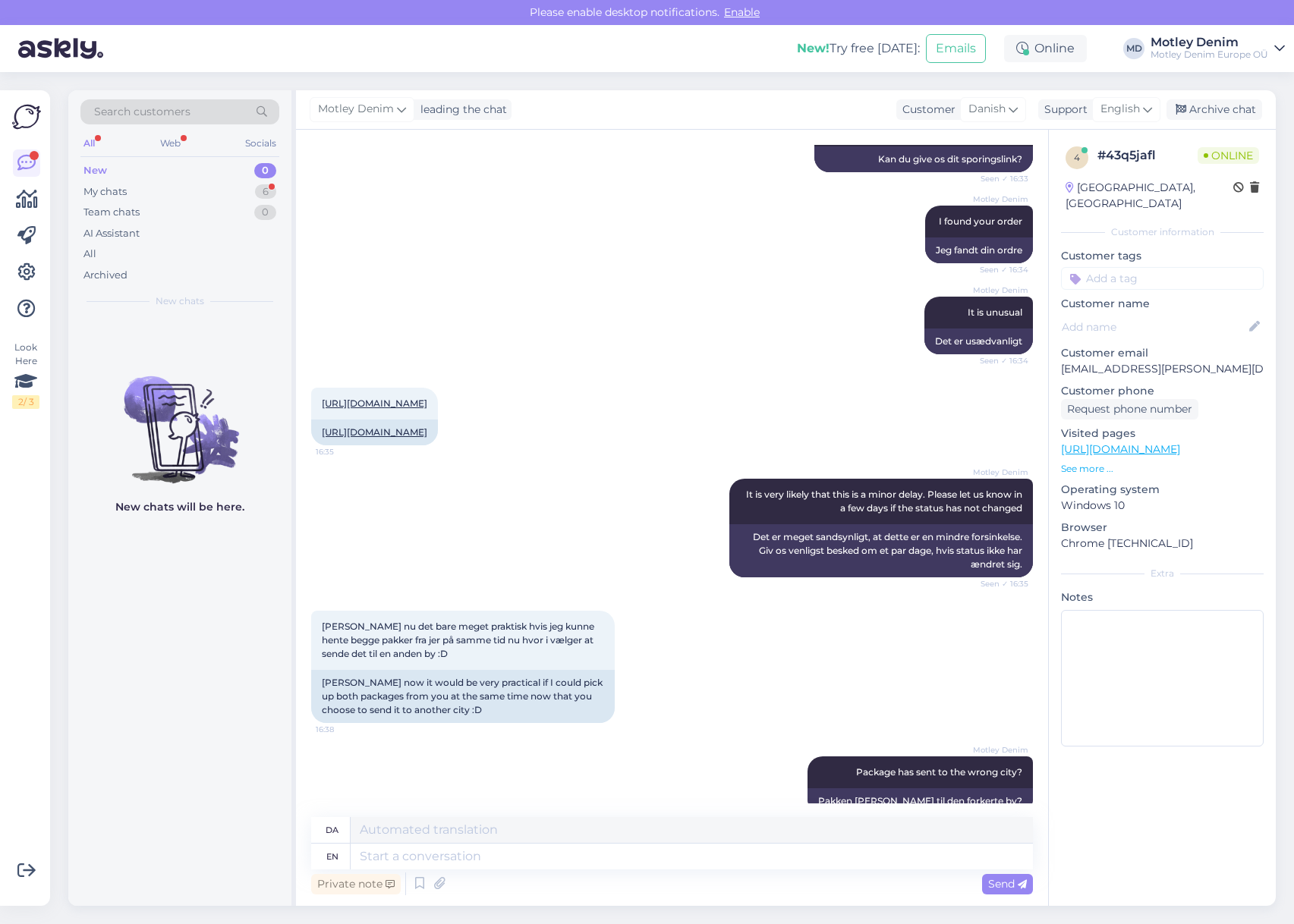
scroll to position [3479, 0]
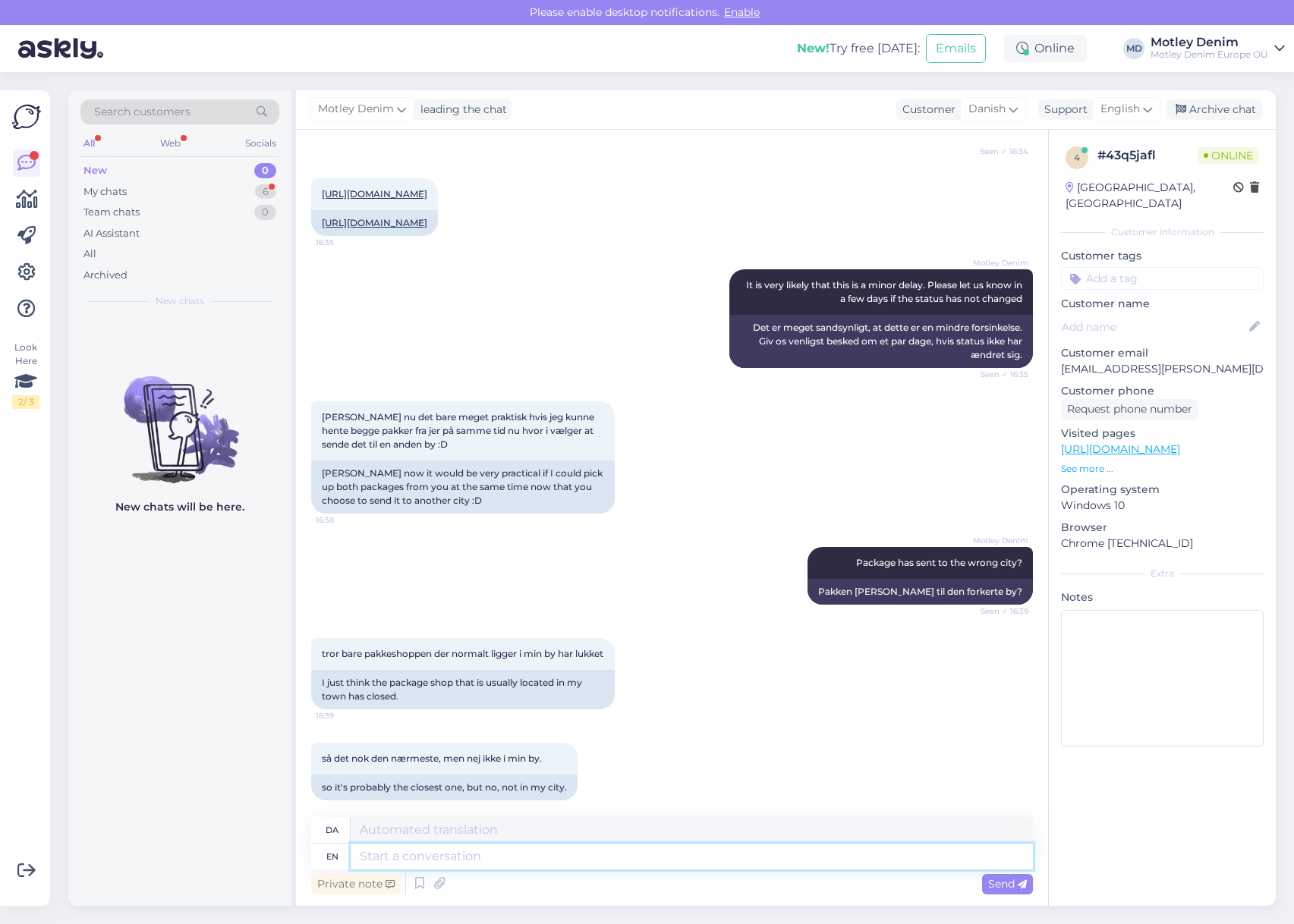
click at [636, 862] on textarea at bounding box center [691, 856] width 682 height 26
click at [700, 848] on textarea at bounding box center [691, 856] width 682 height 26
click at [615, 854] on textarea at bounding box center [691, 856] width 682 height 26
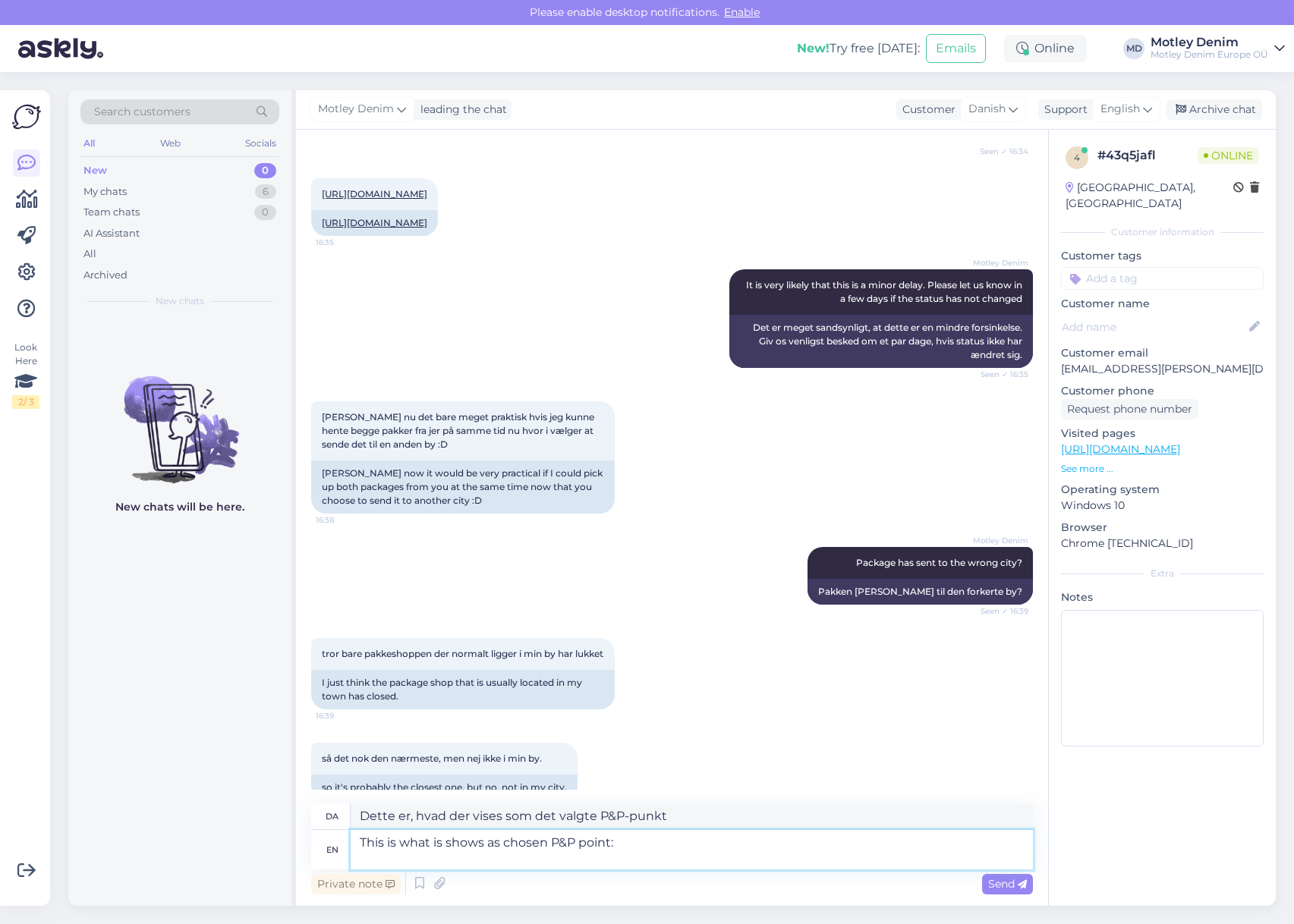
paste textarea
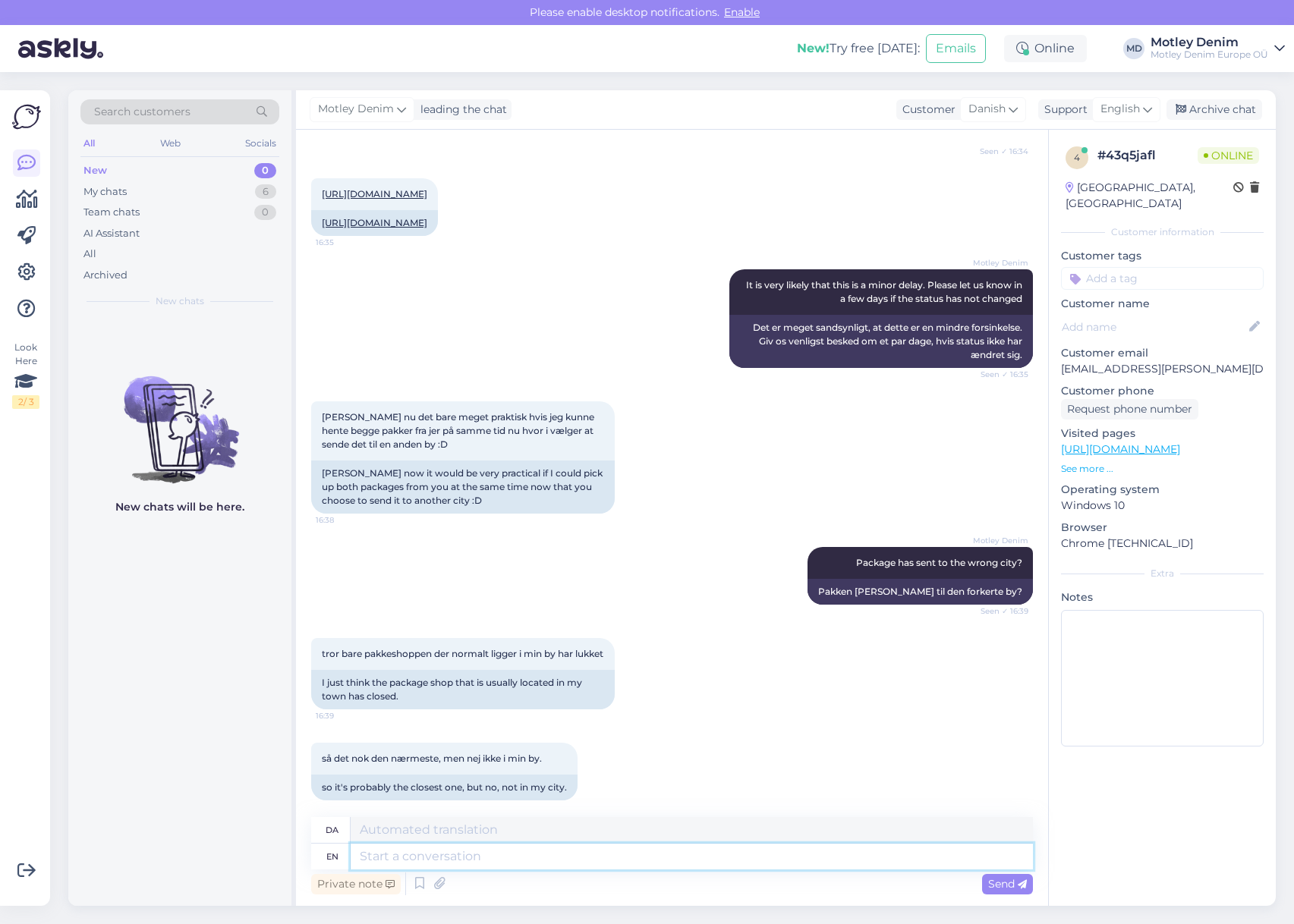
scroll to position [3665, 0]
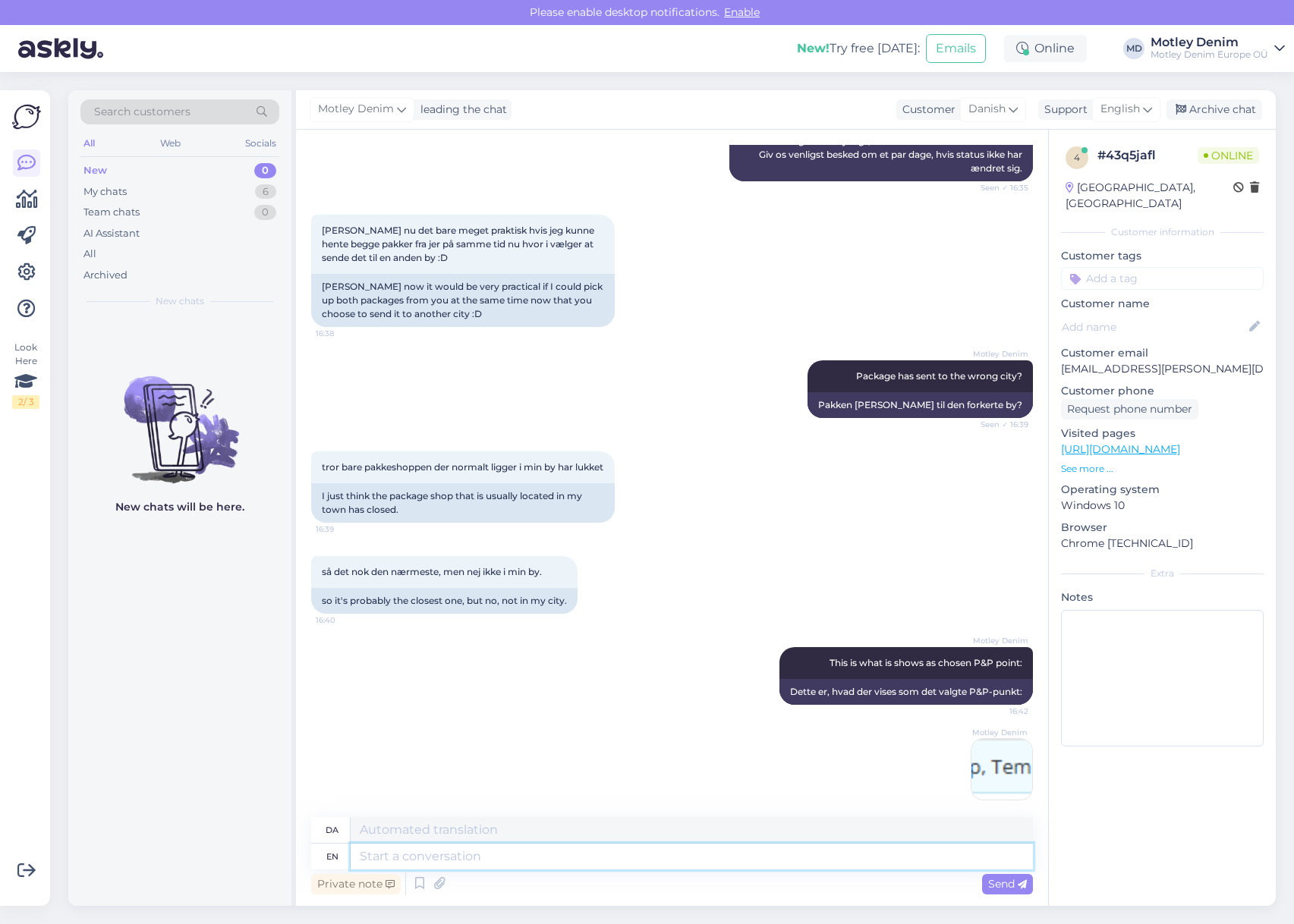
click at [886, 855] on textarea at bounding box center [691, 856] width 682 height 26
paste textarea "[PERSON_NAME], [STREET_ADDRESS]"
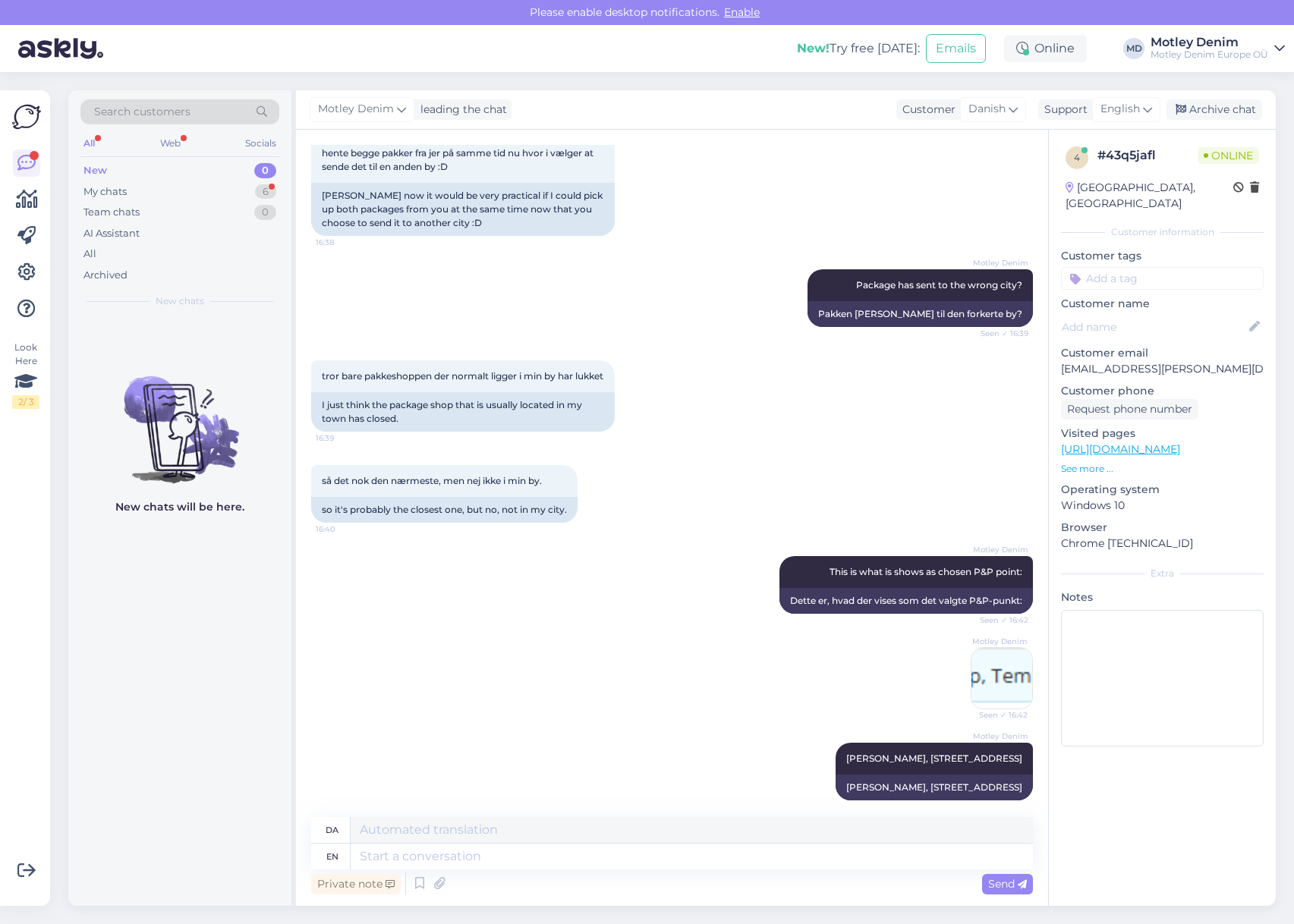
scroll to position [3848, 0]
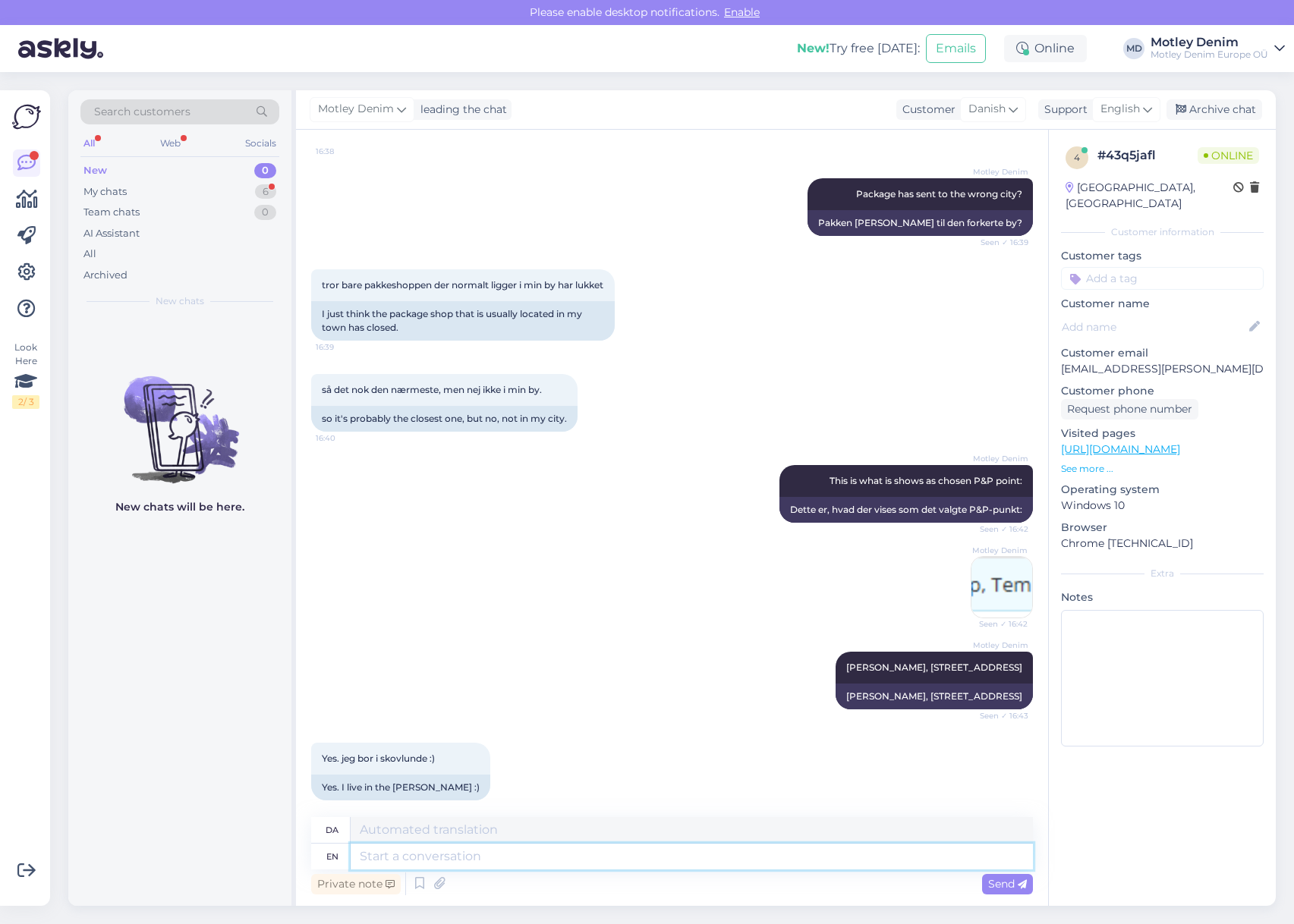
click at [551, 863] on textarea at bounding box center [691, 856] width 682 height 26
click at [646, 850] on textarea at bounding box center [691, 856] width 682 height 26
click at [688, 860] on textarea at bounding box center [691, 856] width 682 height 26
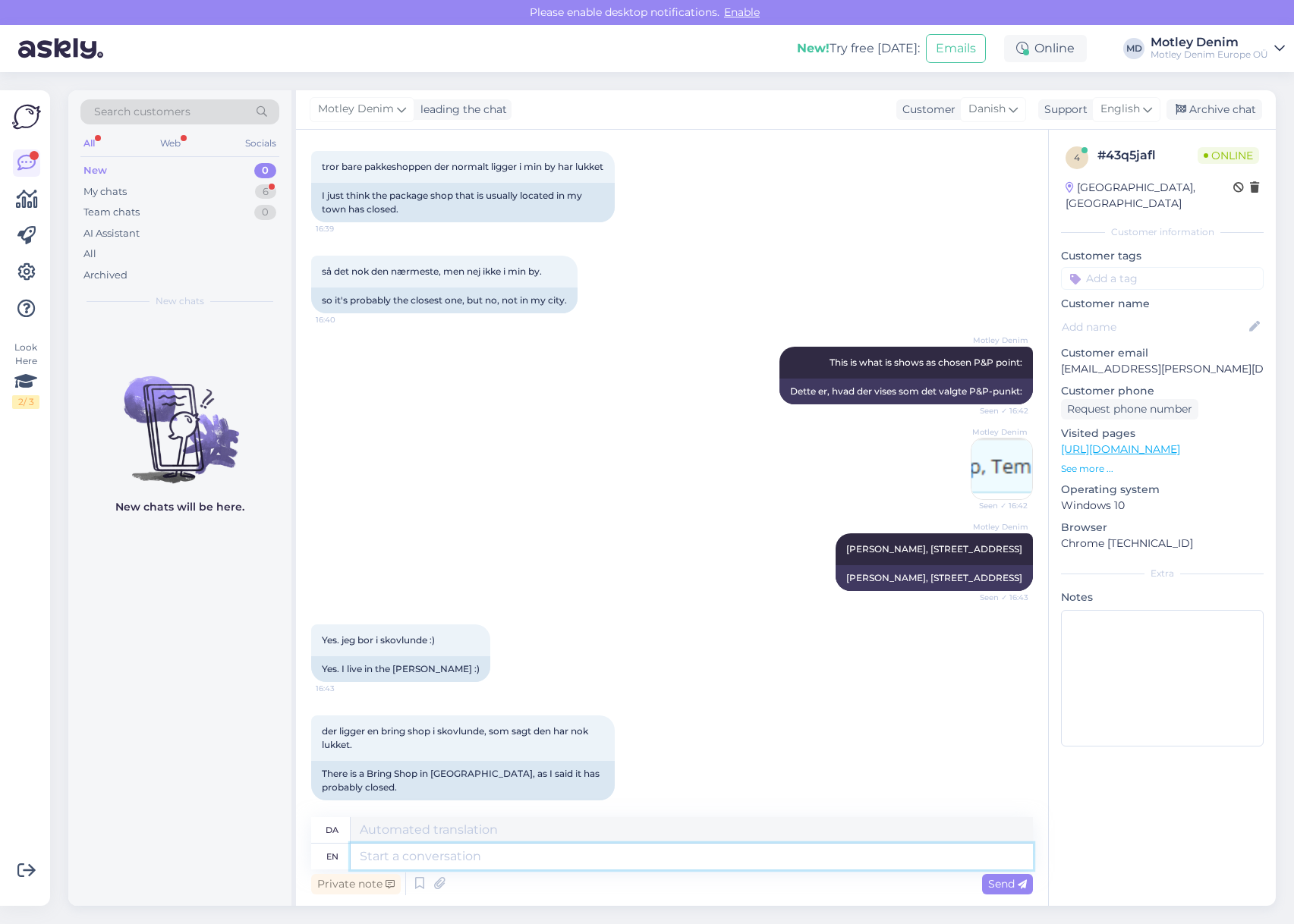
click at [642, 857] on textarea at bounding box center [691, 856] width 682 height 26
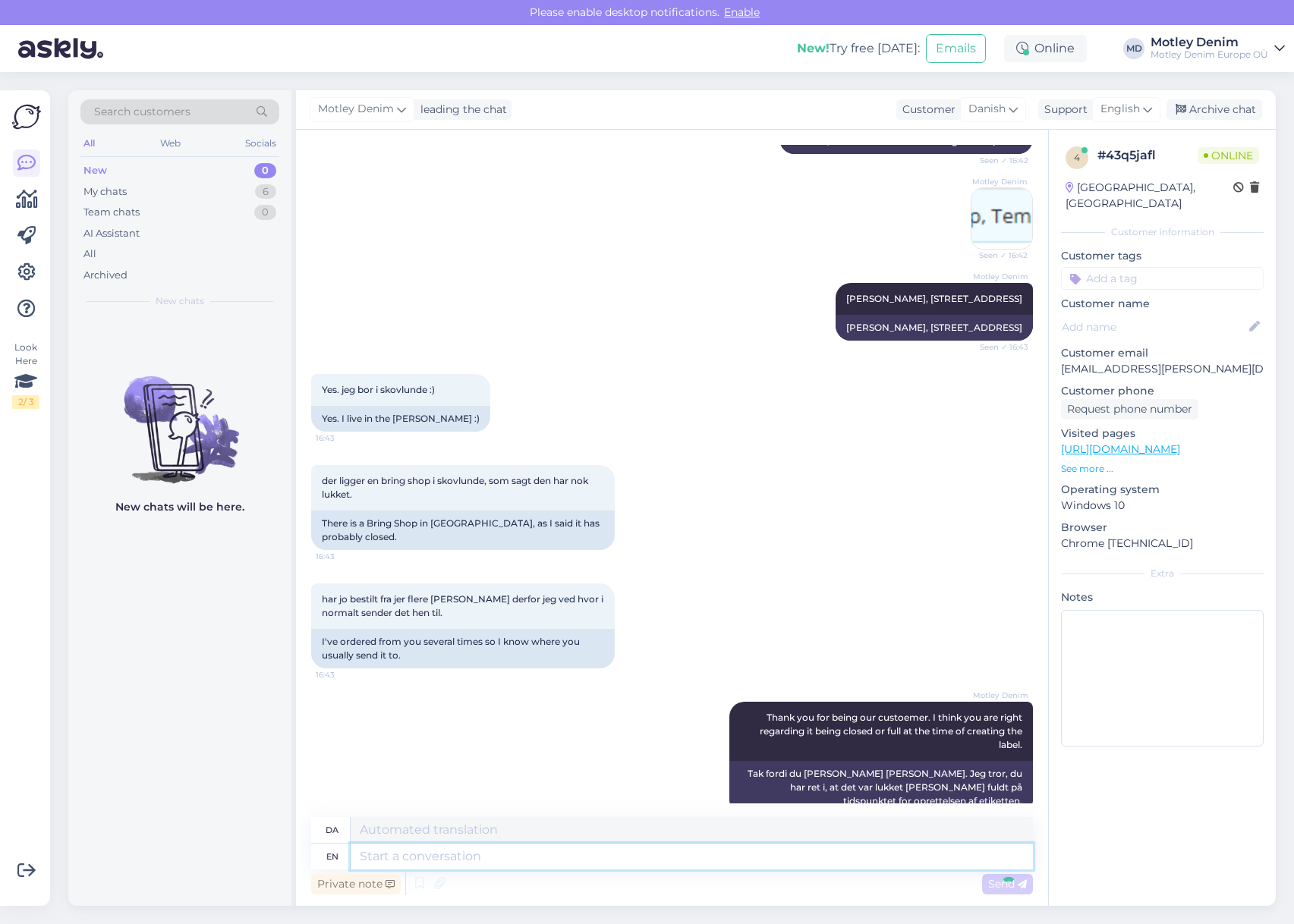
scroll to position [4308, 0]
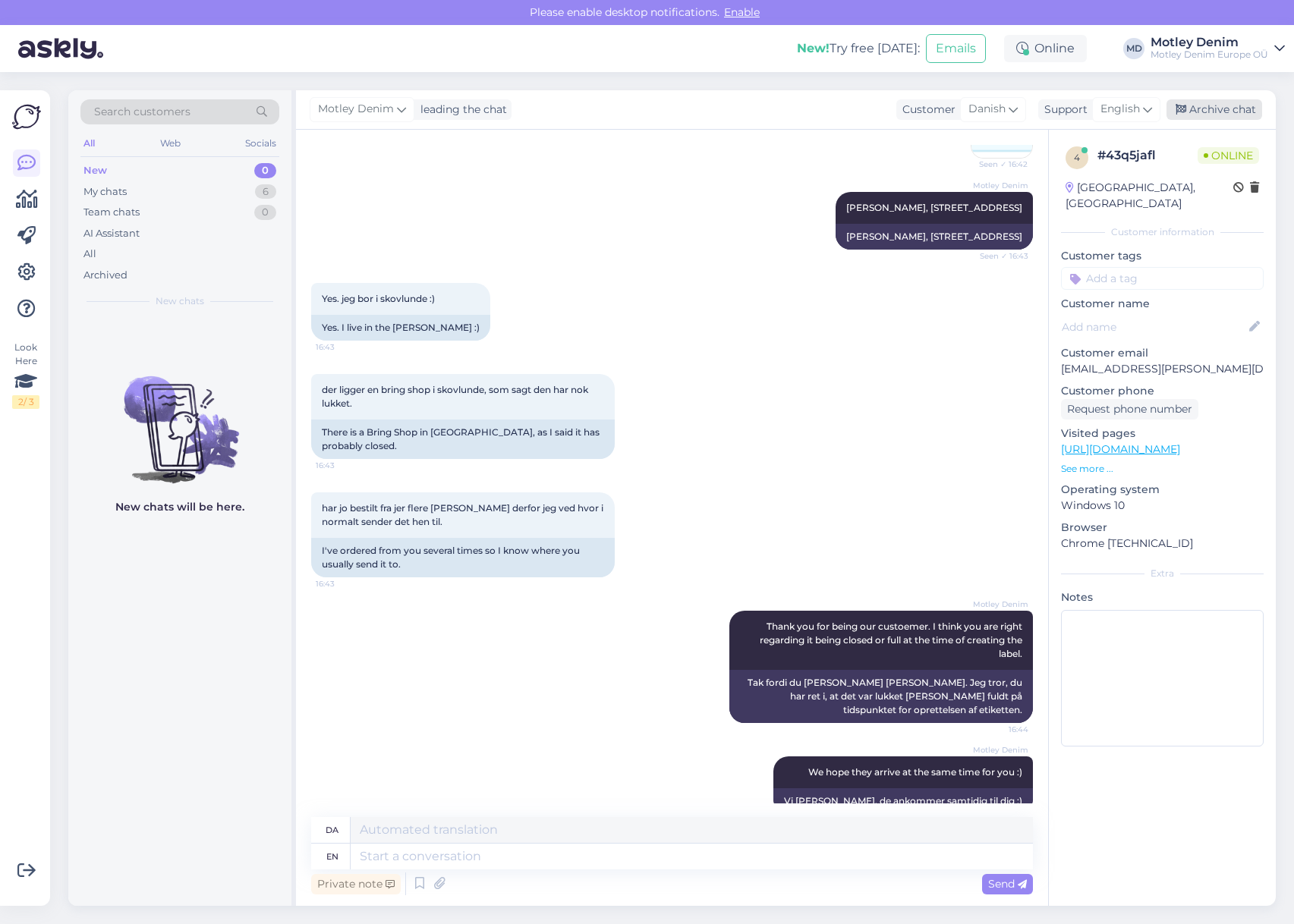
click at [1215, 113] on div "Archive chat" at bounding box center [1214, 110] width 96 height 20
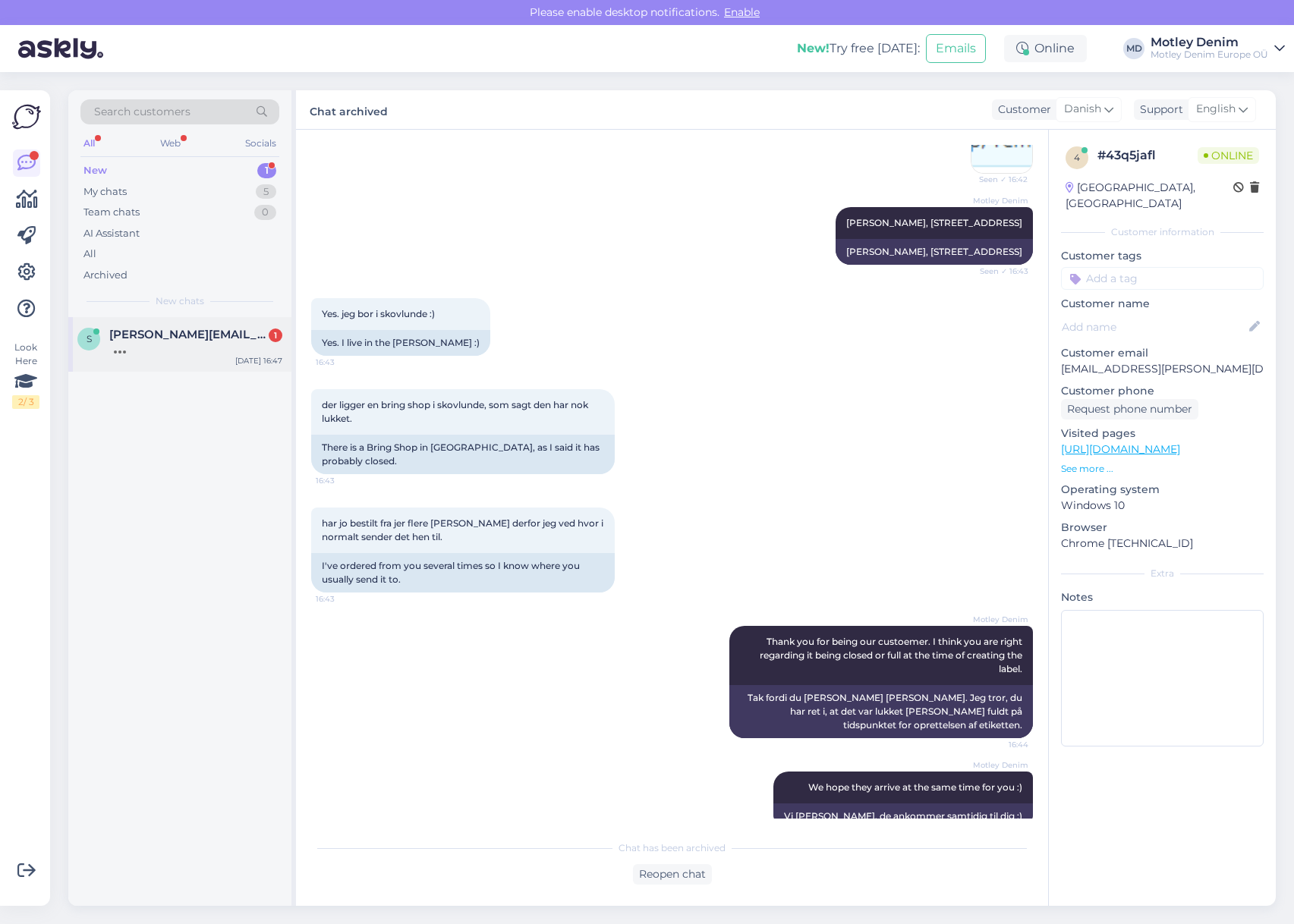
click at [193, 357] on div "s [PERSON_NAME][EMAIL_ADDRESS][DOMAIN_NAME] 1 [DATE] 16:47" at bounding box center [180, 345] width 223 height 55
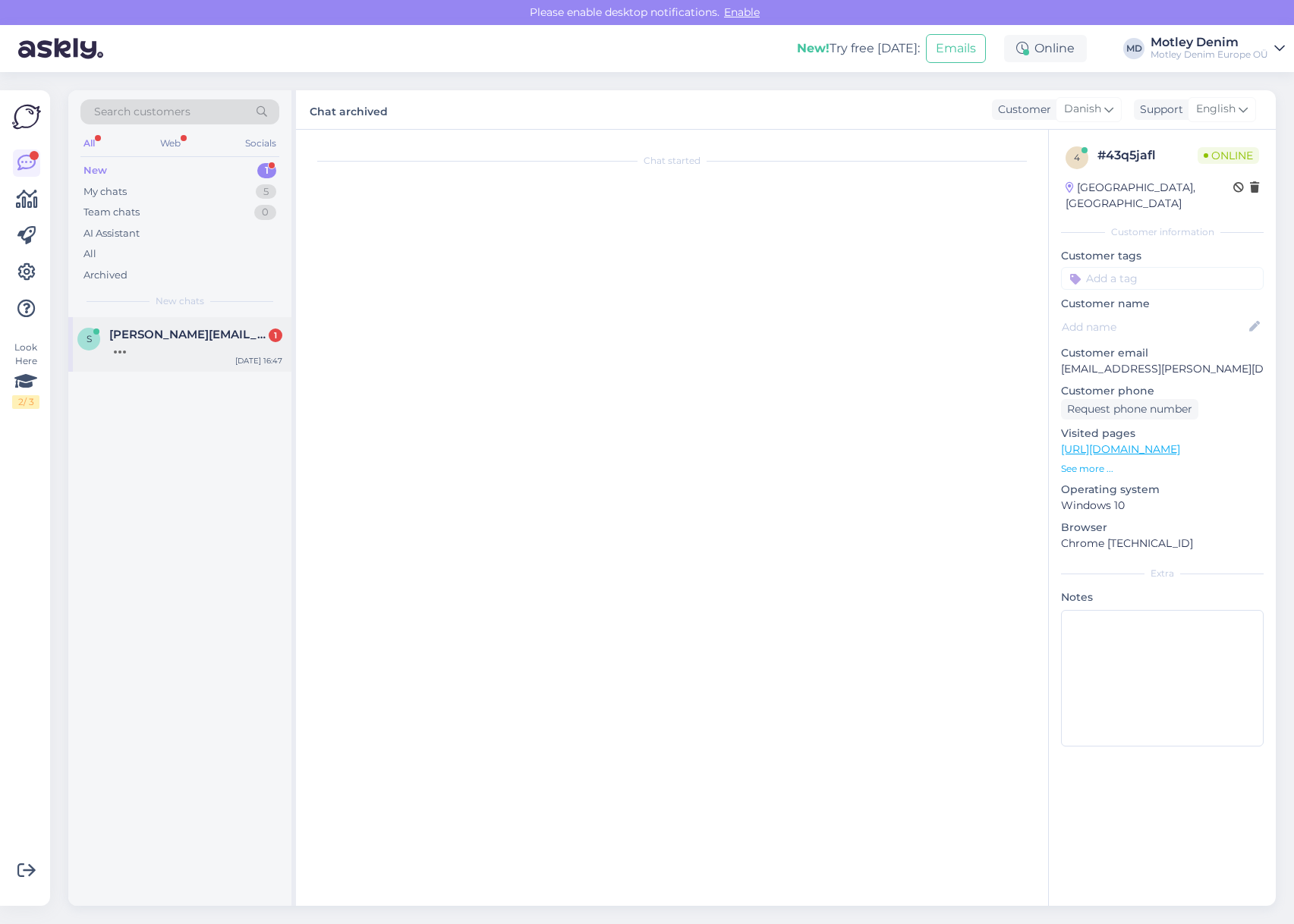
scroll to position [0, 0]
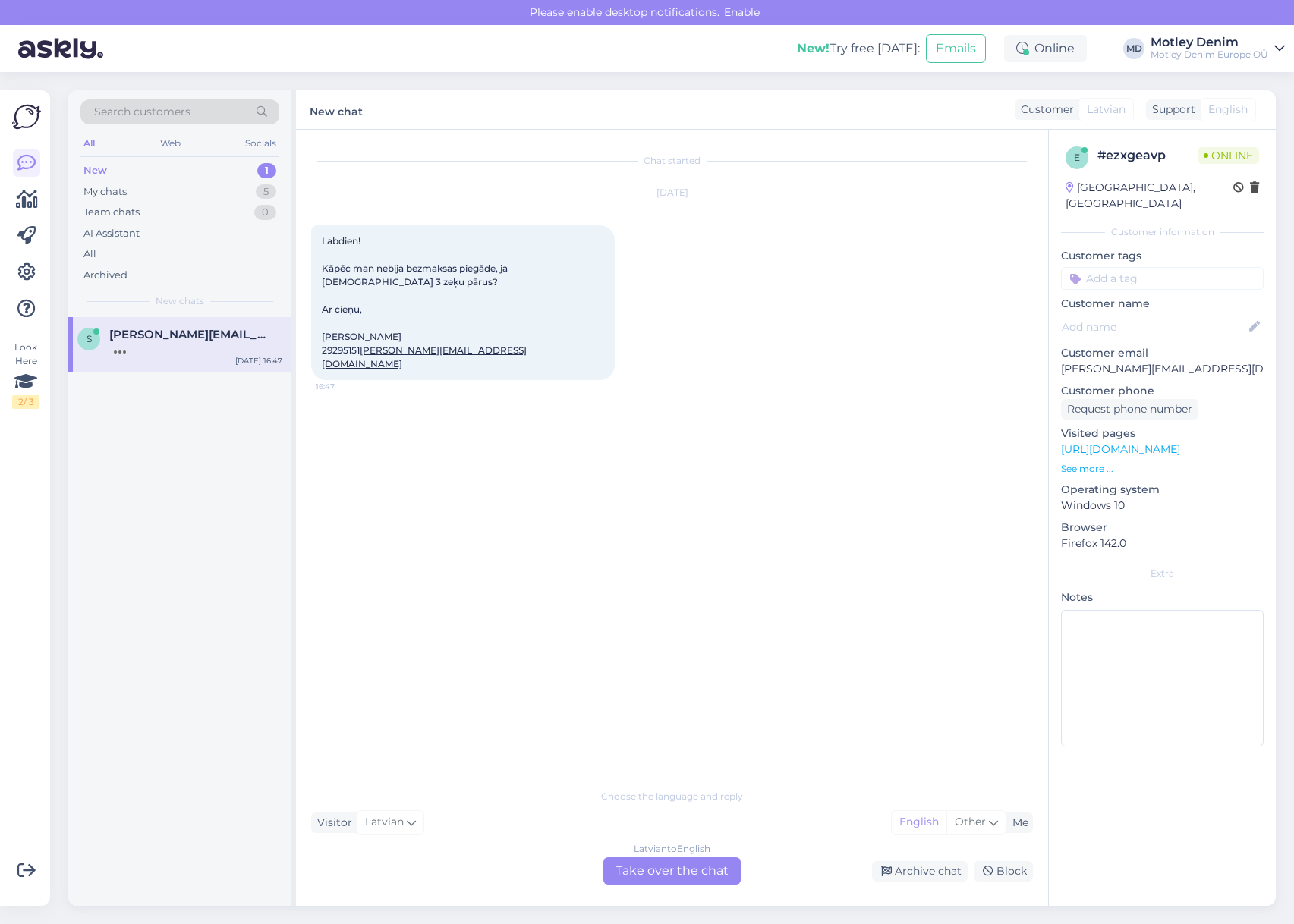
click at [677, 886] on div "Chat started [DATE] Labdien! Kāpēc man nebija bezmaksas piegāde, ja [DEMOGRAPHI…" at bounding box center [672, 517] width 752 height 776
click at [687, 876] on div "Latvian to English Take over the chat" at bounding box center [671, 871] width 137 height 27
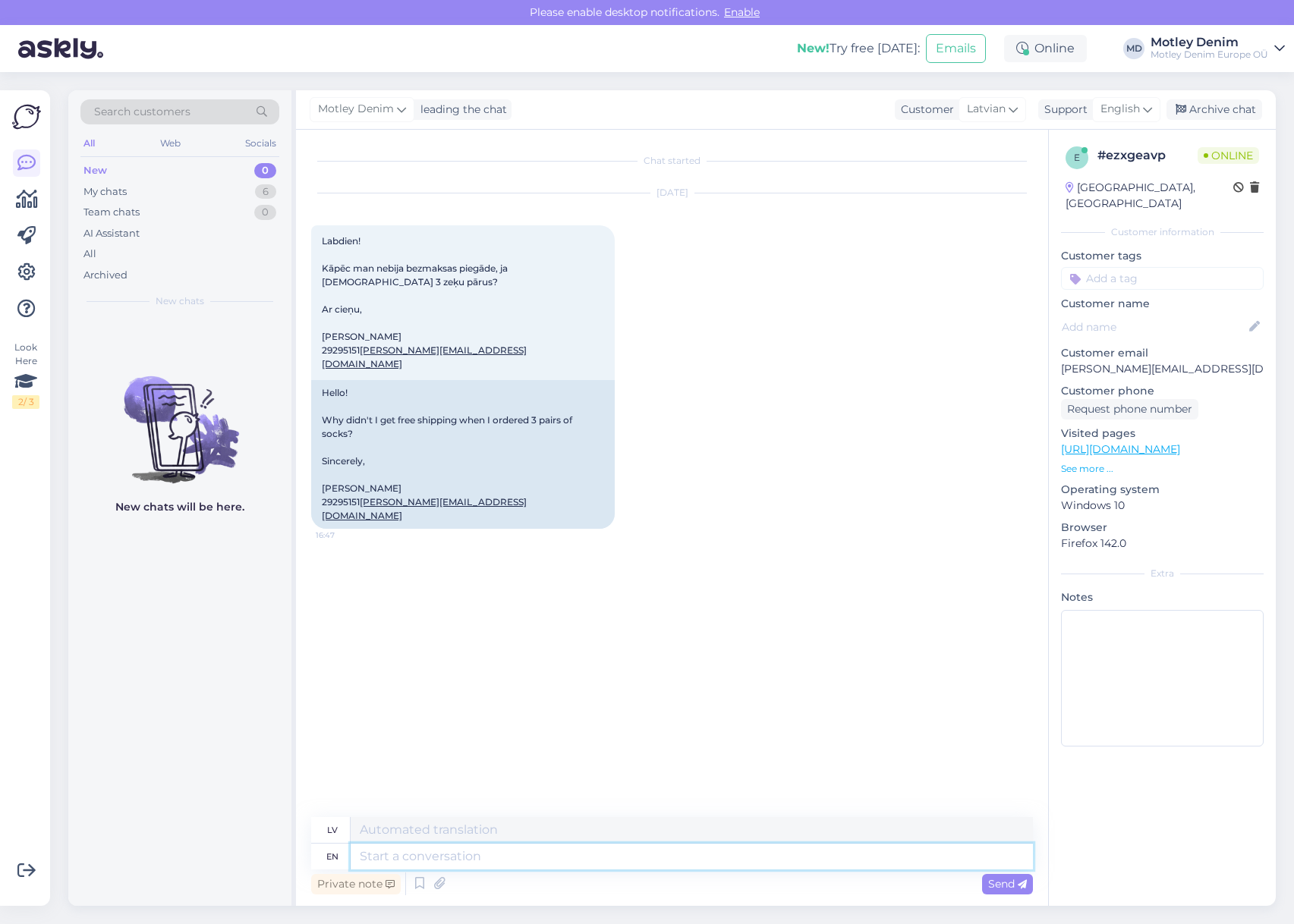
click at [656, 865] on textarea at bounding box center [691, 856] width 682 height 26
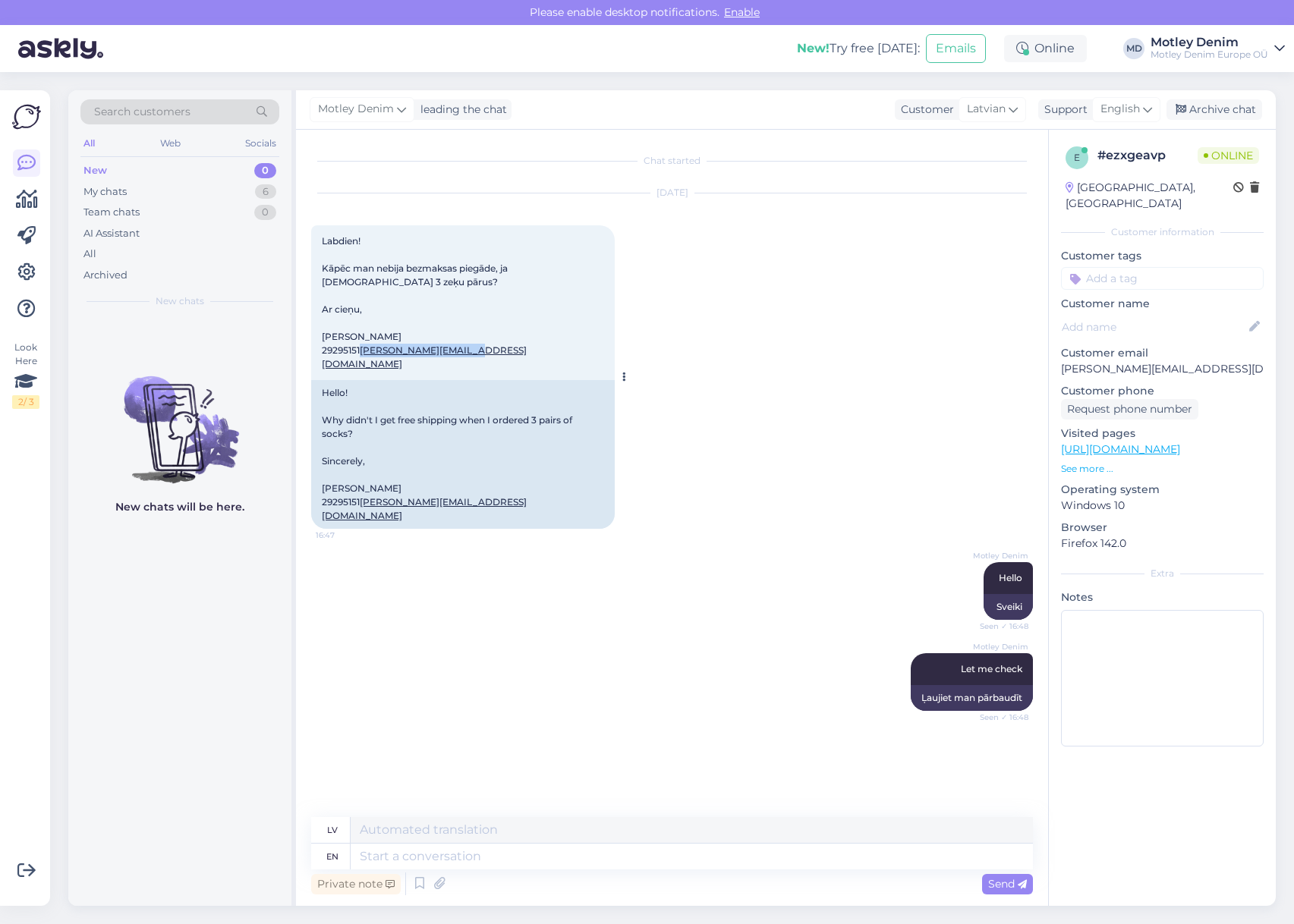
drag, startPoint x: 425, startPoint y: 366, endPoint x: 324, endPoint y: 371, distance: 101.1
click at [324, 371] on div "Labdien! Kāpēc man nebija bezmaksas piegāde, ja [DEMOGRAPHIC_DATA] 3 zeķu pārus…" at bounding box center [462, 302] width 304 height 155
copy link "[PERSON_NAME][EMAIL_ADDRESS][DOMAIN_NAME]"
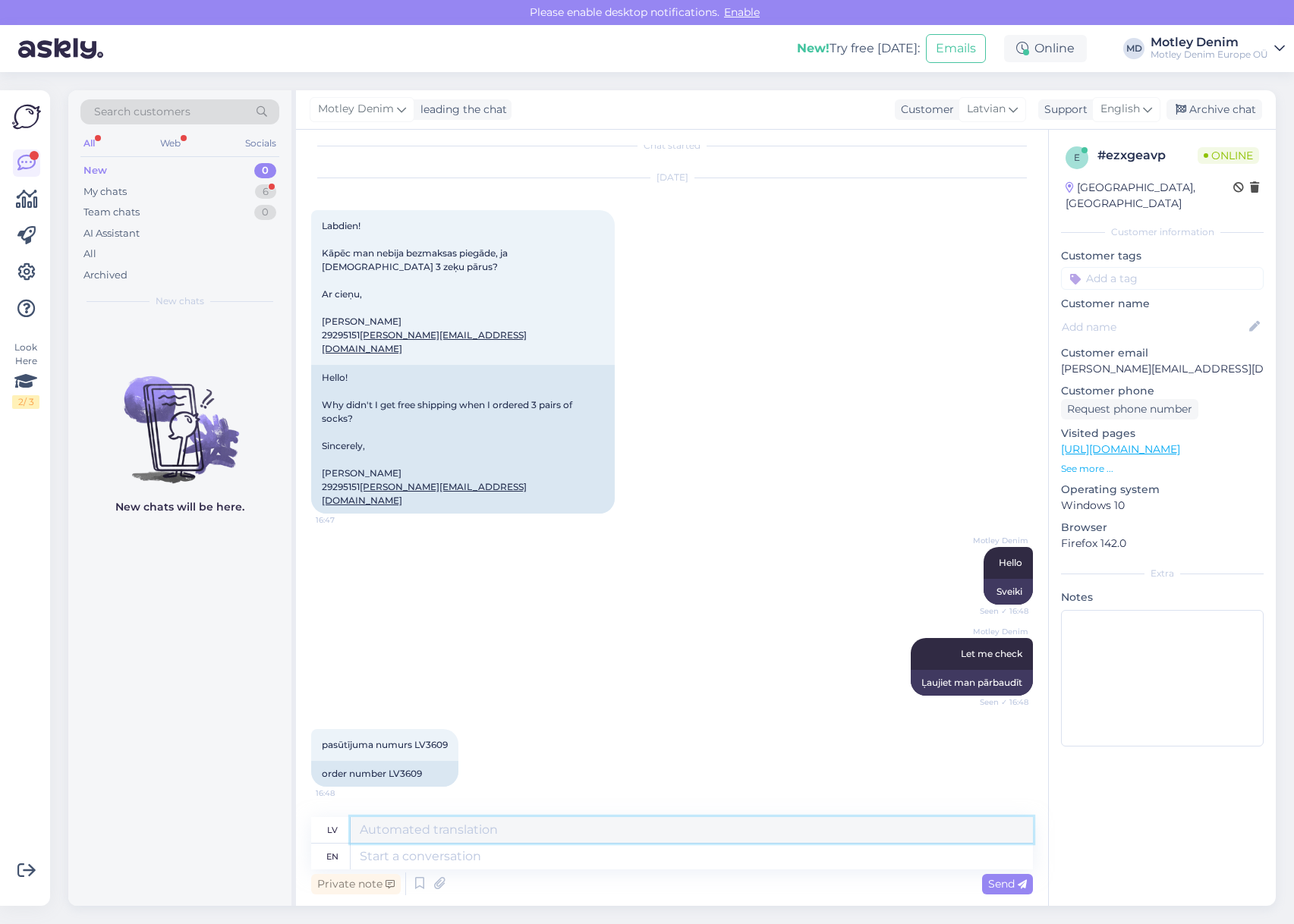
click at [528, 838] on textarea at bounding box center [691, 830] width 682 height 26
click at [527, 864] on textarea at bounding box center [691, 856] width 682 height 26
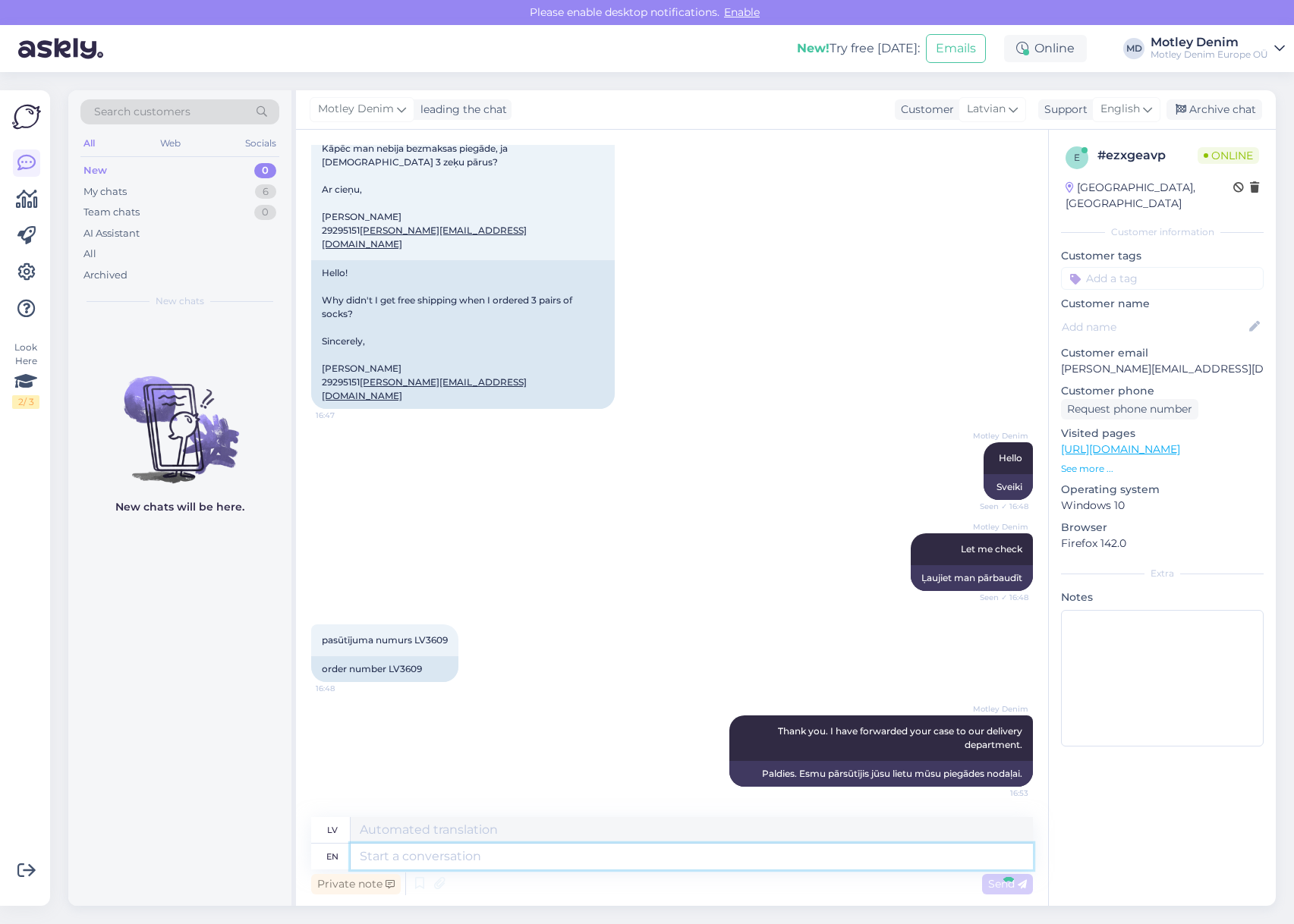
scroll to position [211, 0]
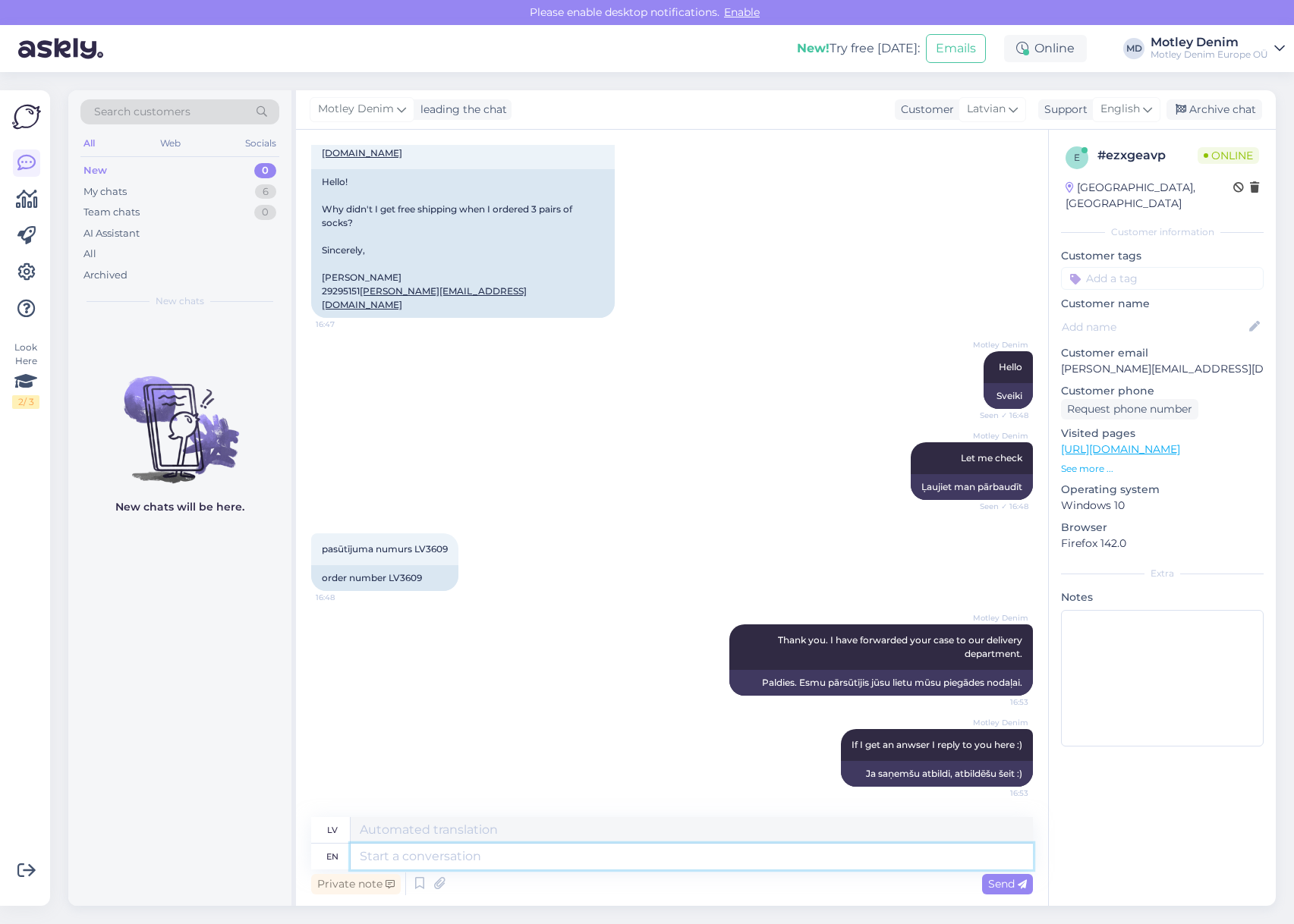
click at [616, 857] on textarea at bounding box center [691, 856] width 682 height 26
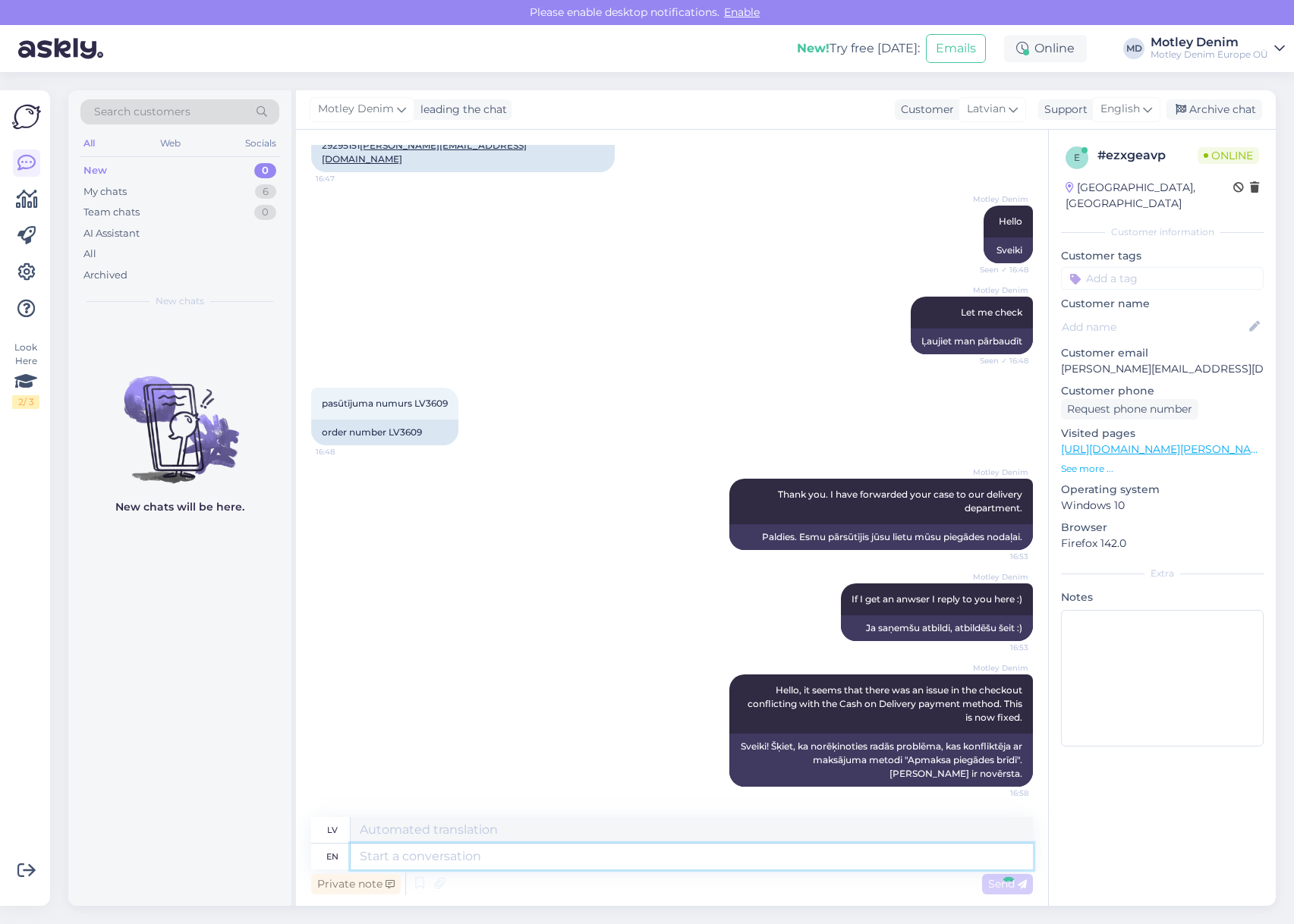
scroll to position [475, 0]
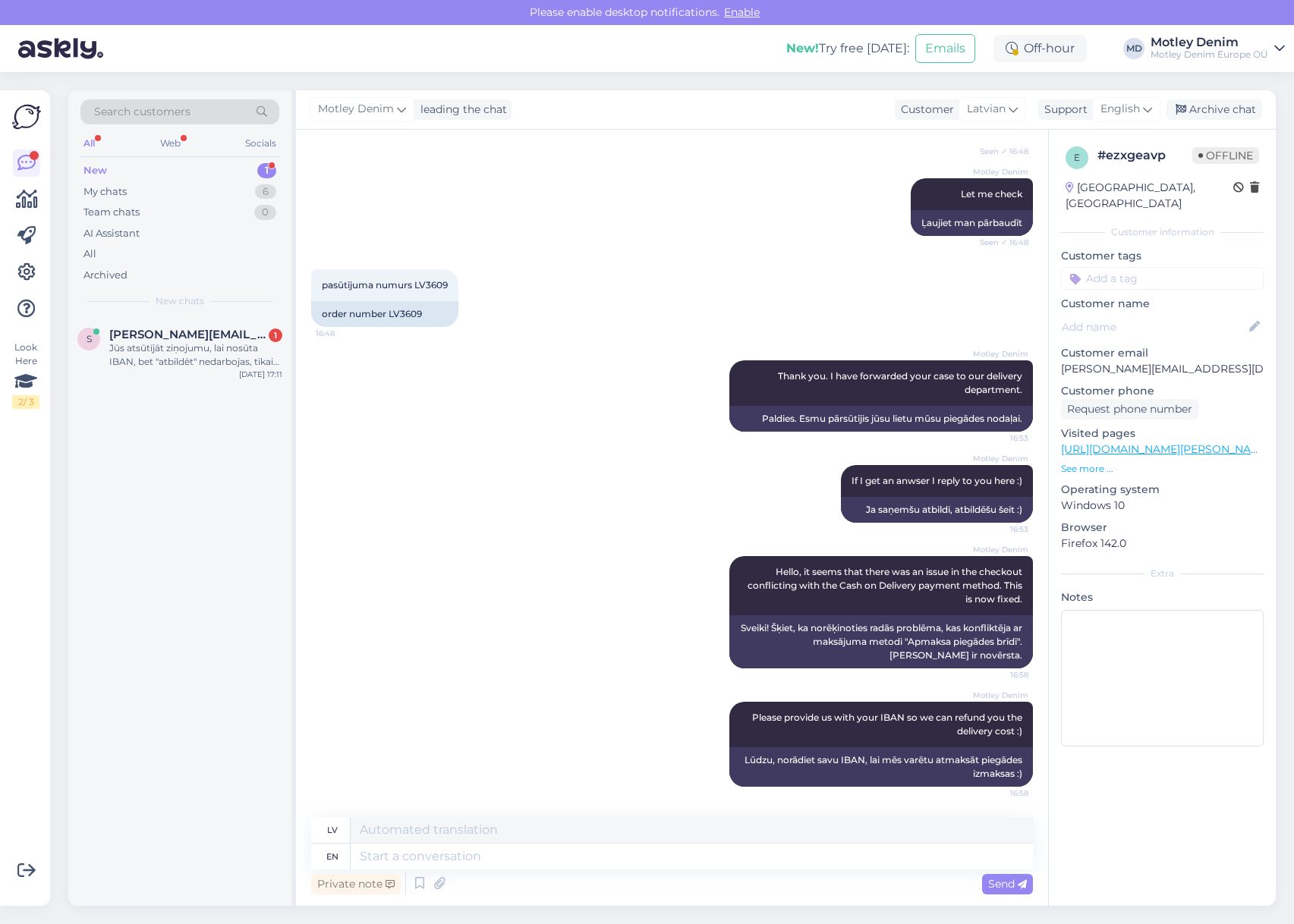
click at [135, 306] on div "New chats" at bounding box center [179, 301] width 199 height 13
click at [163, 335] on span "[PERSON_NAME][EMAIL_ADDRESS][DOMAIN_NAME]" at bounding box center [188, 334] width 158 height 13
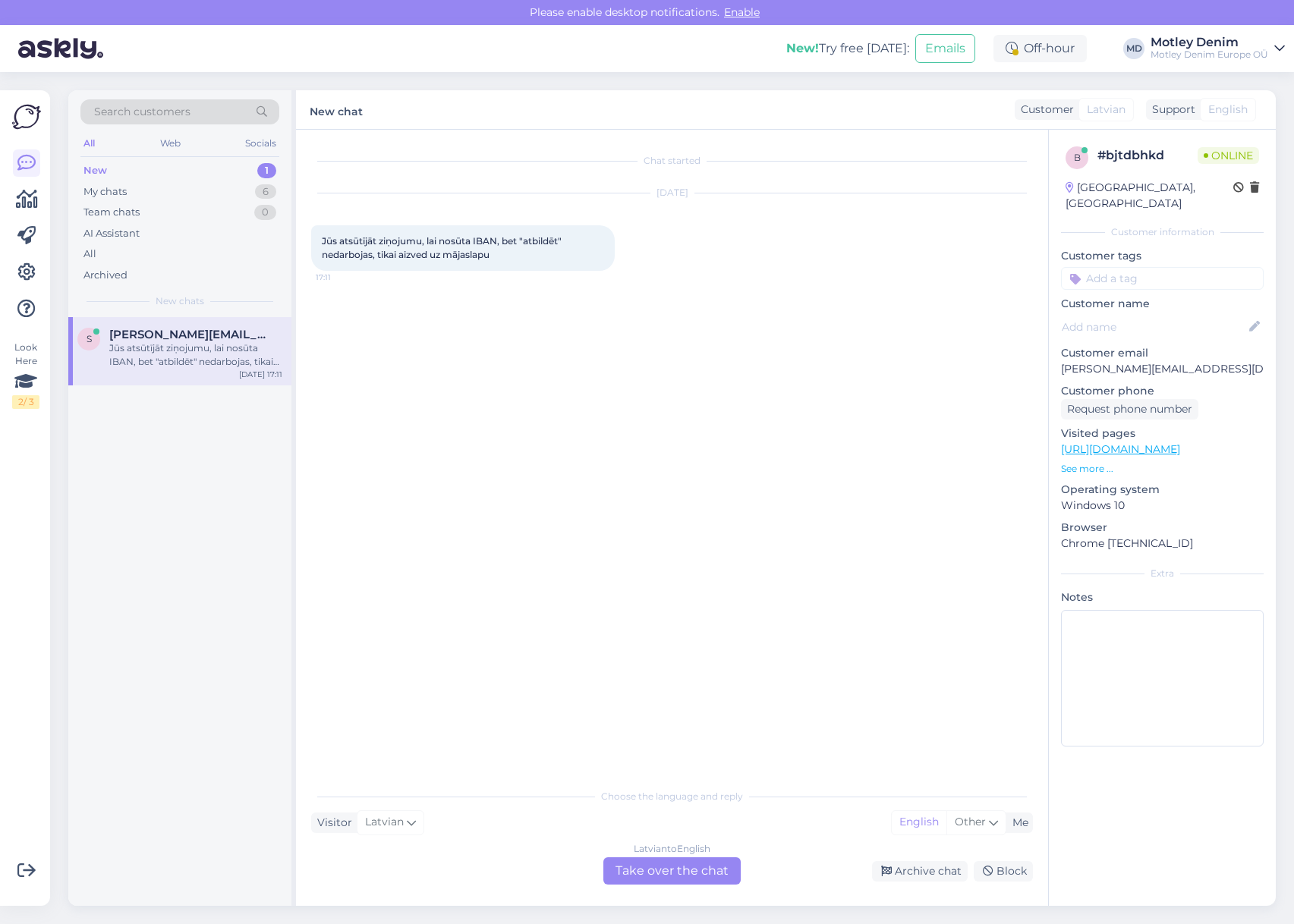
click at [654, 875] on div "Latvian to English Take over the chat" at bounding box center [671, 871] width 137 height 27
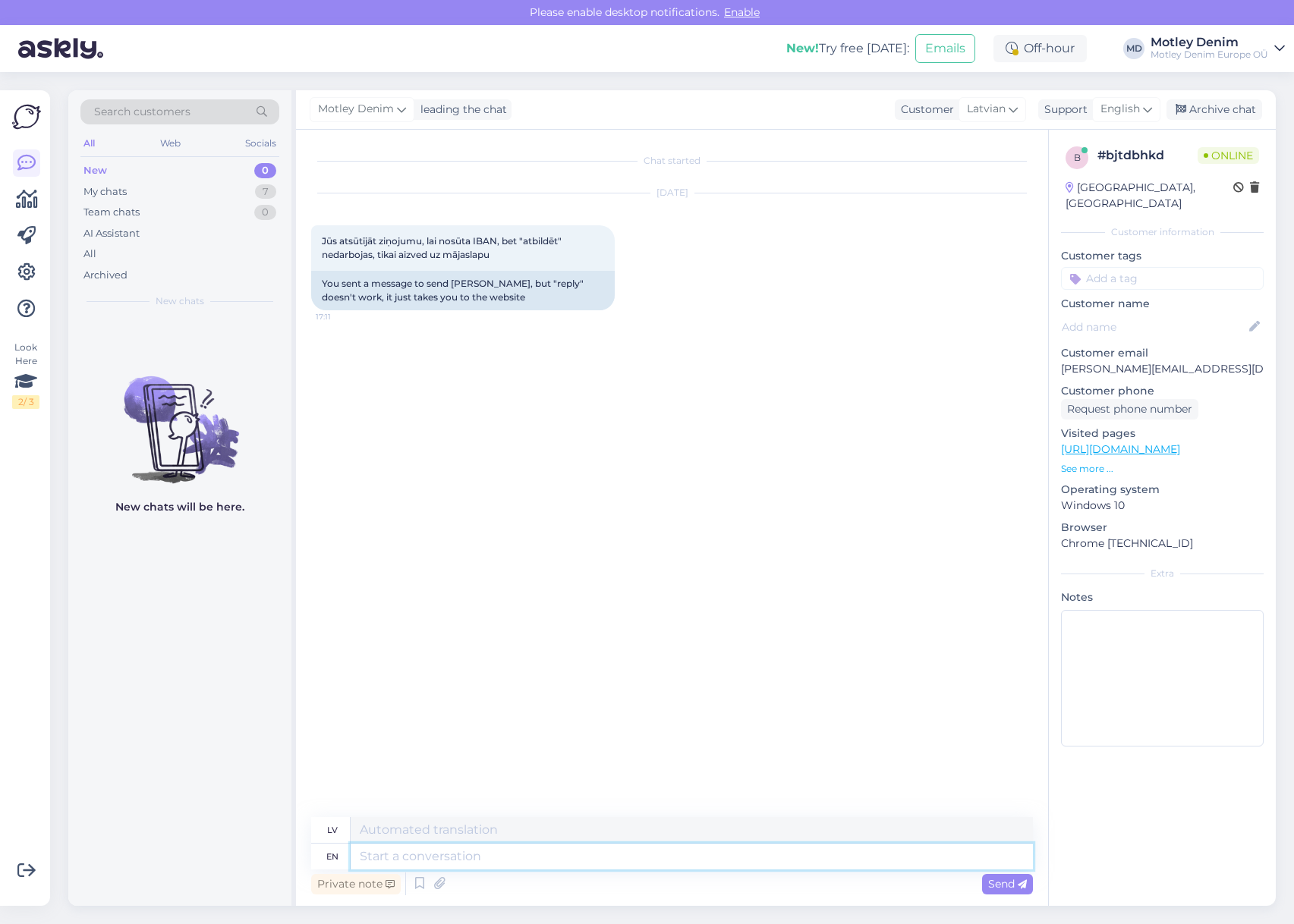
click at [581, 861] on textarea at bounding box center [691, 856] width 682 height 26
click at [634, 659] on div "Chat started [DATE] Jūs atsūtījāt ziņojumu, lai nosūta IBAN, bet "atbildēt" ned…" at bounding box center [678, 474] width 735 height 659
click at [583, 859] on textarea at bounding box center [691, 856] width 682 height 26
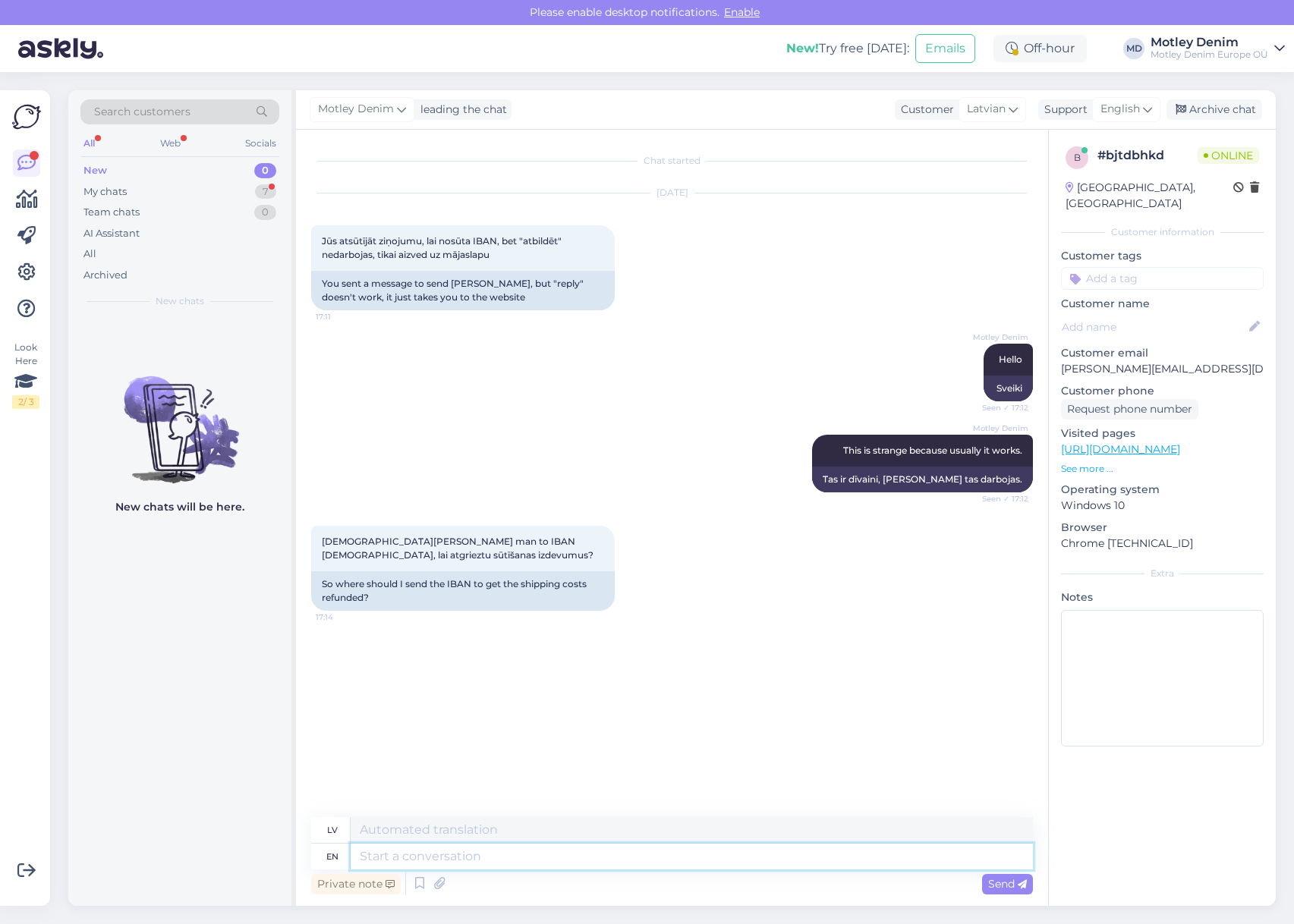
click at [707, 863] on textarea at bounding box center [691, 856] width 682 height 26
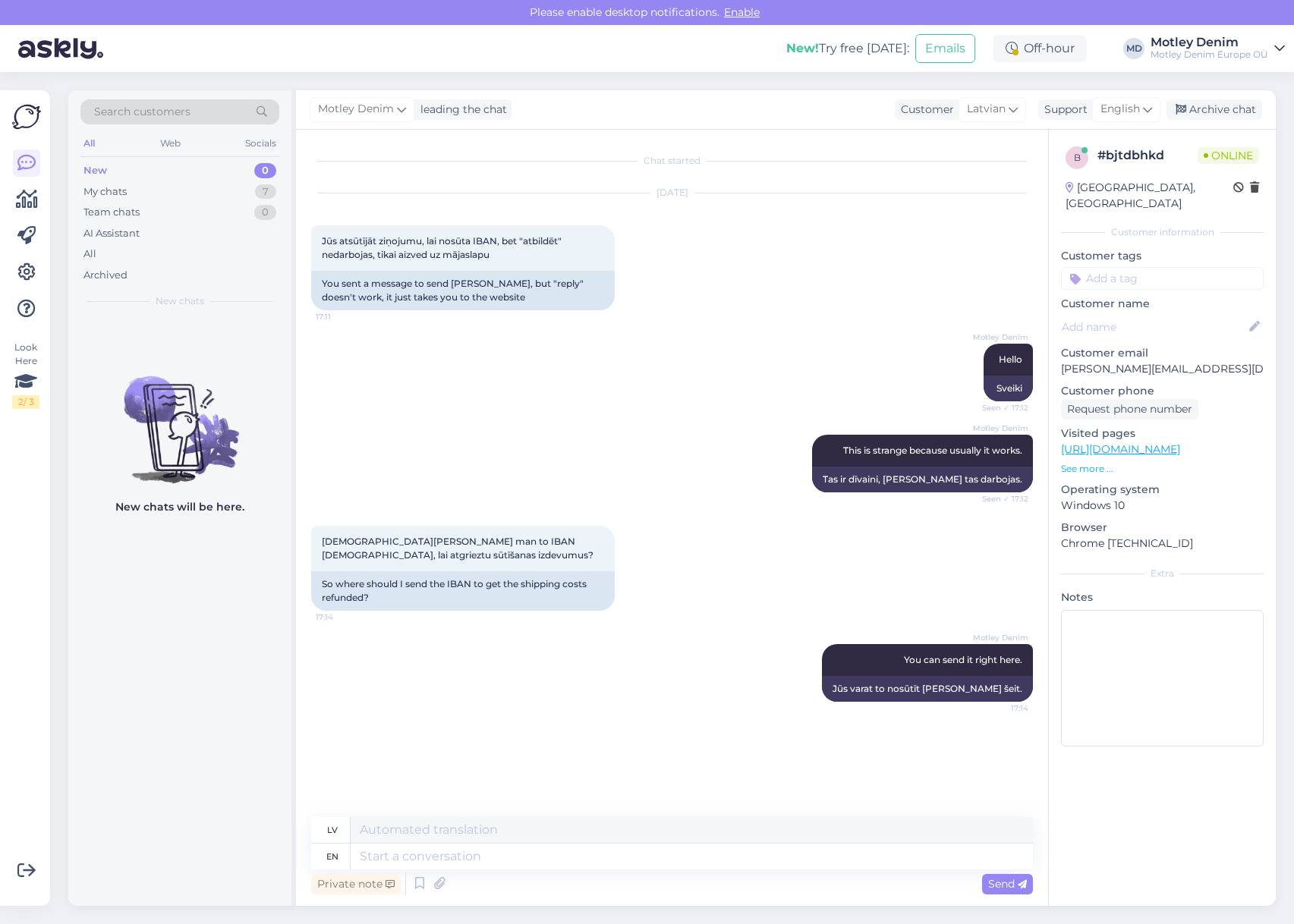
click at [1069, 361] on p "[PERSON_NAME][EMAIL_ADDRESS][DOMAIN_NAME]" at bounding box center [1162, 369] width 203 height 16
drag, startPoint x: 1069, startPoint y: 351, endPoint x: 1172, endPoint y: 350, distance: 103.0
click at [1172, 361] on p "[PERSON_NAME][EMAIL_ADDRESS][DOMAIN_NAME]" at bounding box center [1162, 369] width 203 height 16
copy p "[PERSON_NAME][EMAIL_ADDRESS][DOMAIN_NAME]"
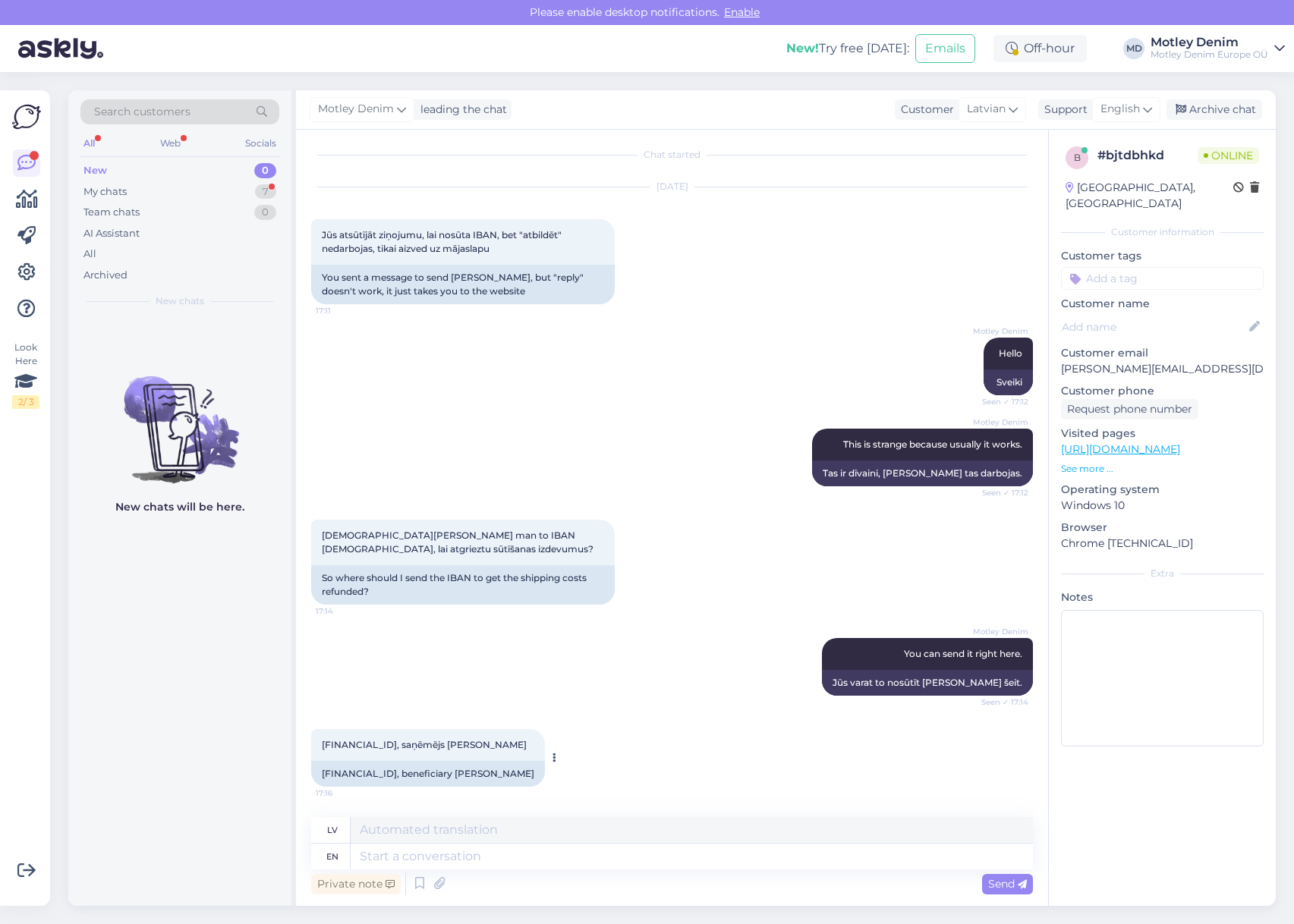
click at [375, 772] on div "[FINANCIAL_ID], beneficiary [PERSON_NAME]" at bounding box center [428, 773] width 234 height 26
copy div "[FINANCIAL_ID]"
click at [517, 775] on div "[FINANCIAL_ID], beneficiary [PERSON_NAME]" at bounding box center [428, 773] width 234 height 26
drag, startPoint x: 517, startPoint y: 775, endPoint x: 565, endPoint y: 770, distance: 48.3
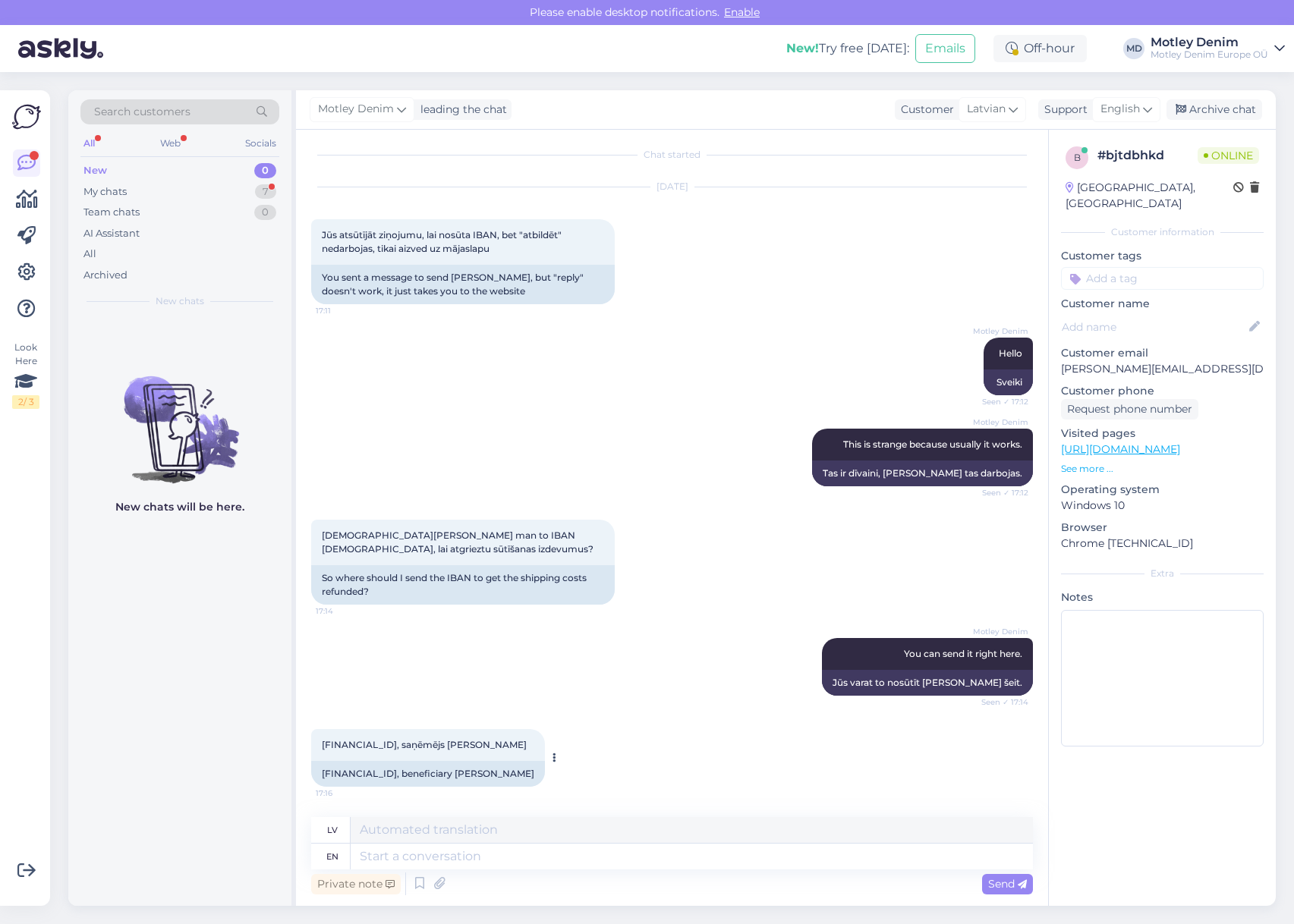
click at [545, 770] on div "[FINANCIAL_ID], beneficiary [PERSON_NAME]" at bounding box center [428, 773] width 234 height 26
copy div "[PERSON_NAME]"
click at [669, 858] on textarea at bounding box center [691, 856] width 682 height 26
